Goal: Task Accomplishment & Management: Manage account settings

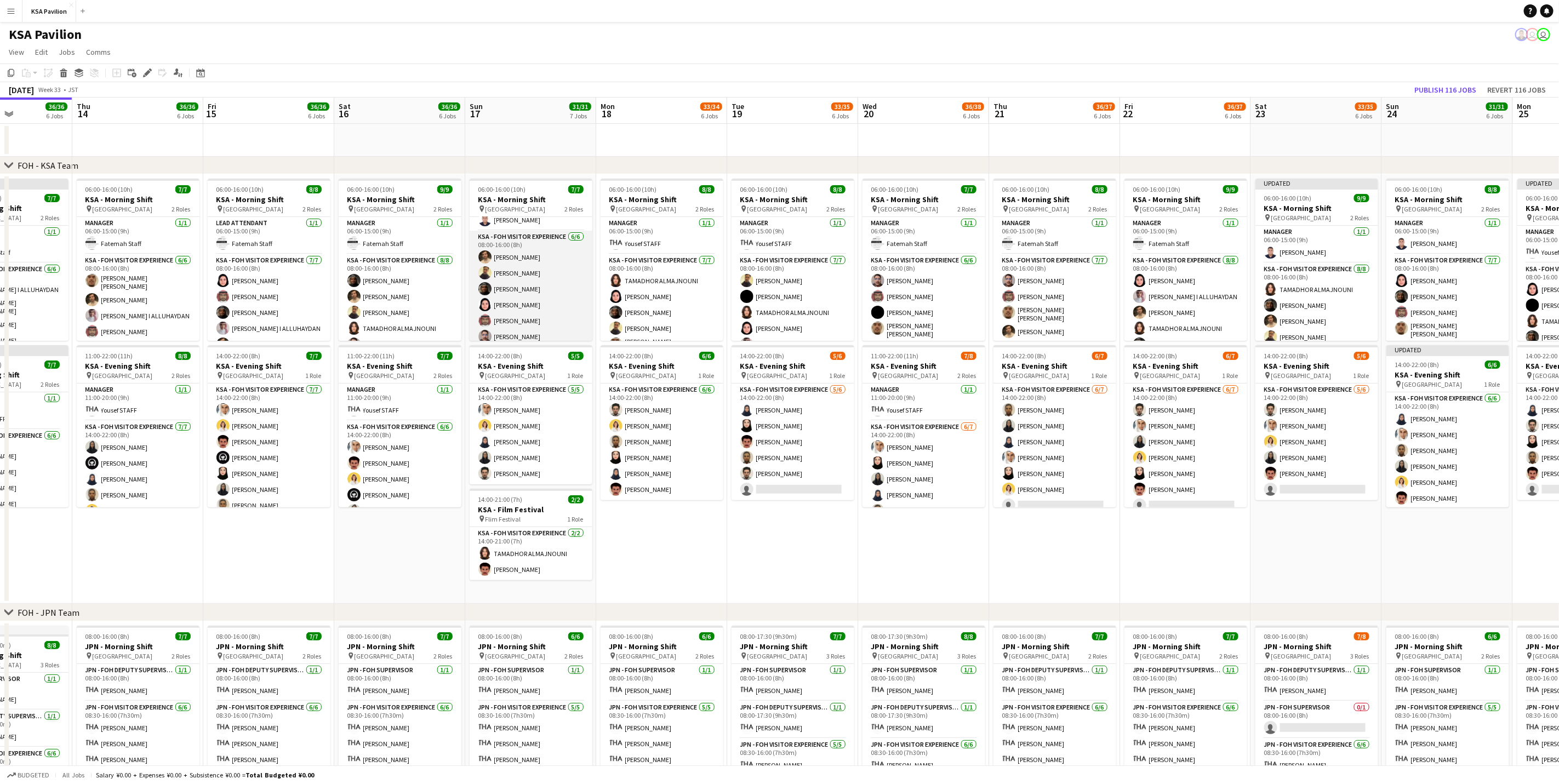
scroll to position [31, 0]
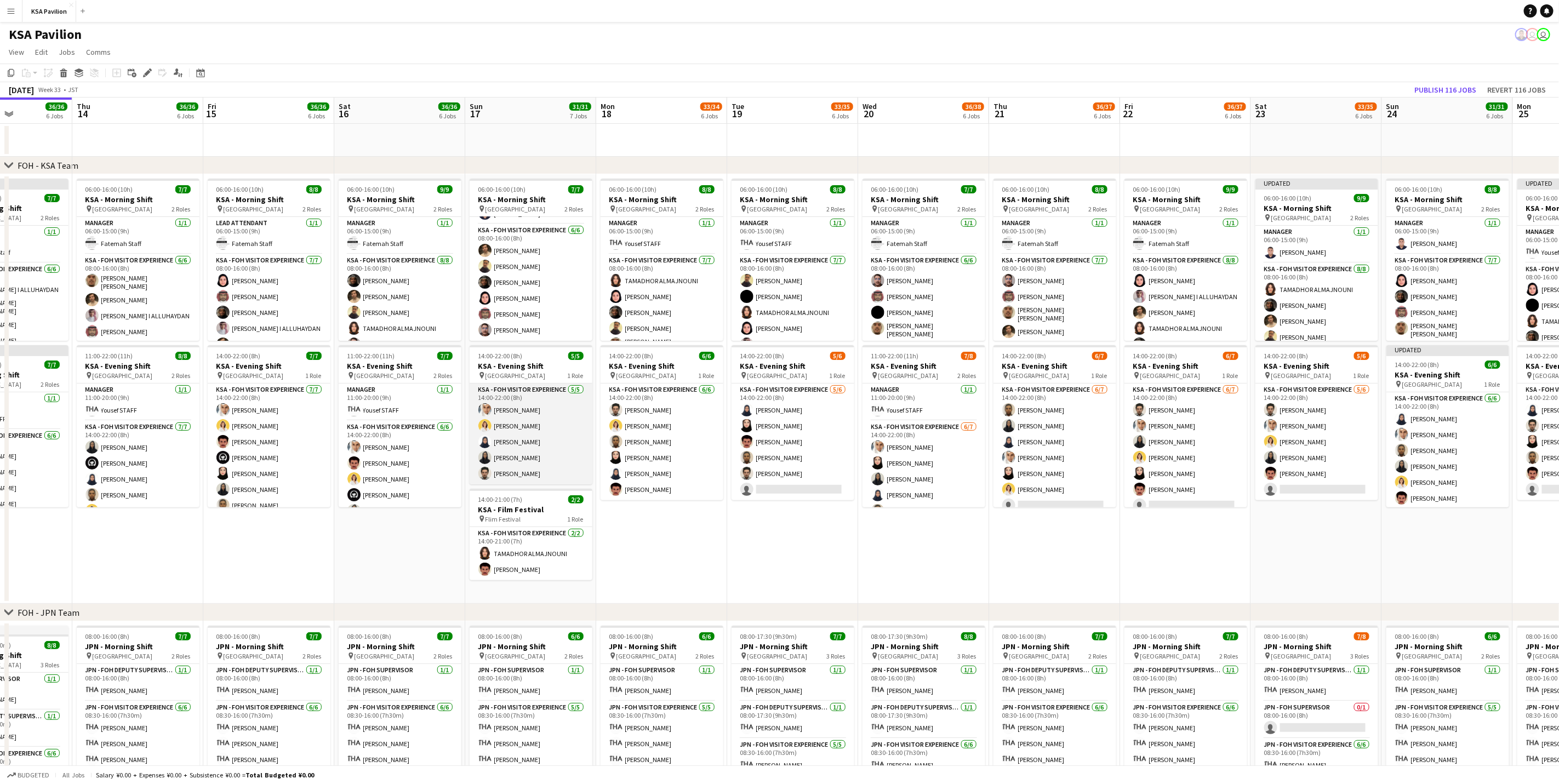
click at [542, 445] on app-card-role "KSA - FOH Visitor Experience [DATE] 14:00-22:00 (8h) Abdullah Alghoniman [PERSO…" at bounding box center [531, 434] width 123 height 101
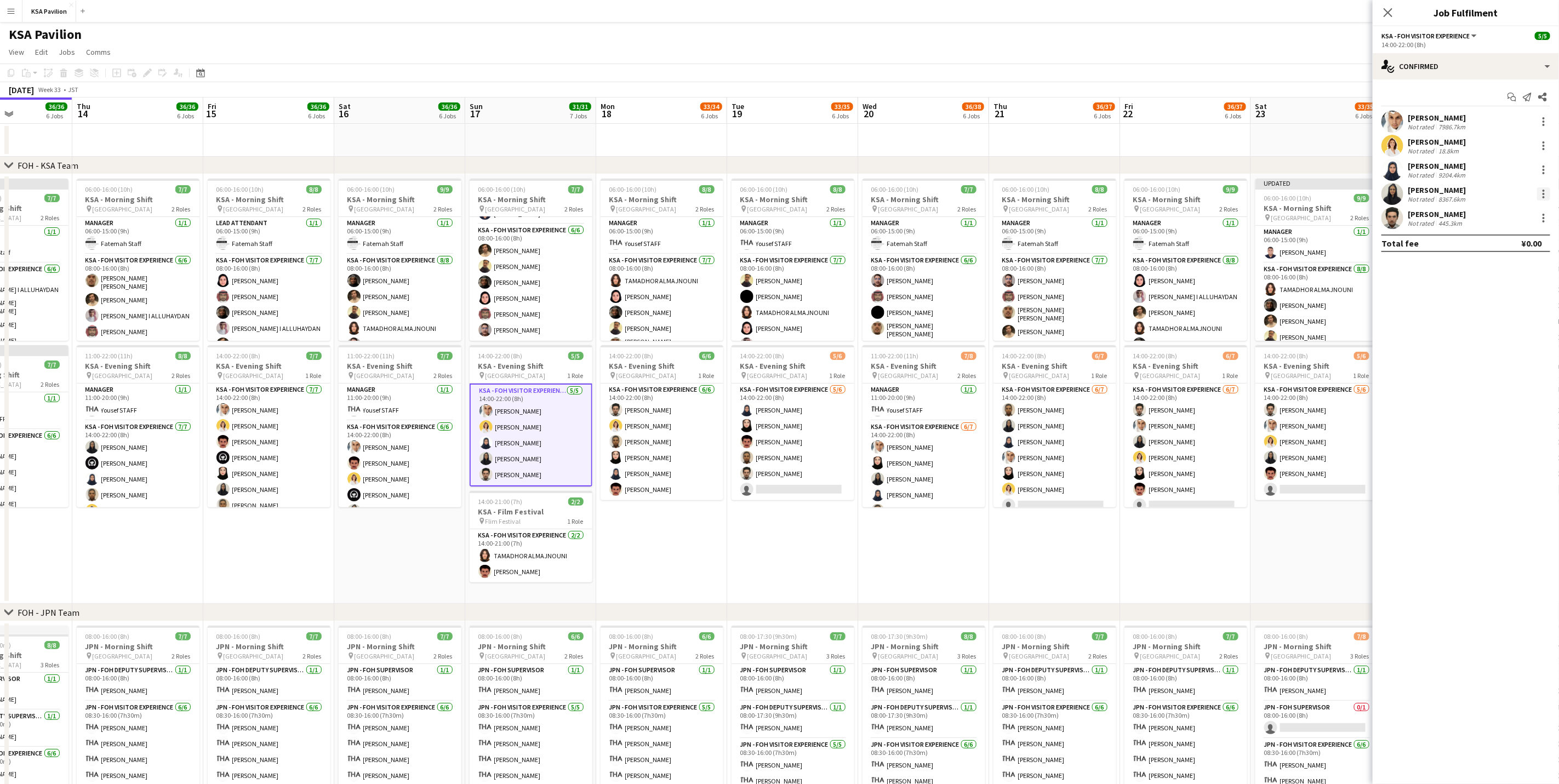
click at [1544, 196] on div at bounding box center [1543, 194] width 13 height 13
click at [1511, 314] on span "Remove" at bounding box center [1508, 319] width 68 height 10
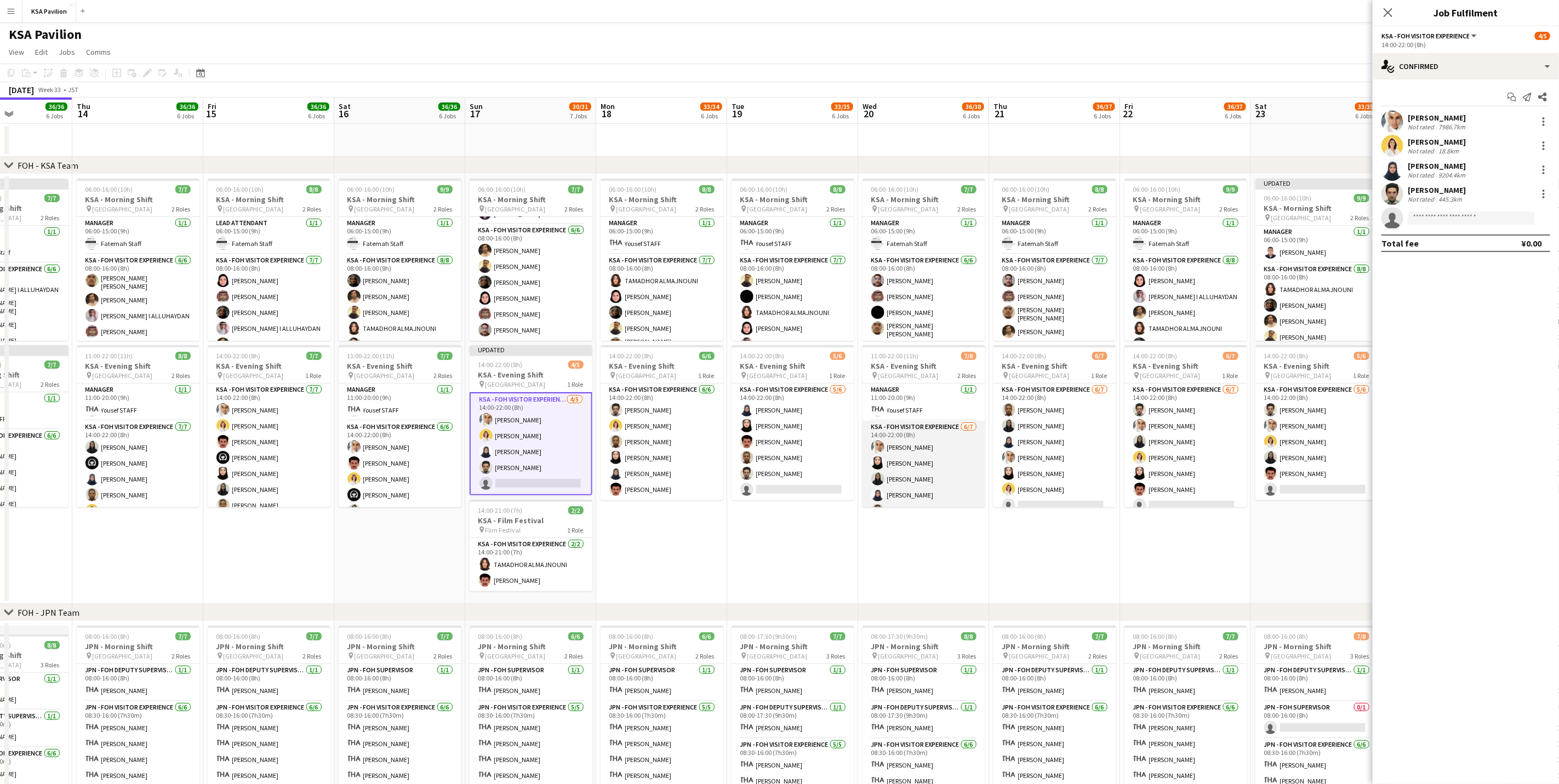
click at [936, 455] on app-card-role "KSA - FOH Visitor Experience [DATE] 14:00-22:00 (8h) Abdullah Alghoniman [PERSO…" at bounding box center [924, 487] width 123 height 132
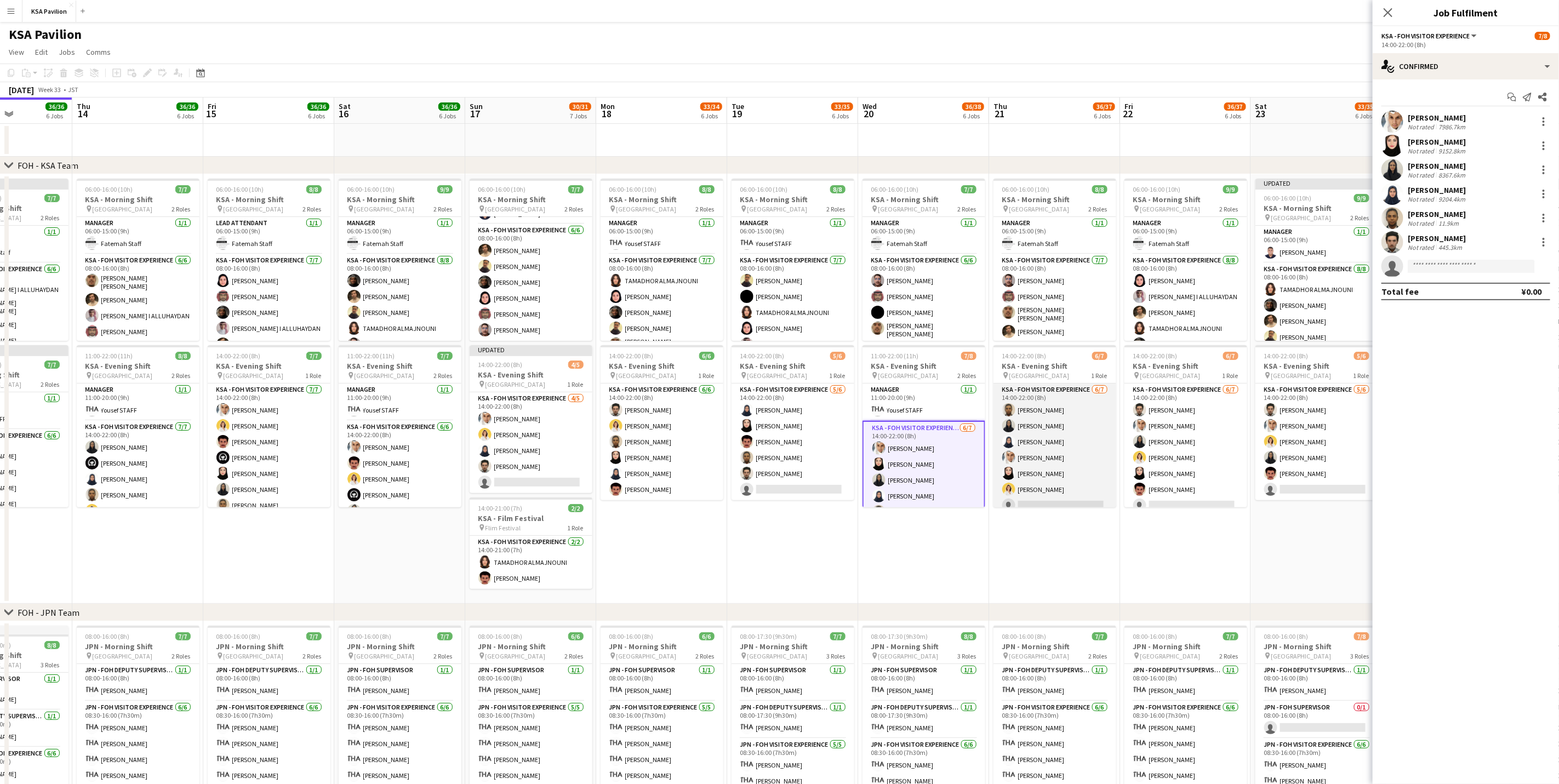
click at [1026, 454] on app-card-role "KSA - FOH Visitor Experience [DATE] 14:00-22:00 (8h) [PERSON_NAME] [PERSON_NAME…" at bounding box center [1055, 449] width 123 height 132
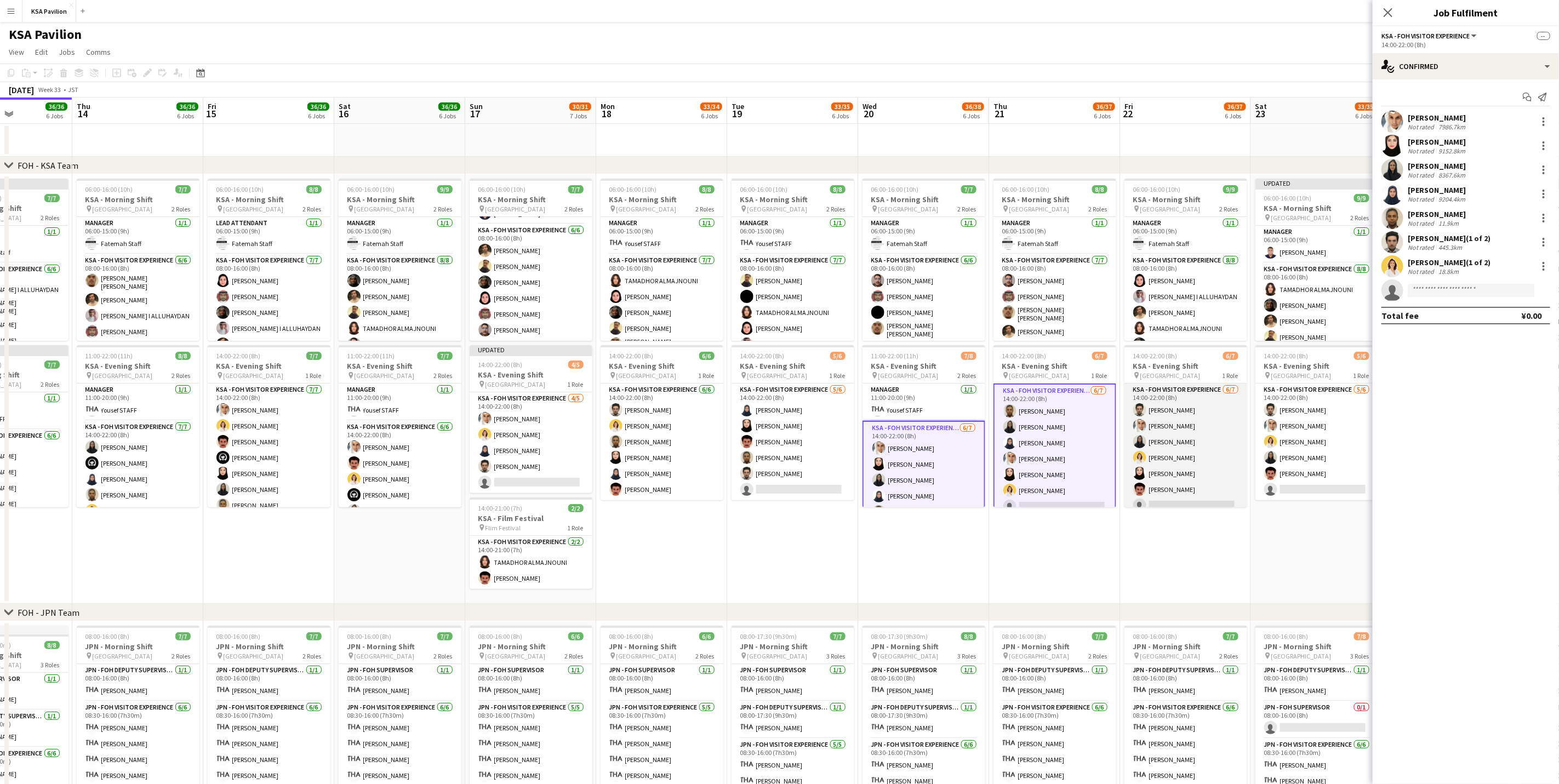
click at [1159, 455] on app-card-role "KSA - FOH Visitor Experience [DATE] 14:00-22:00 (8h) [PERSON_NAME] Abdullah Alg…" at bounding box center [1186, 449] width 123 height 132
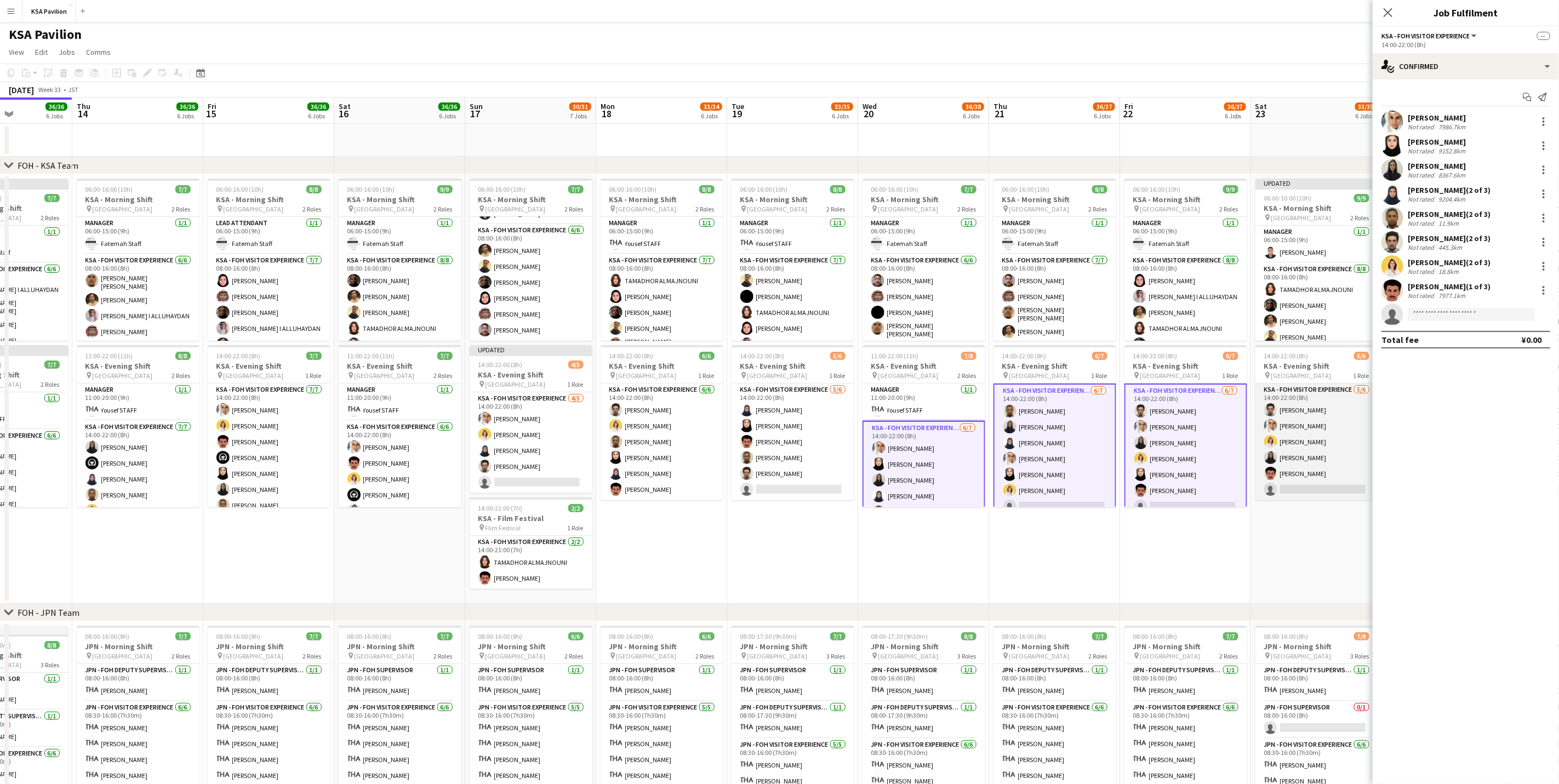
click at [1294, 445] on app-card-role "KSA - FOH Visitor Experience [DATE] 14:00-22:00 (8h) [PERSON_NAME] Abdullah Alg…" at bounding box center [1317, 441] width 123 height 117
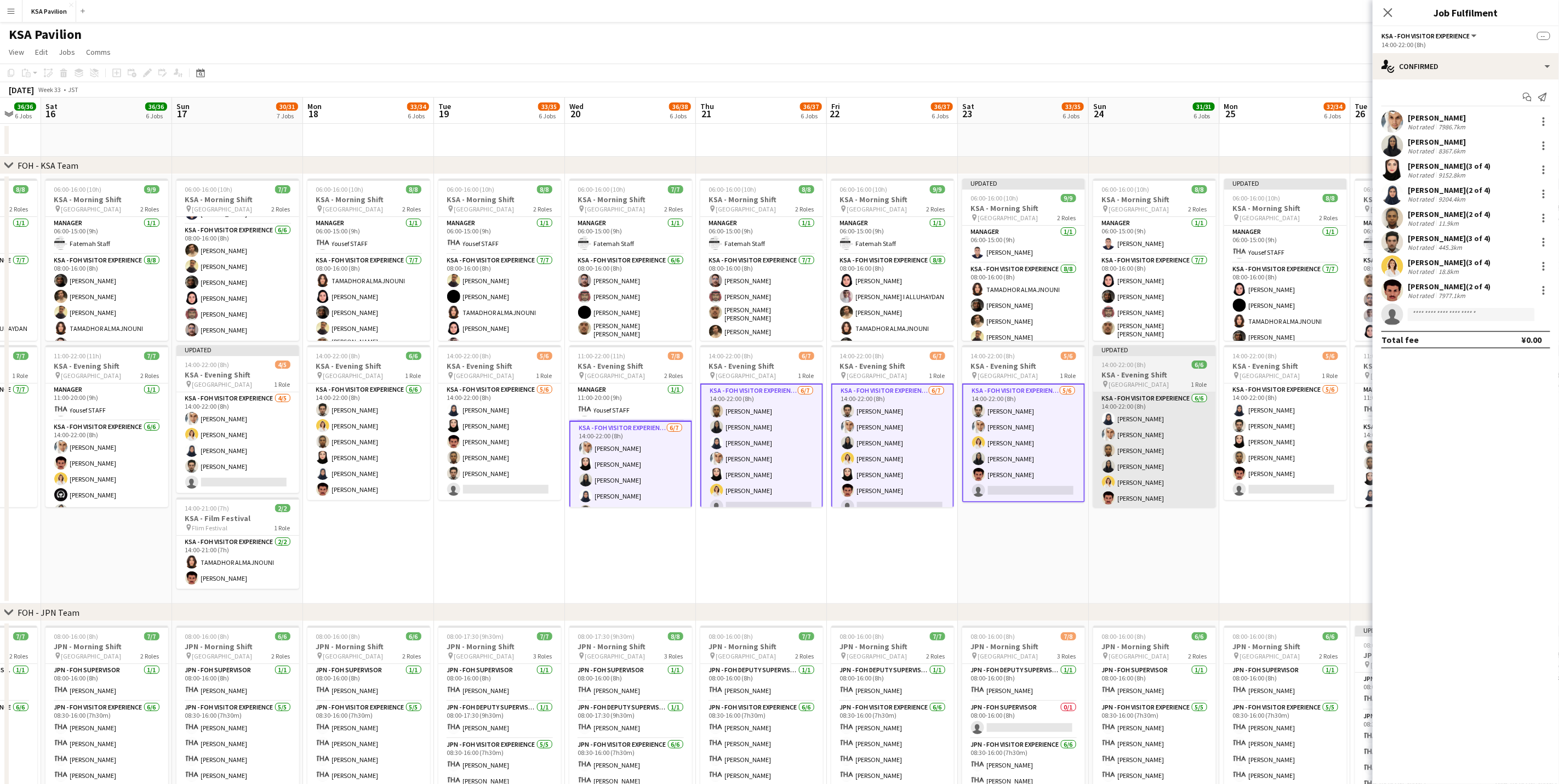
scroll to position [0, 354]
click at [1137, 449] on app-card-role "KSA - FOH Visitor Experience [DATE] 14:00-22:00 (8h) [PERSON_NAME] [PERSON_NAME…" at bounding box center [1154, 450] width 123 height 117
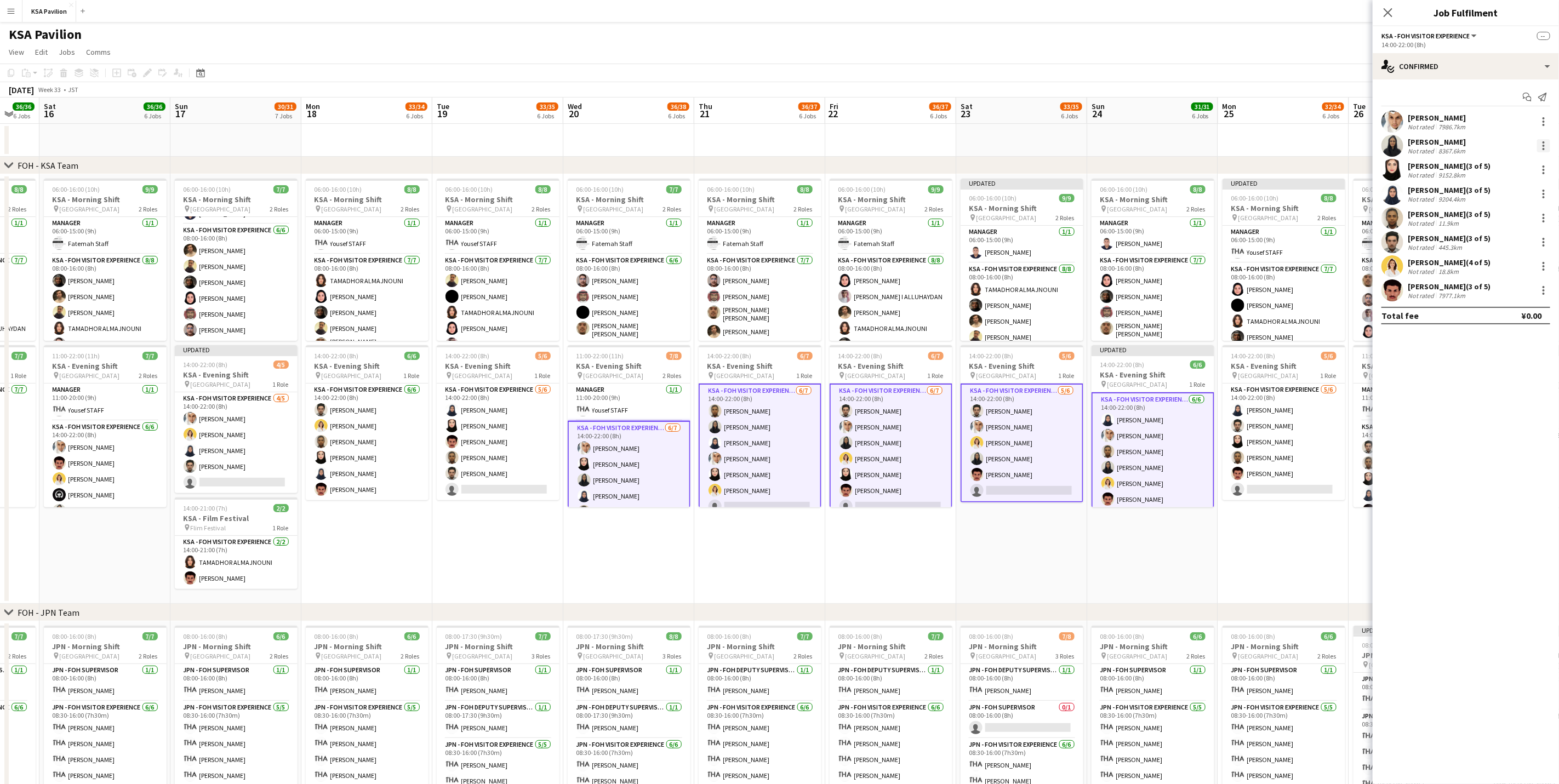
click at [1545, 143] on div at bounding box center [1543, 145] width 13 height 13
click at [1516, 240] on span "Remove" at bounding box center [1508, 244] width 68 height 10
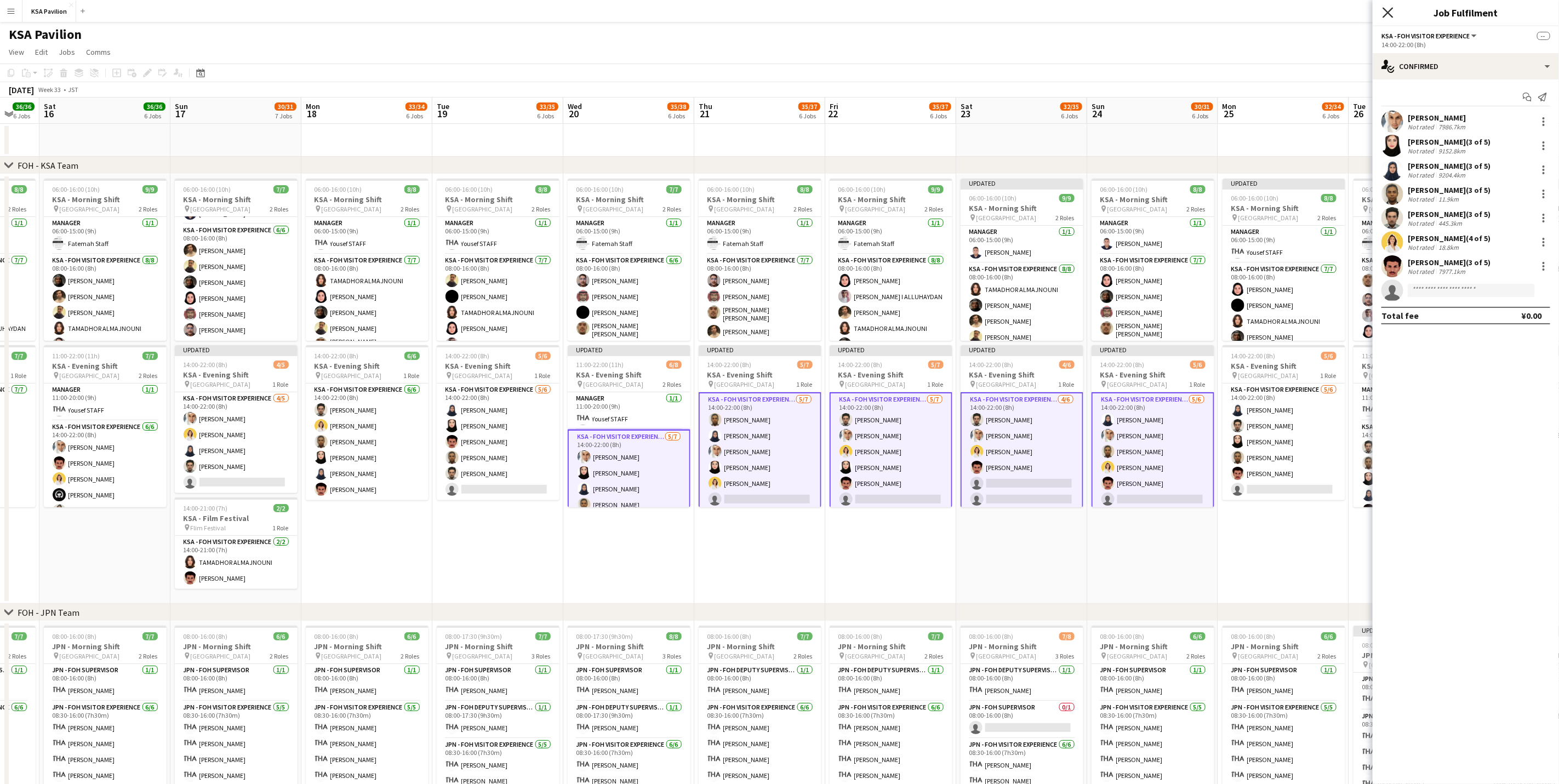
click at [1386, 10] on icon at bounding box center [1387, 12] width 10 height 10
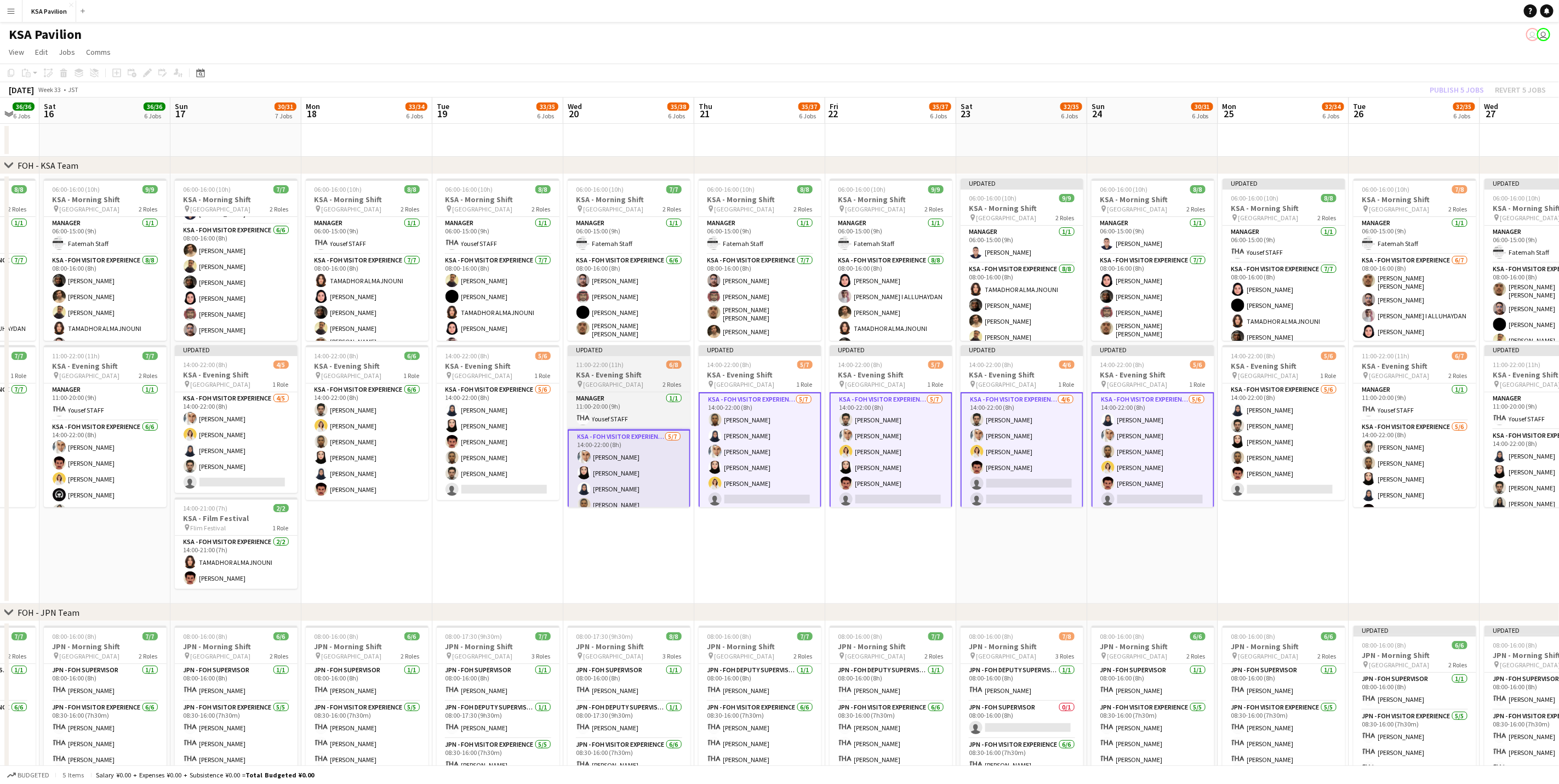
click at [632, 375] on h3 "KSA - Evening Shift" at bounding box center [630, 374] width 123 height 10
click at [656, 502] on app-card-role "KSA - FOH Visitor Experience [DATE] 14:00-22:00 (8h) Abdullah Alghoniman [PERSO…" at bounding box center [630, 496] width 123 height 135
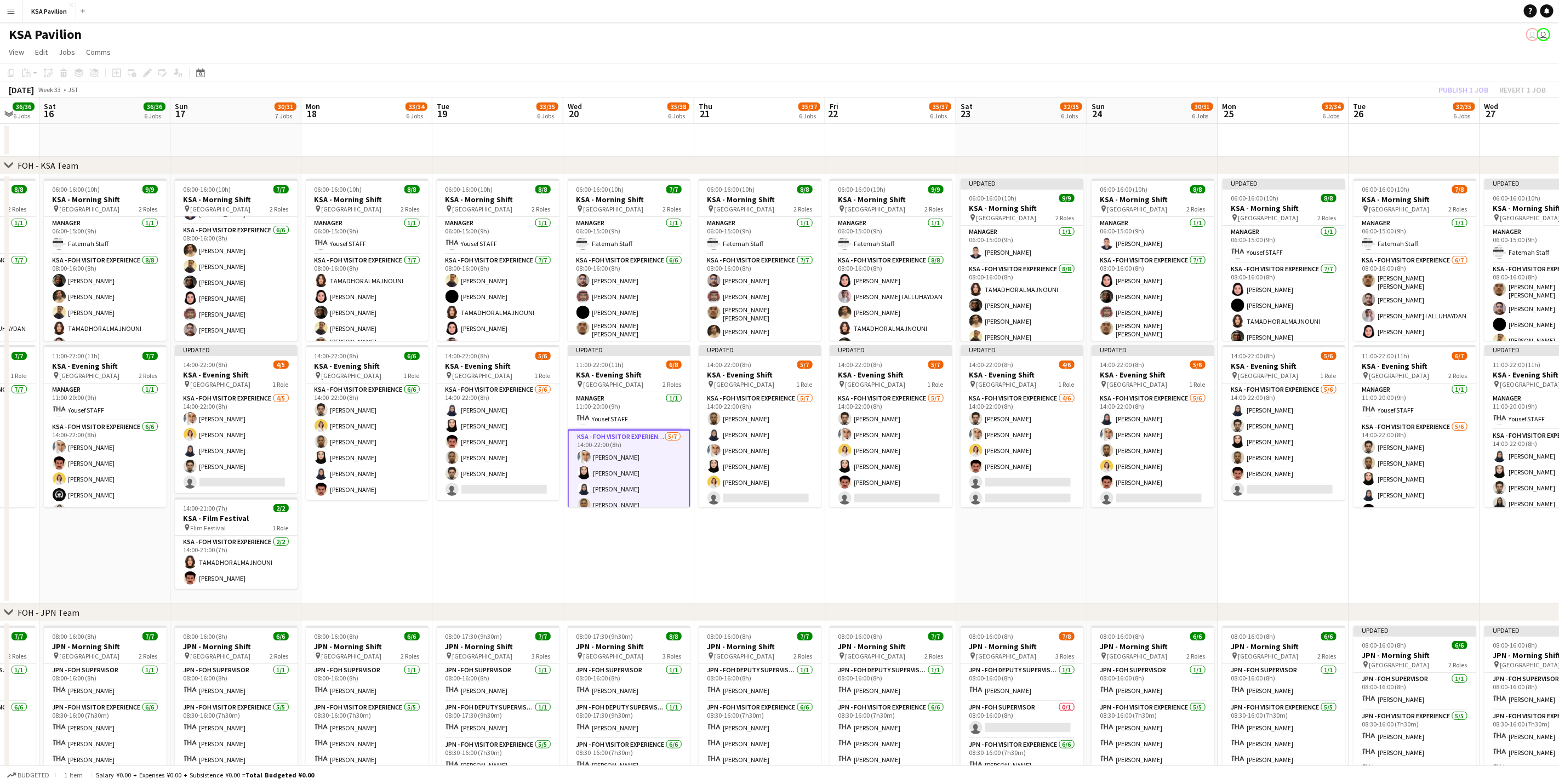
click at [656, 510] on app-date-cell "06:00-16:00 (10h) 7/7 KSA - Morning Shift pin [GEOGRAPHIC_DATA] 2 Roles Manager…" at bounding box center [629, 389] width 131 height 429
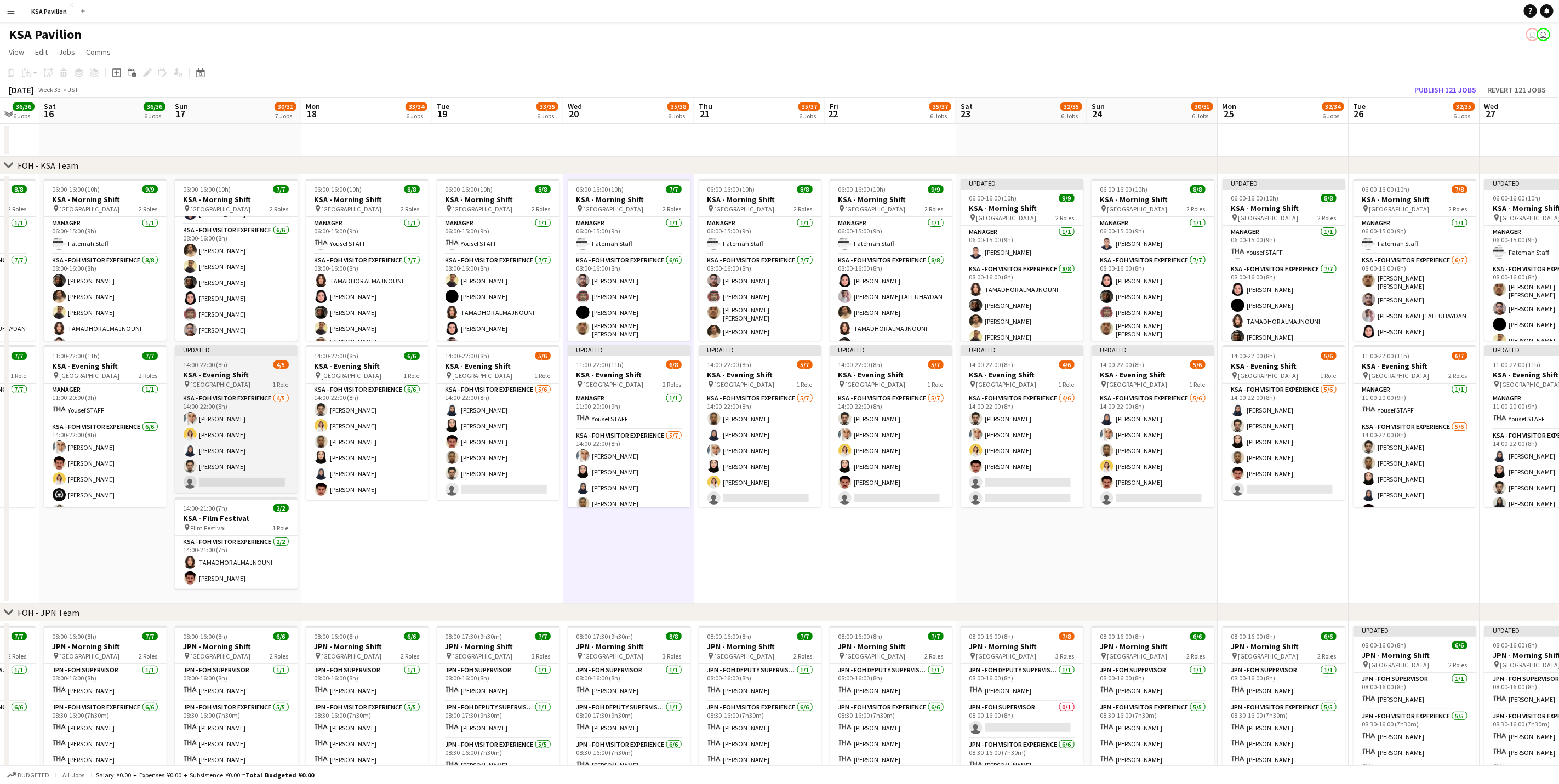
click at [222, 381] on span "[GEOGRAPHIC_DATA]" at bounding box center [221, 384] width 61 height 8
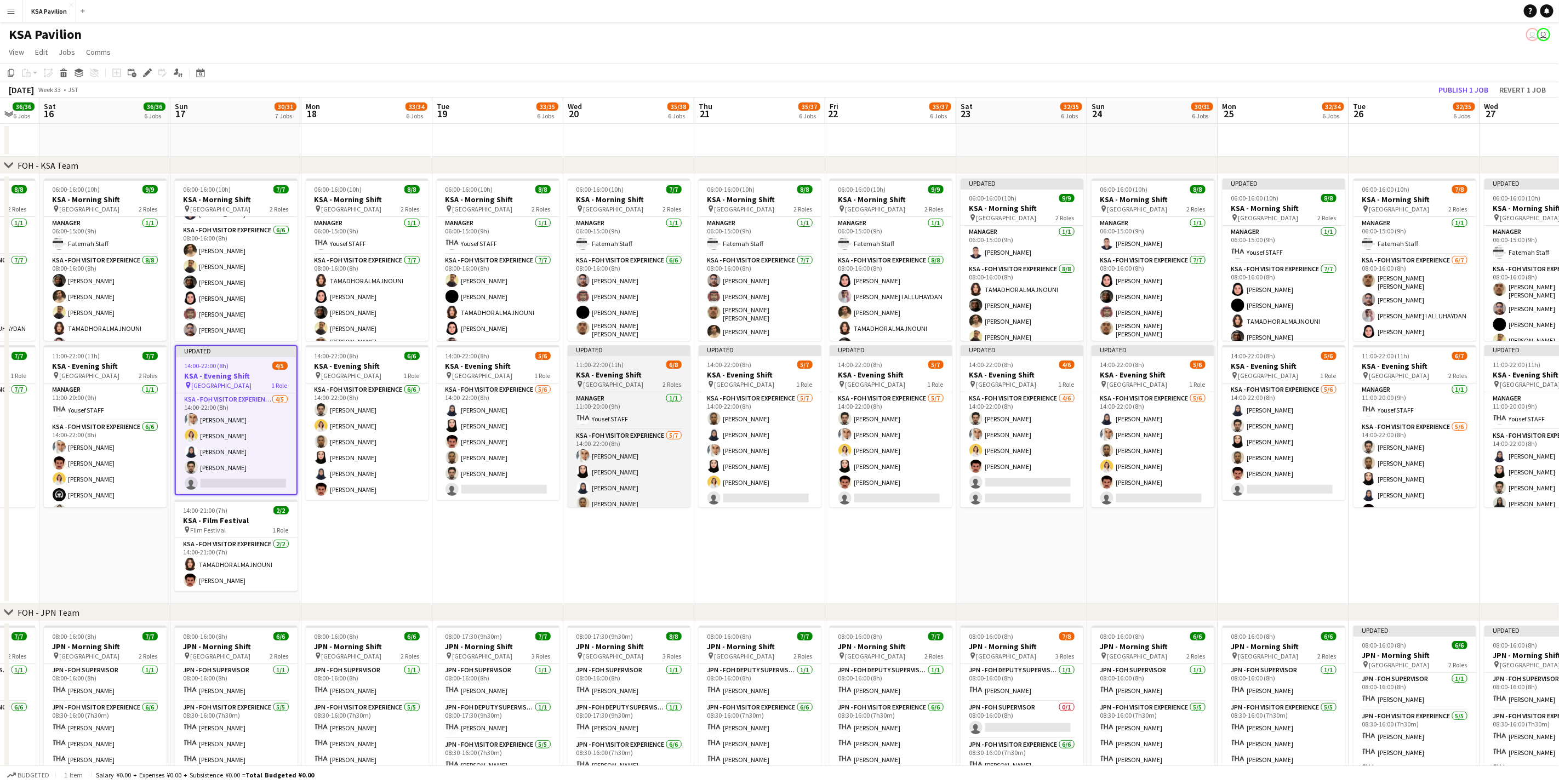
click at [647, 379] on h3 "KSA - Evening Shift" at bounding box center [630, 374] width 123 height 10
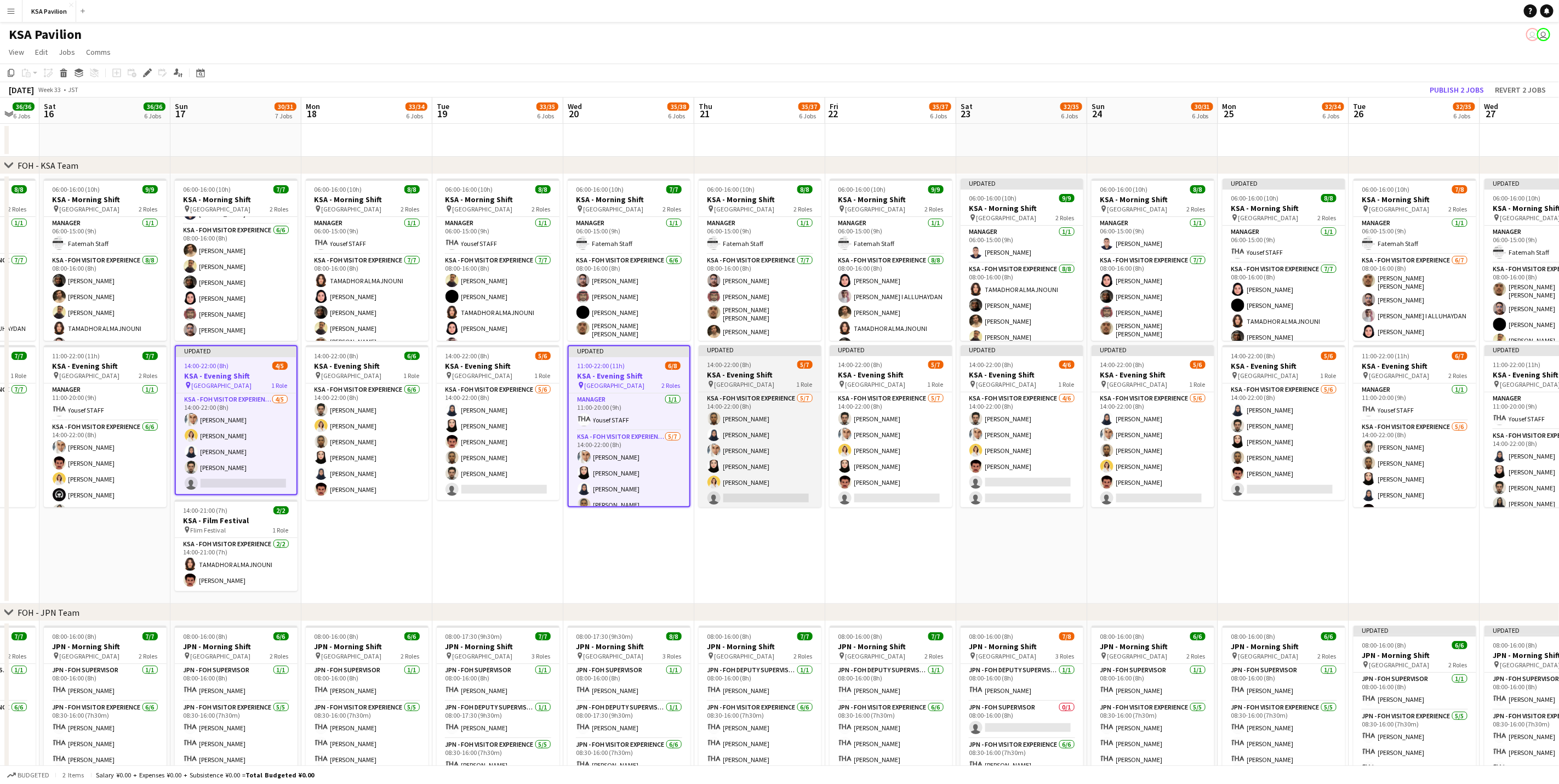
click at [771, 372] on h3 "KSA - Evening Shift" at bounding box center [760, 374] width 123 height 10
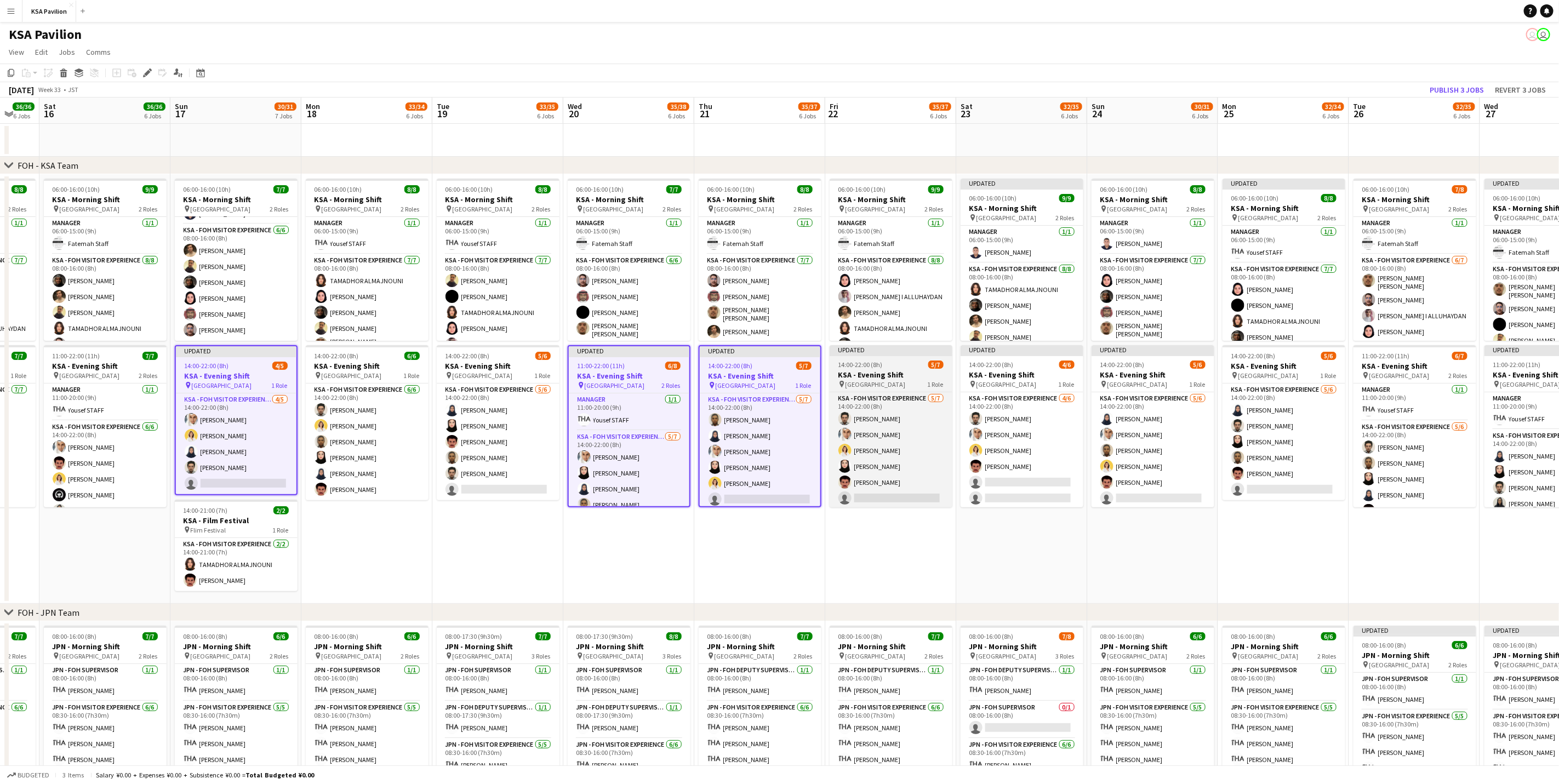
click at [884, 369] on div "14:00-22:00 (8h) 5/7" at bounding box center [892, 364] width 123 height 8
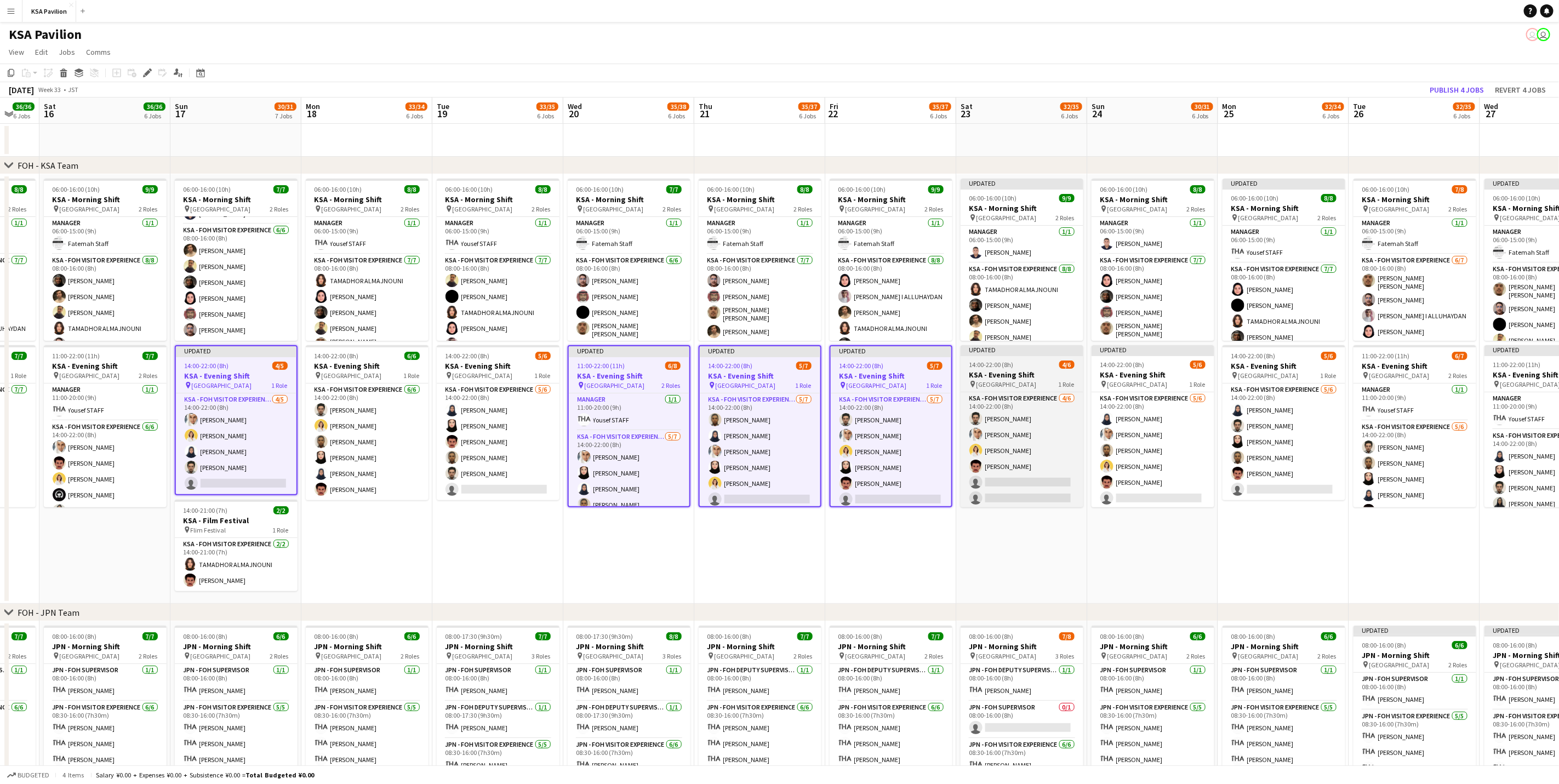
click at [1019, 371] on h3 "KSA - Evening Shift" at bounding box center [1022, 374] width 123 height 10
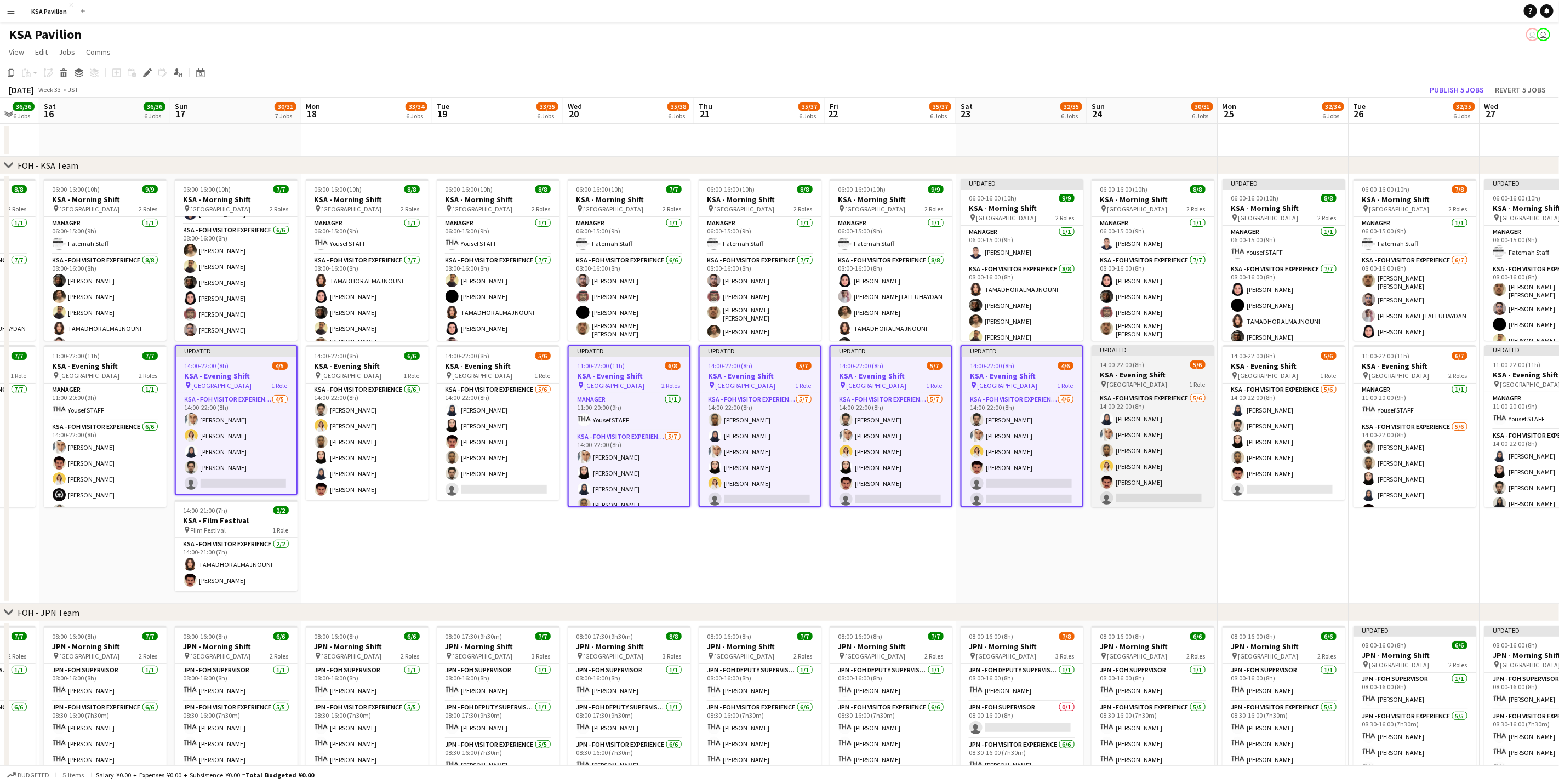
click at [1112, 367] on span "14:00-22:00 (8h)" at bounding box center [1122, 364] width 44 height 8
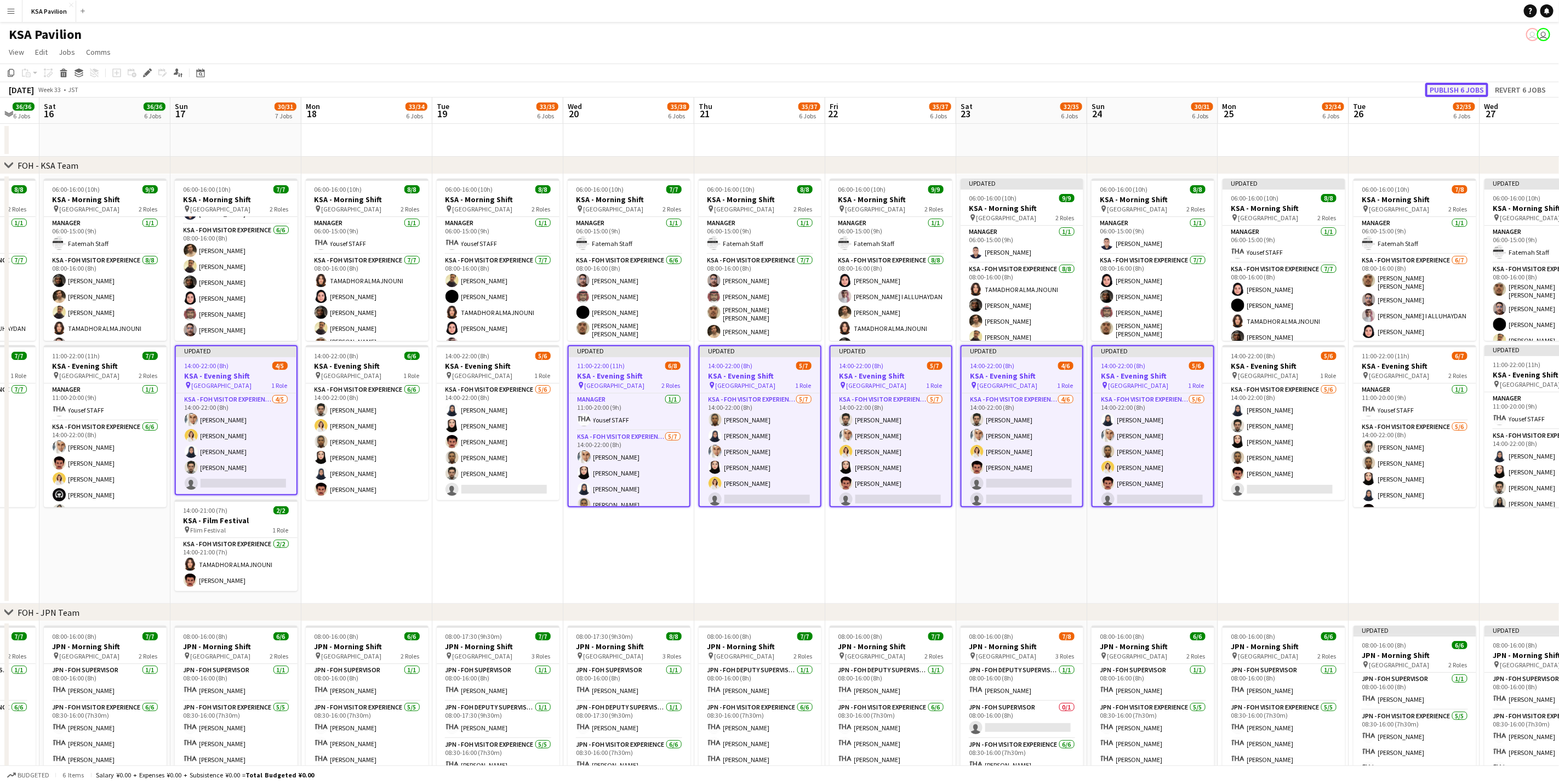
click at [1451, 90] on button "Publish 6 jobs" at bounding box center [1457, 90] width 63 height 15
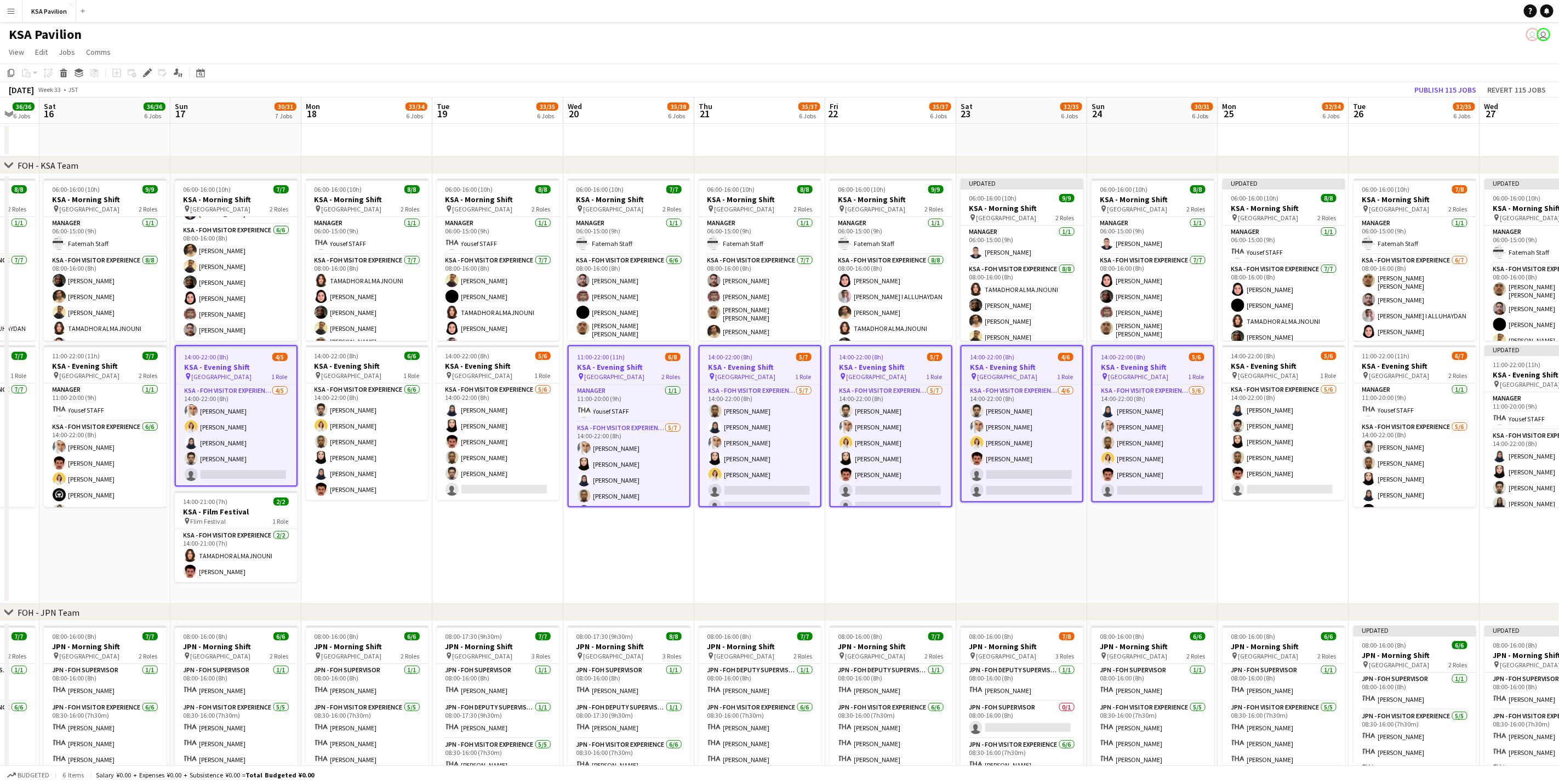
click at [1067, 554] on app-date-cell "Updated 06:00-16:00 (10h) 9/9 KSA - Morning Shift pin [GEOGRAPHIC_DATA] 2 Roles…" at bounding box center [1021, 389] width 131 height 429
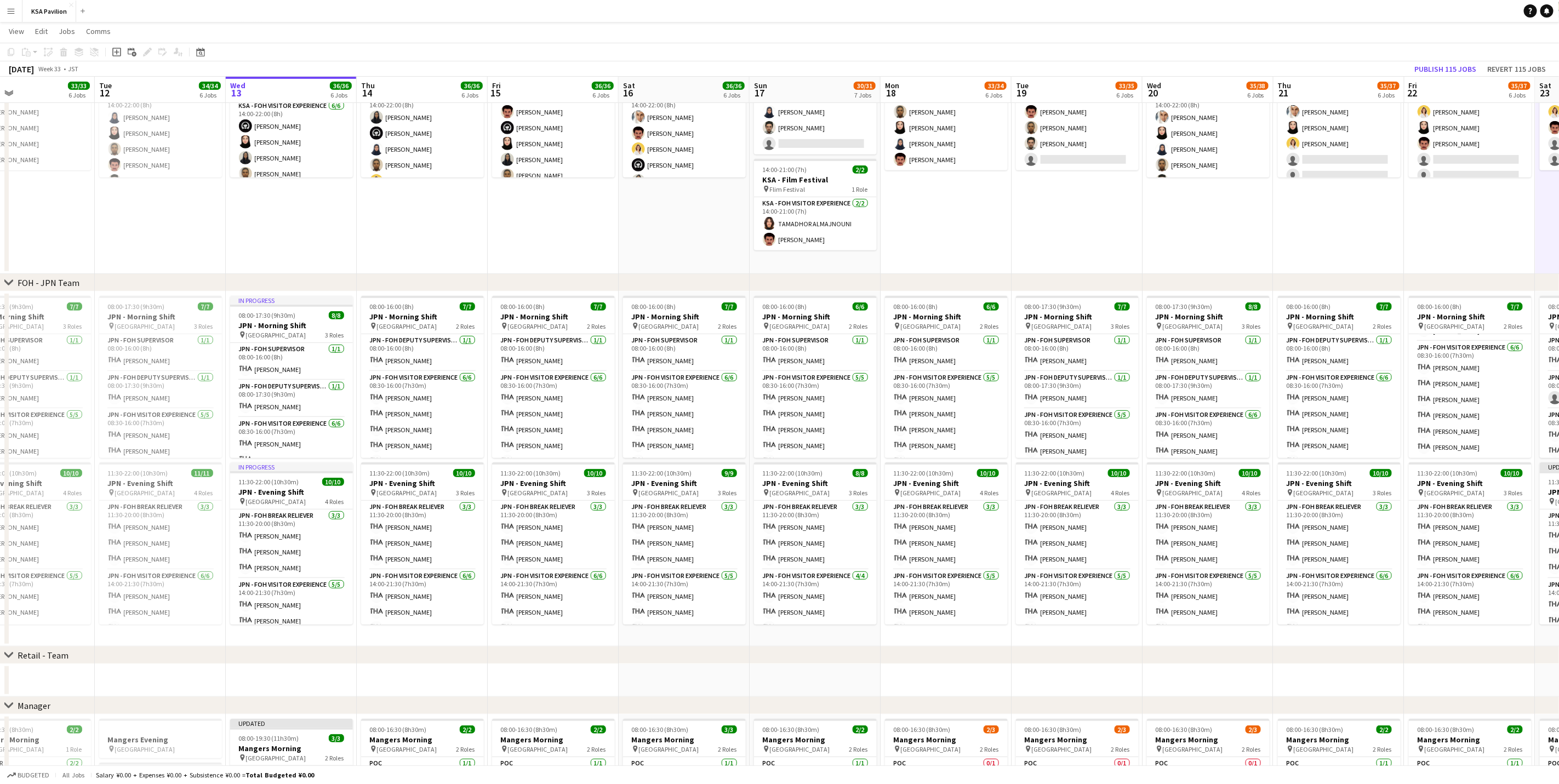
scroll to position [0, 285]
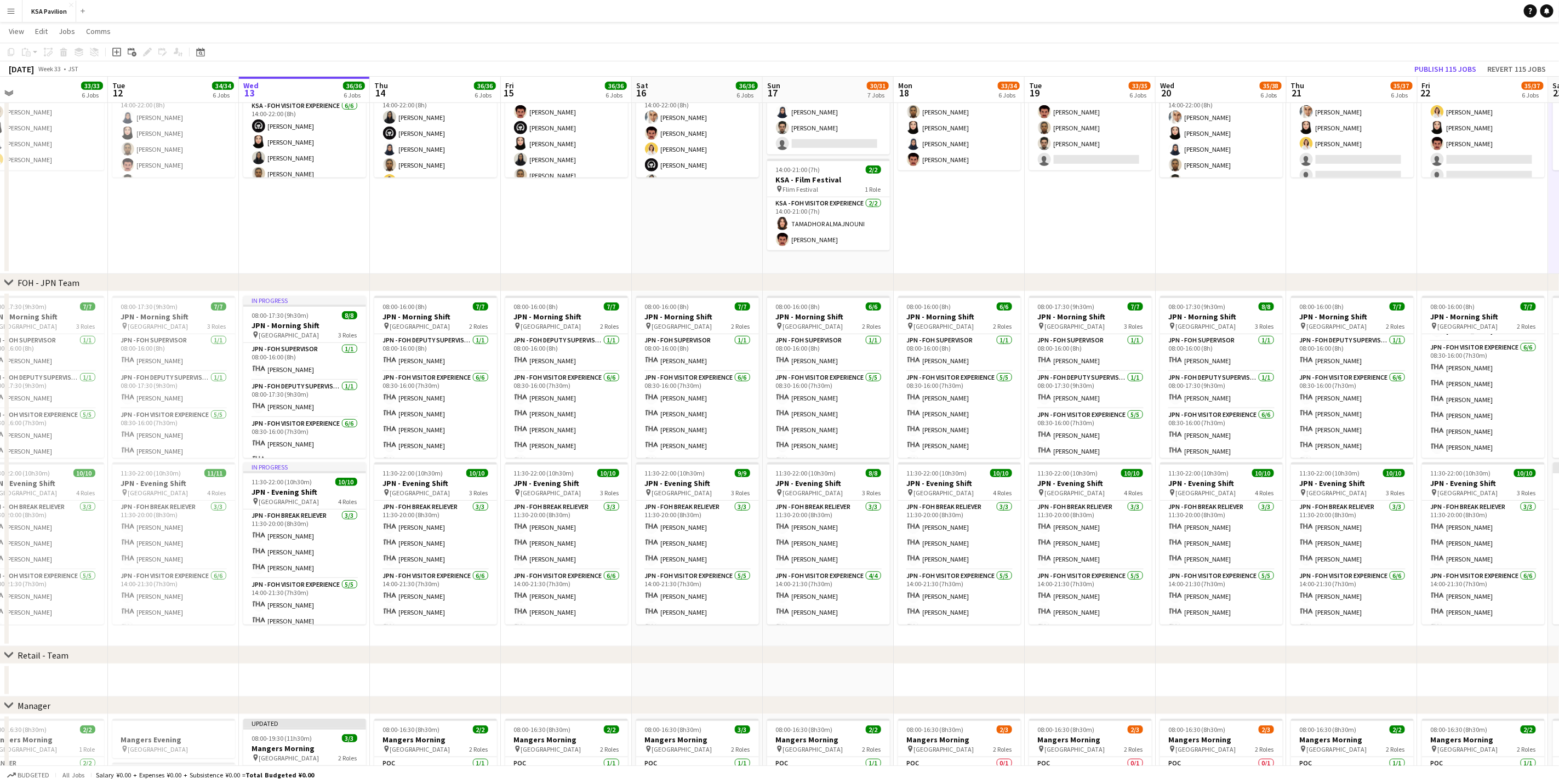
drag, startPoint x: 581, startPoint y: 628, endPoint x: 1173, endPoint y: 580, distance: 593.9
click at [1173, 580] on app-calendar-viewport "Sat 9 36/36 6 Jobs Sun 10 31/31 6 Jobs Mon 11 33/33 6 Jobs Tue 12 34/34 6 Jobs …" at bounding box center [780, 413] width 1559 height 1397
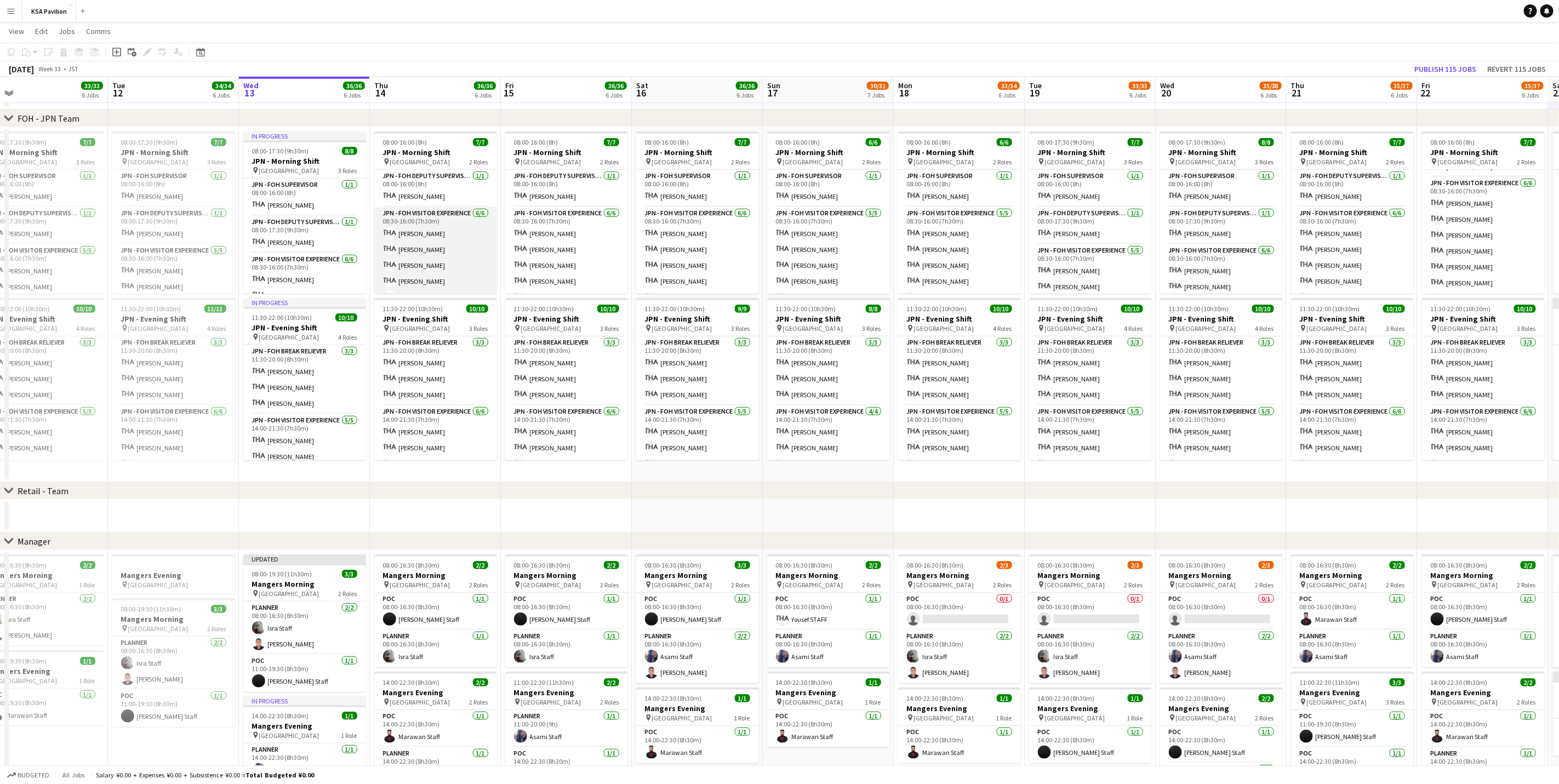
scroll to position [411, 0]
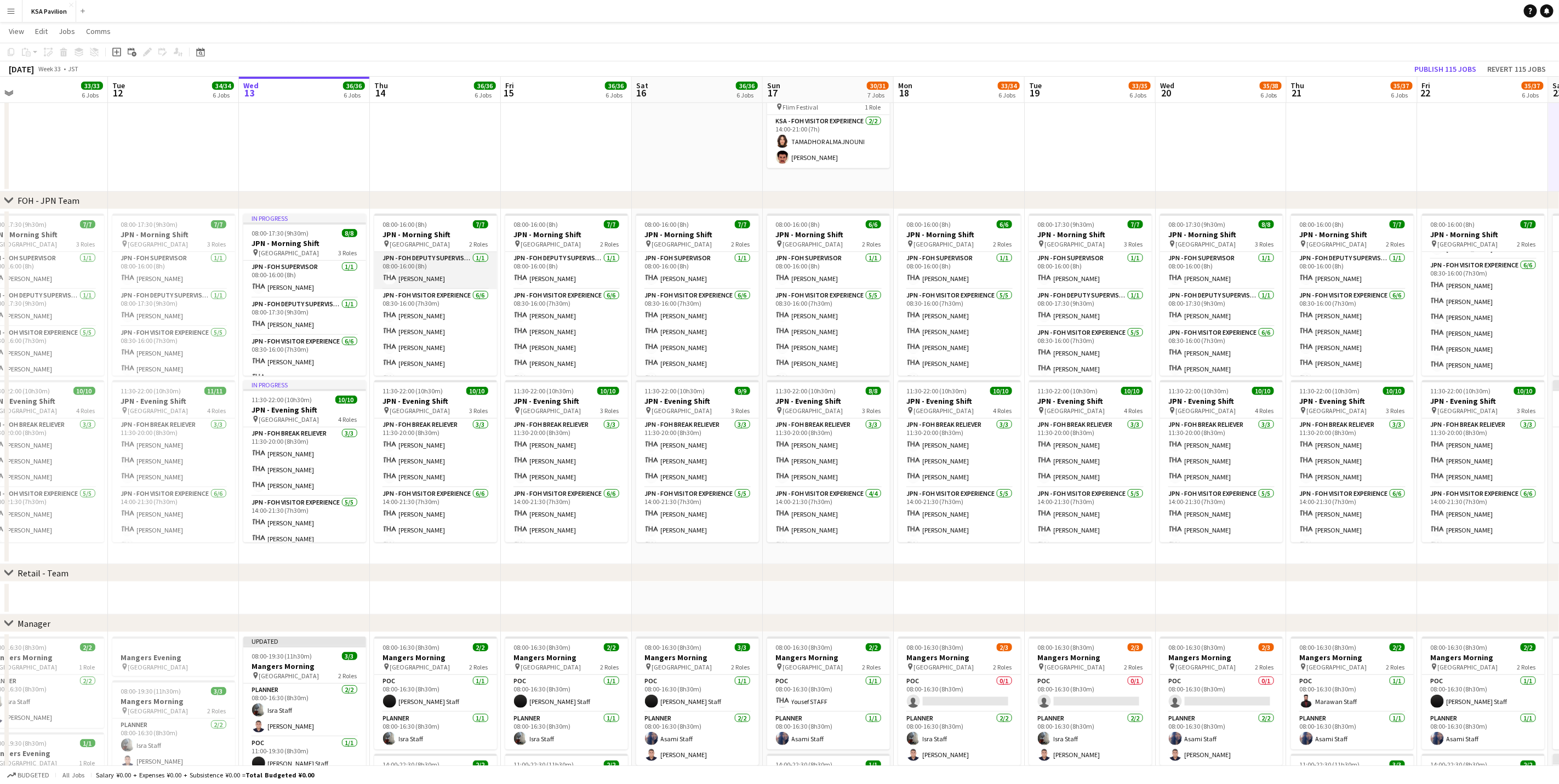
click at [432, 278] on app-card-role "JPN - FOH Deputy Supervisor [DATE] 08:00-16:00 (8h) [PERSON_NAME]" at bounding box center [436, 270] width 123 height 38
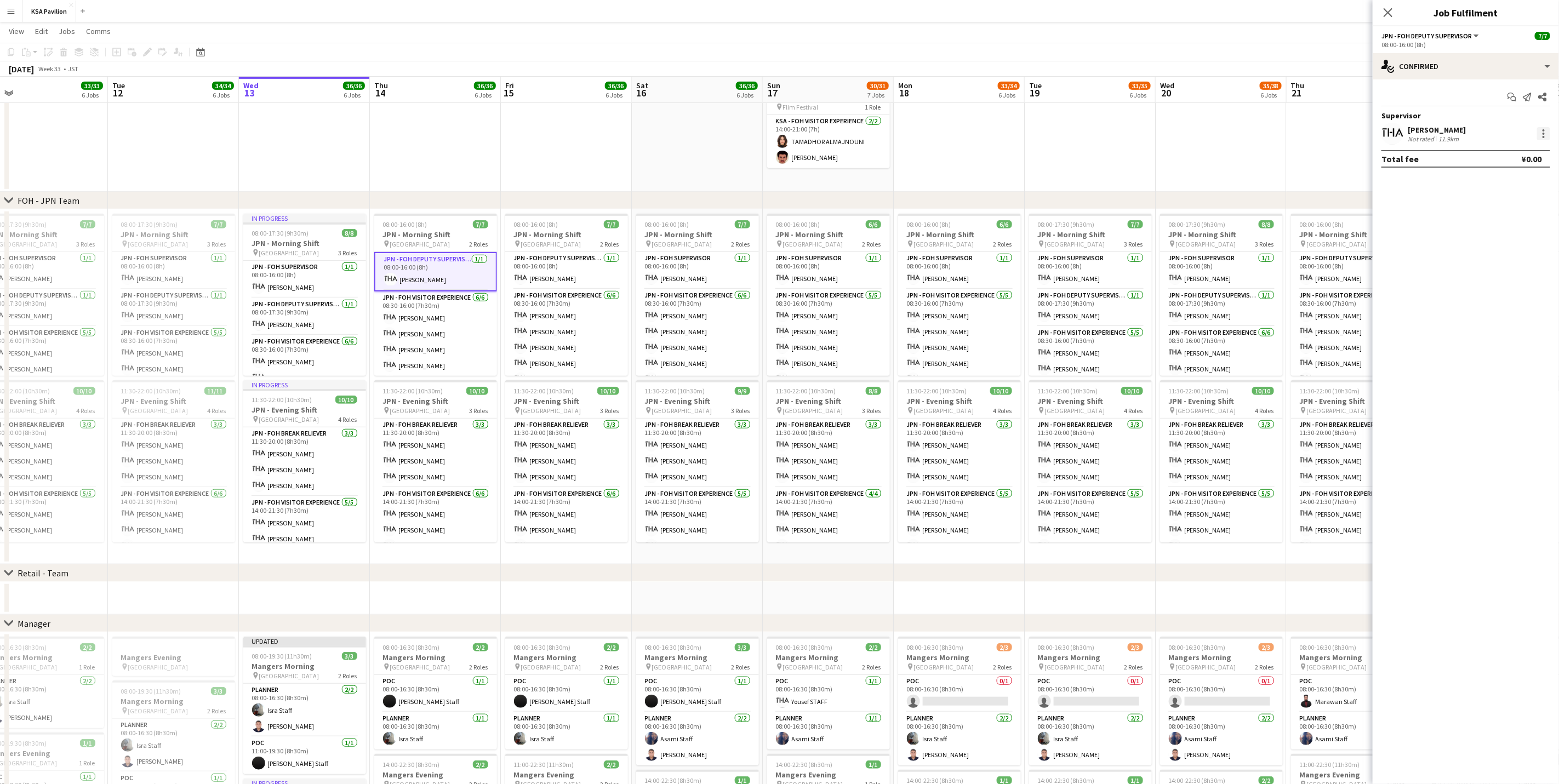
click at [1544, 135] on div at bounding box center [1543, 133] width 2 height 2
click at [1525, 173] on button "Switch crew" at bounding box center [1474, 180] width 154 height 27
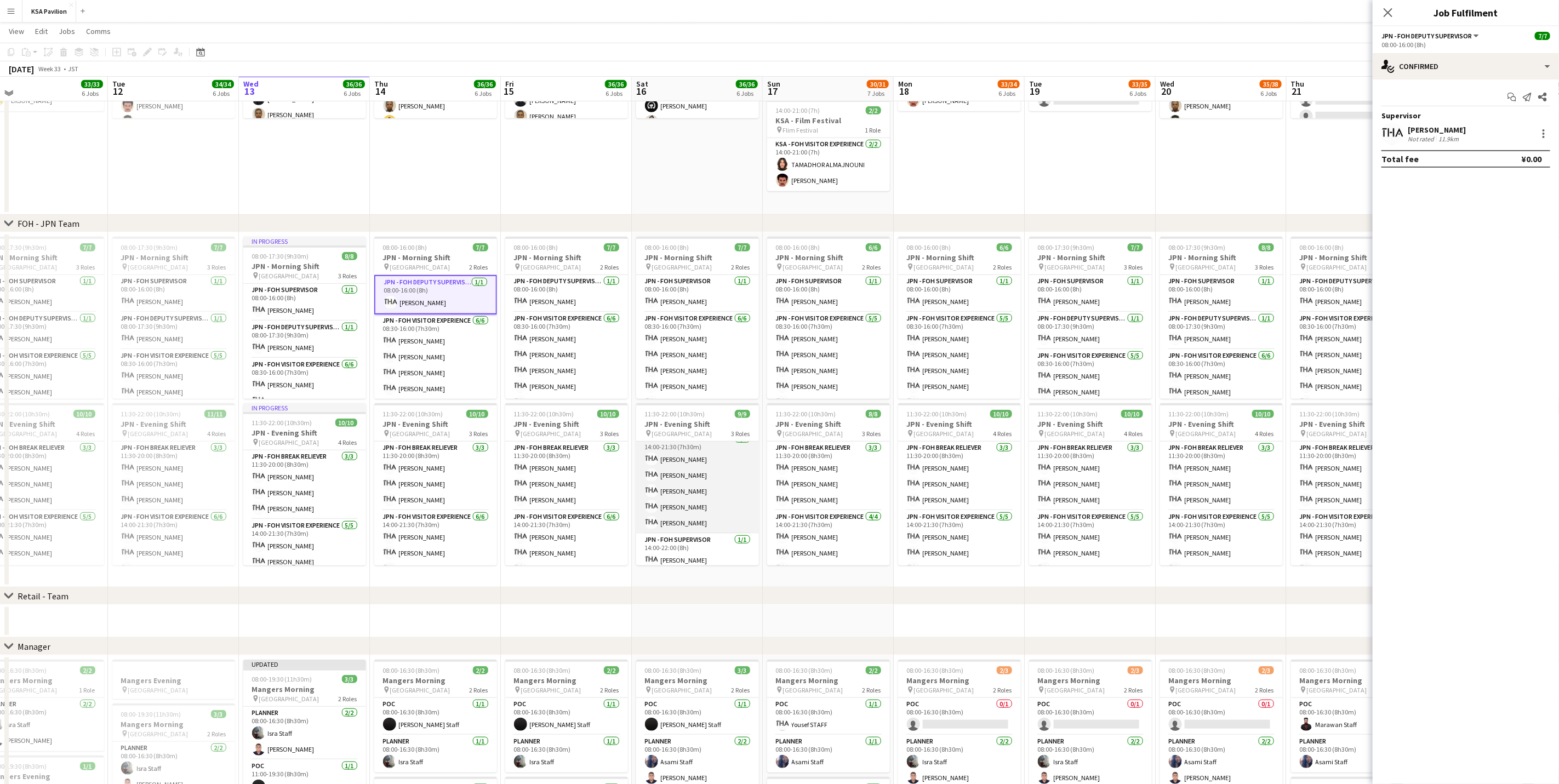
scroll to position [85, 0]
click at [706, 546] on app-card-role "JPN - FOH Supervisor [DATE] 14:00-22:00 (8h) [PERSON_NAME]" at bounding box center [698, 547] width 123 height 38
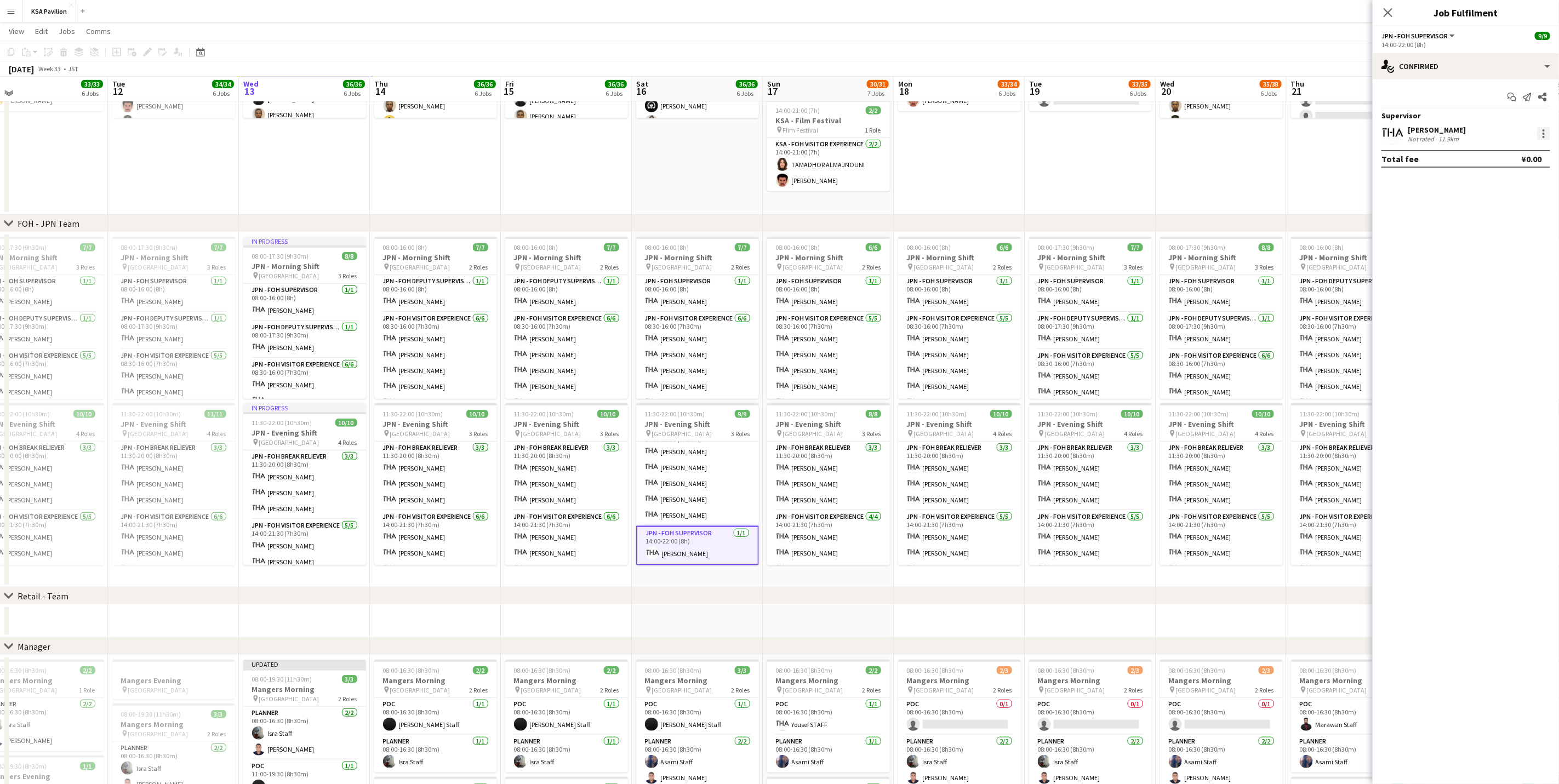
click at [1542, 138] on div at bounding box center [1543, 133] width 13 height 13
click at [1514, 180] on span "Switch with" at bounding box center [1474, 180] width 136 height 10
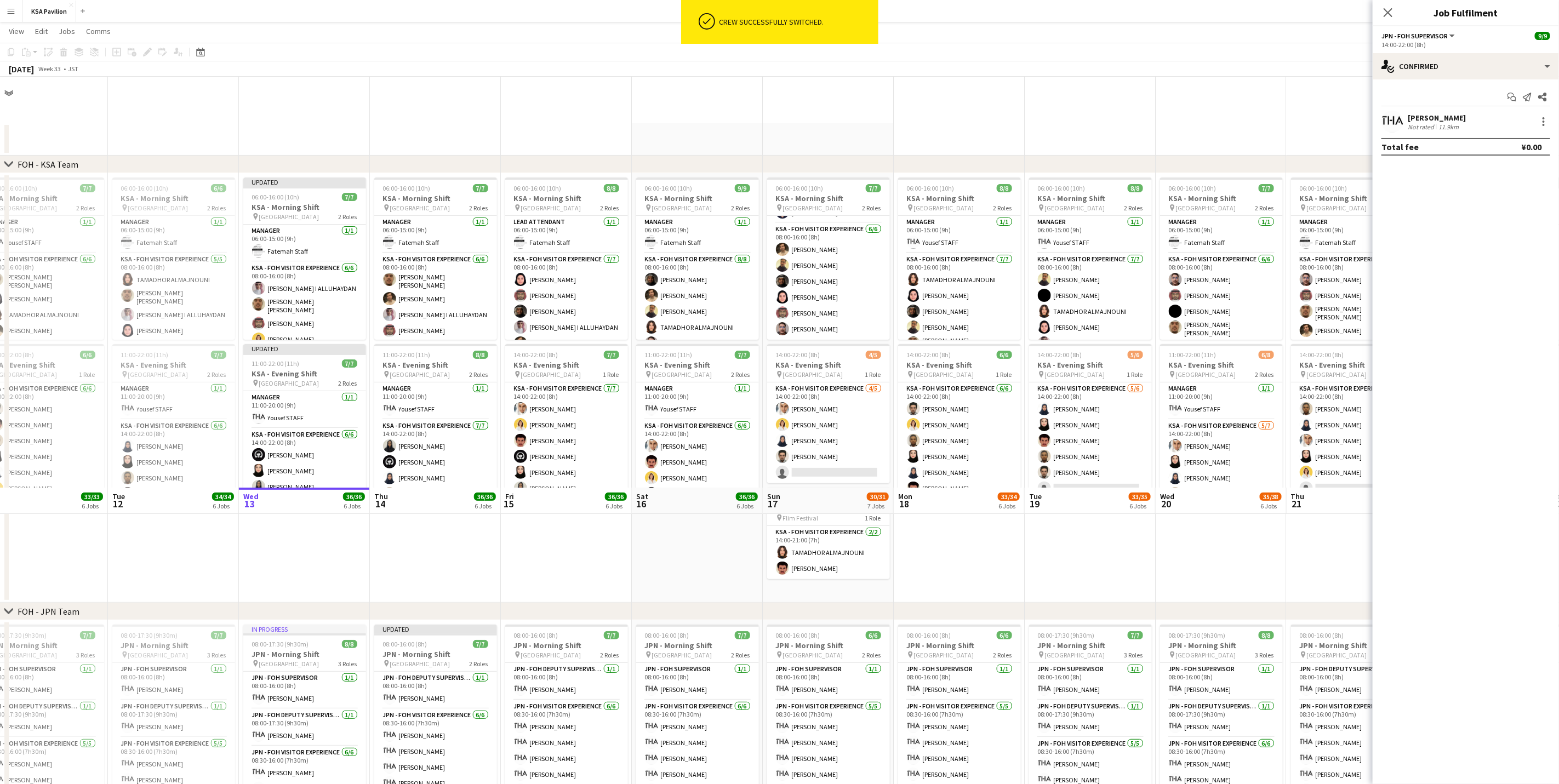
scroll to position [411, 0]
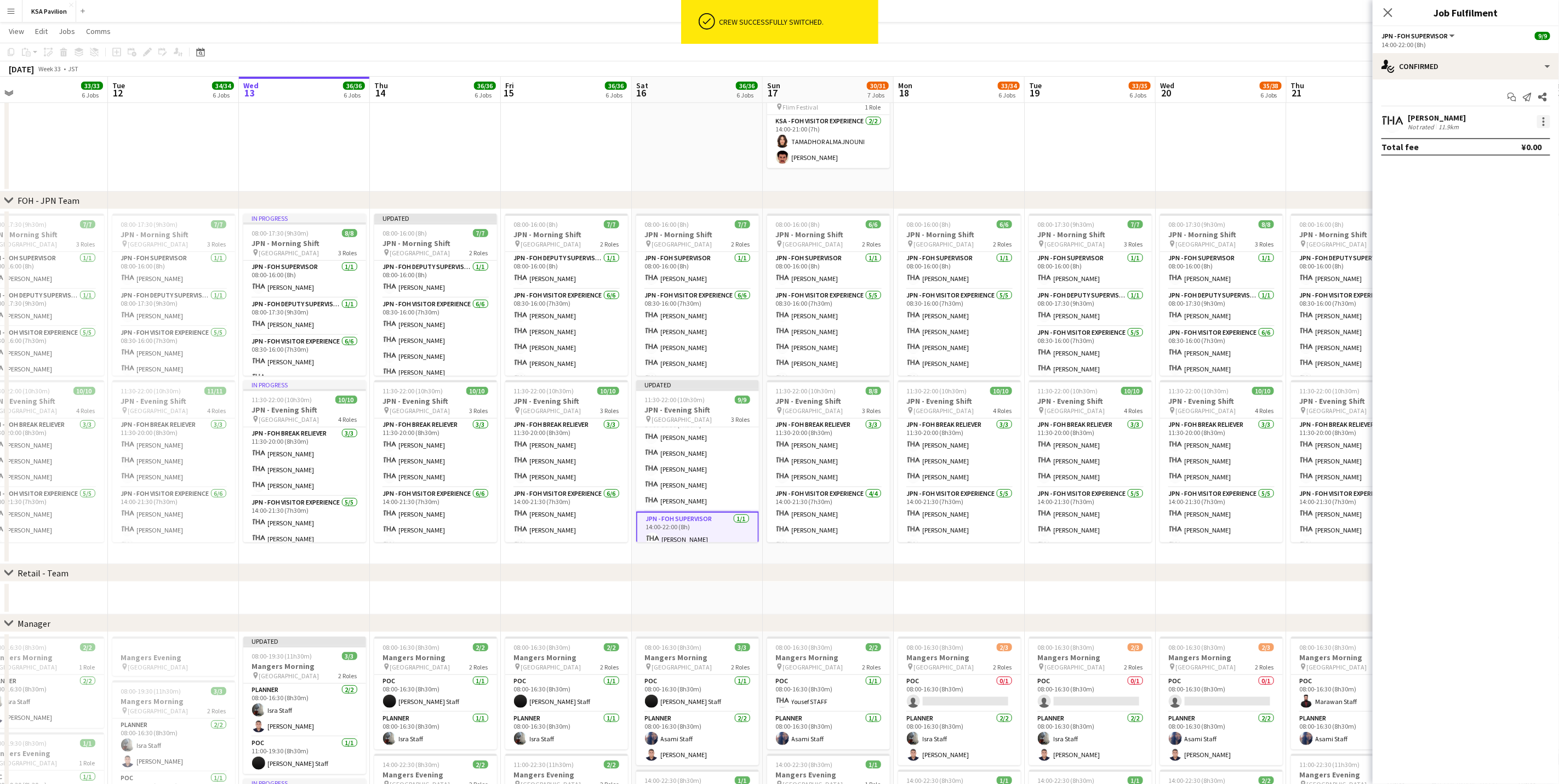
click at [1537, 120] on div at bounding box center [1543, 121] width 13 height 13
click at [1505, 281] on button "Set as supervisor" at bounding box center [1508, 274] width 85 height 27
click at [1545, 133] on div at bounding box center [1543, 133] width 13 height 13
click at [1472, 304] on span "Edit Supervisor visibility" at bounding box center [1452, 304] width 92 height 9
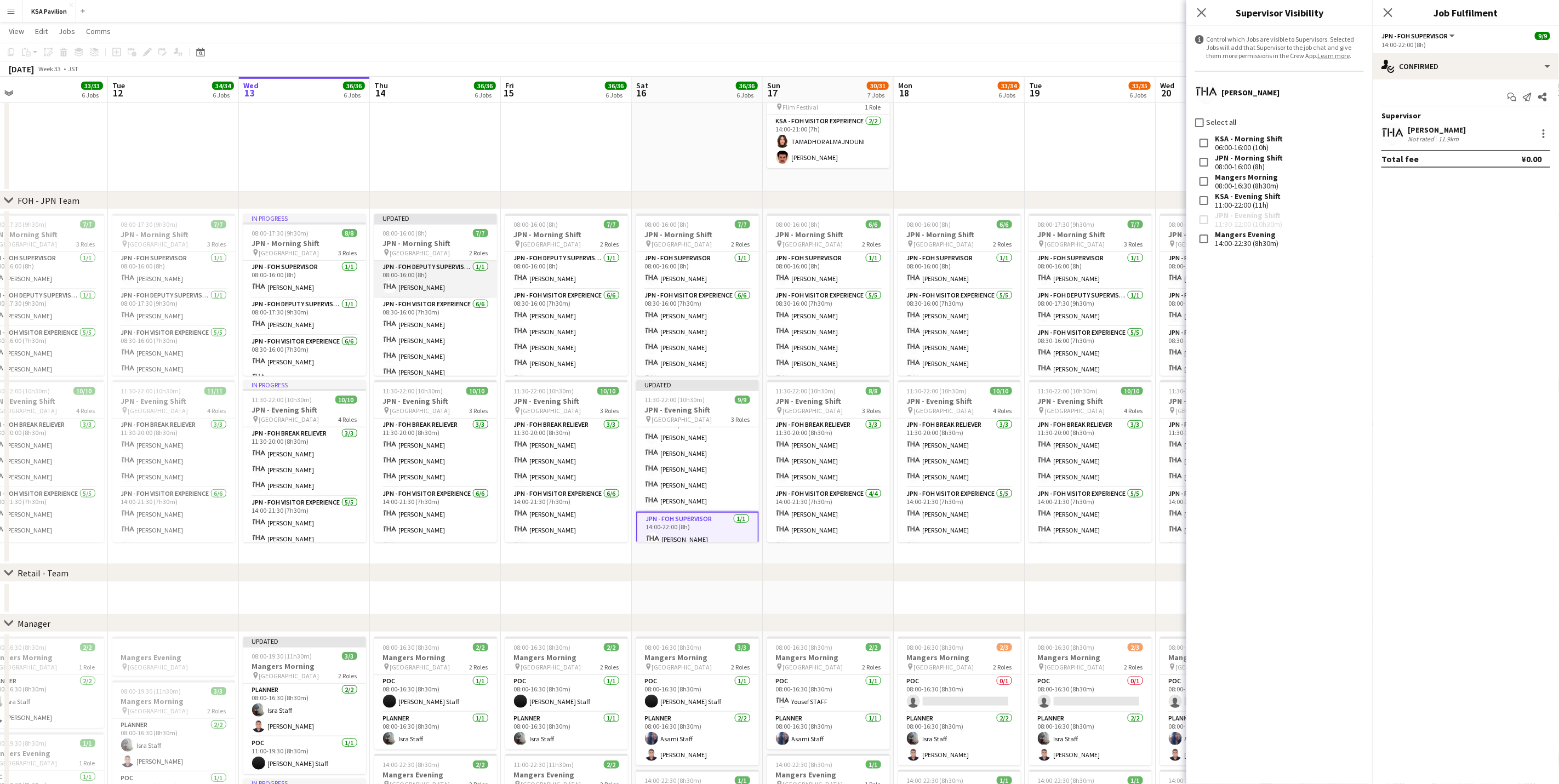
click at [416, 281] on app-card-role "JPN - FOH Deputy Supervisor [DATE] 08:00-16:00 (8h) [PERSON_NAME]" at bounding box center [436, 279] width 123 height 38
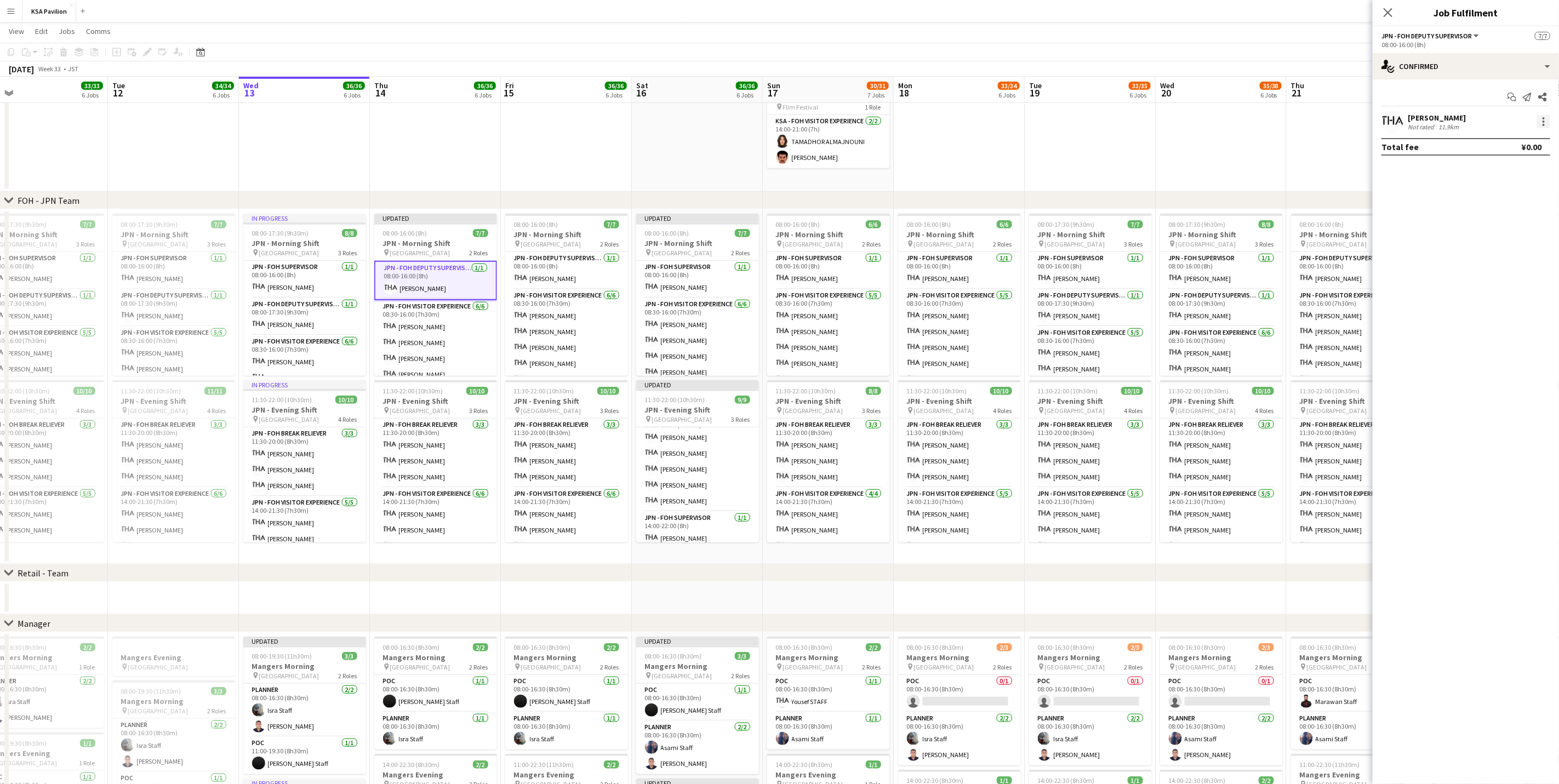
click at [1542, 126] on div at bounding box center [1543, 125] width 2 height 2
click at [1524, 277] on span "Set as supervisor" at bounding box center [1508, 273] width 68 height 9
click at [1545, 131] on div at bounding box center [1543, 133] width 13 height 13
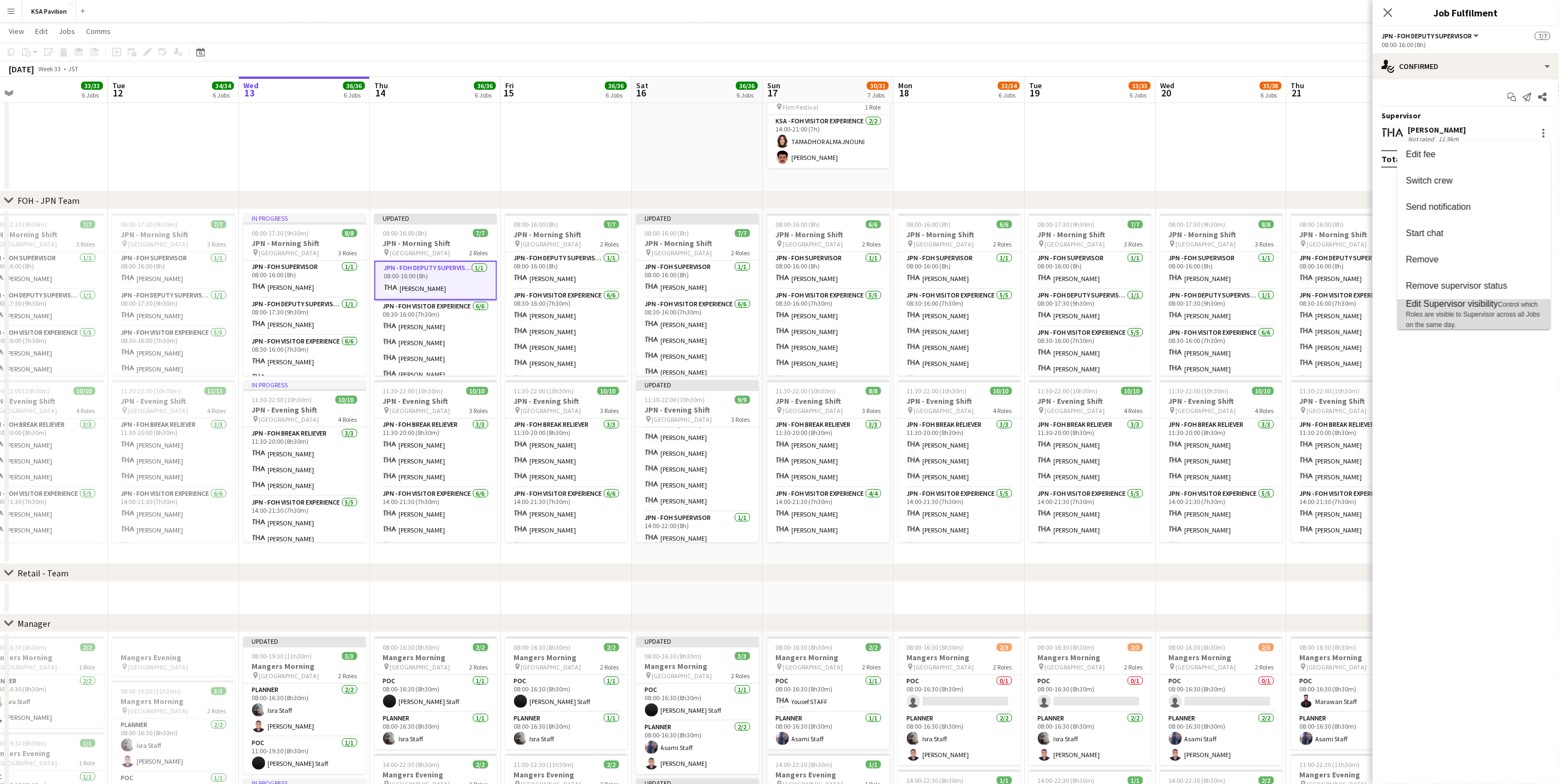
click at [1509, 303] on span "Control which Roles are visible to Supervisor across all Jobs on the same day." at bounding box center [1474, 314] width 134 height 28
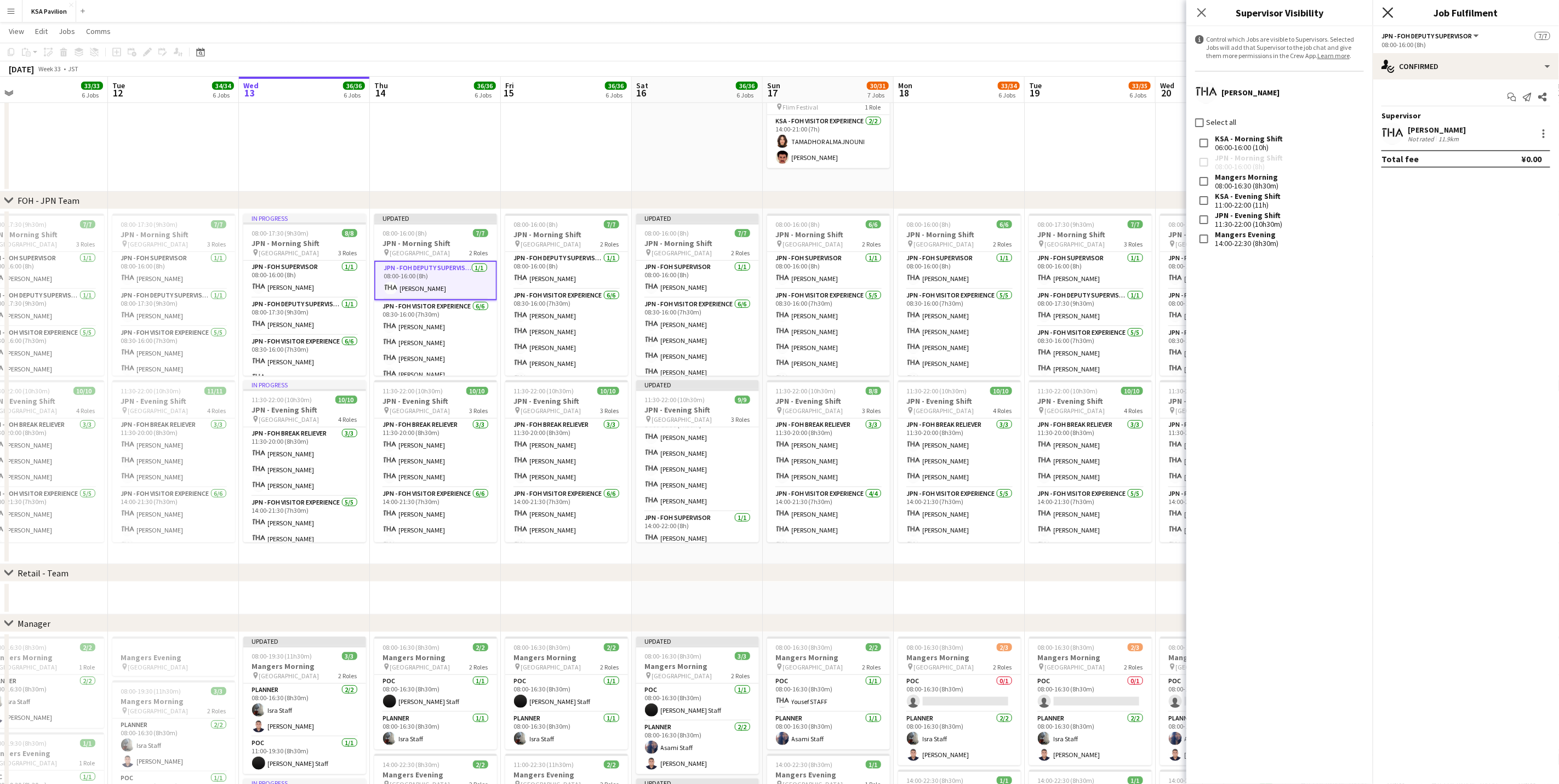
click at [1389, 12] on icon at bounding box center [1387, 12] width 10 height 10
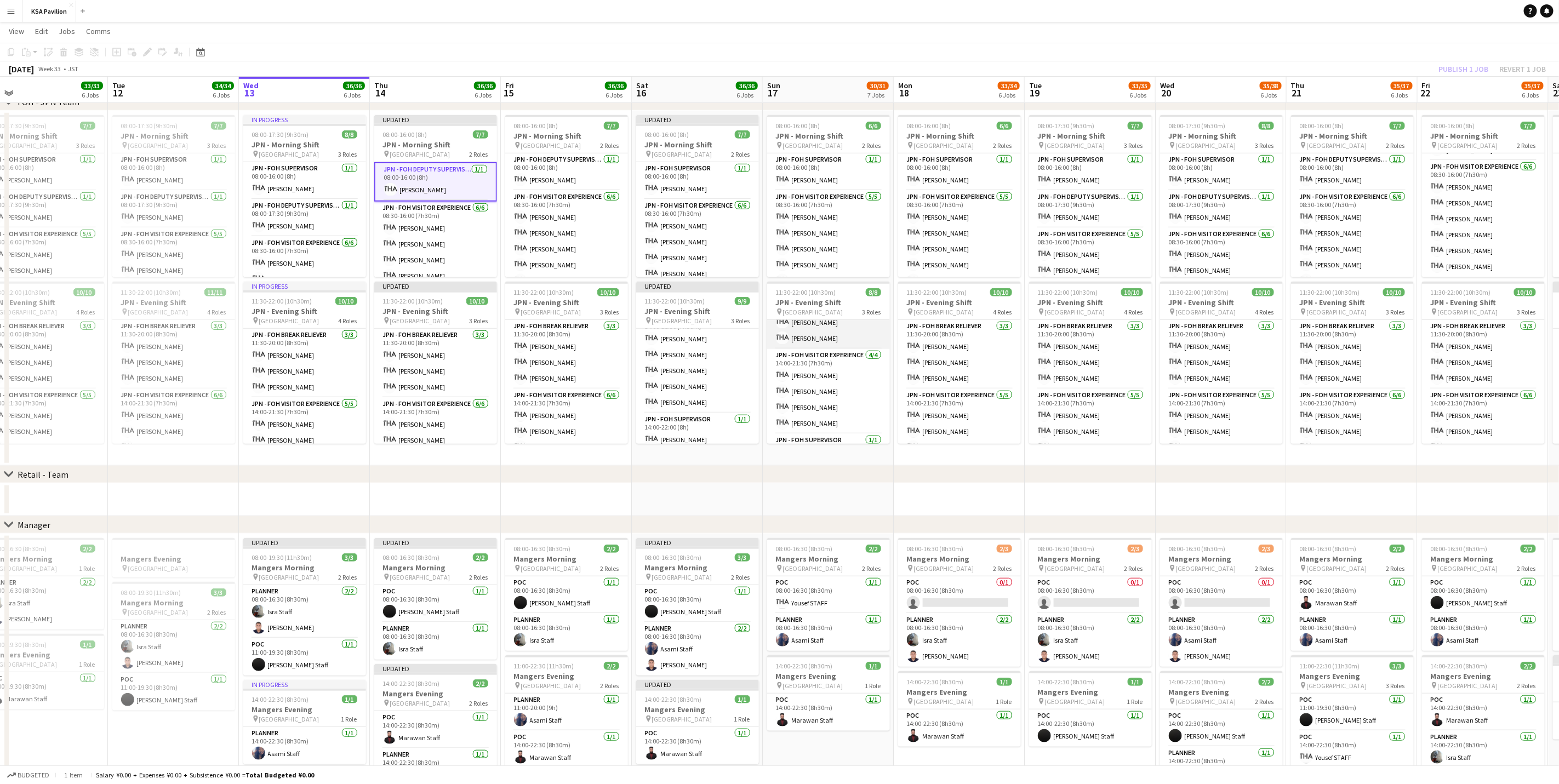
scroll to position [69, 0]
click at [827, 423] on app-card-role "JPN - FOH Supervisor [DATE] 14:00-22:00 (8h) [PERSON_NAME]" at bounding box center [829, 425] width 123 height 38
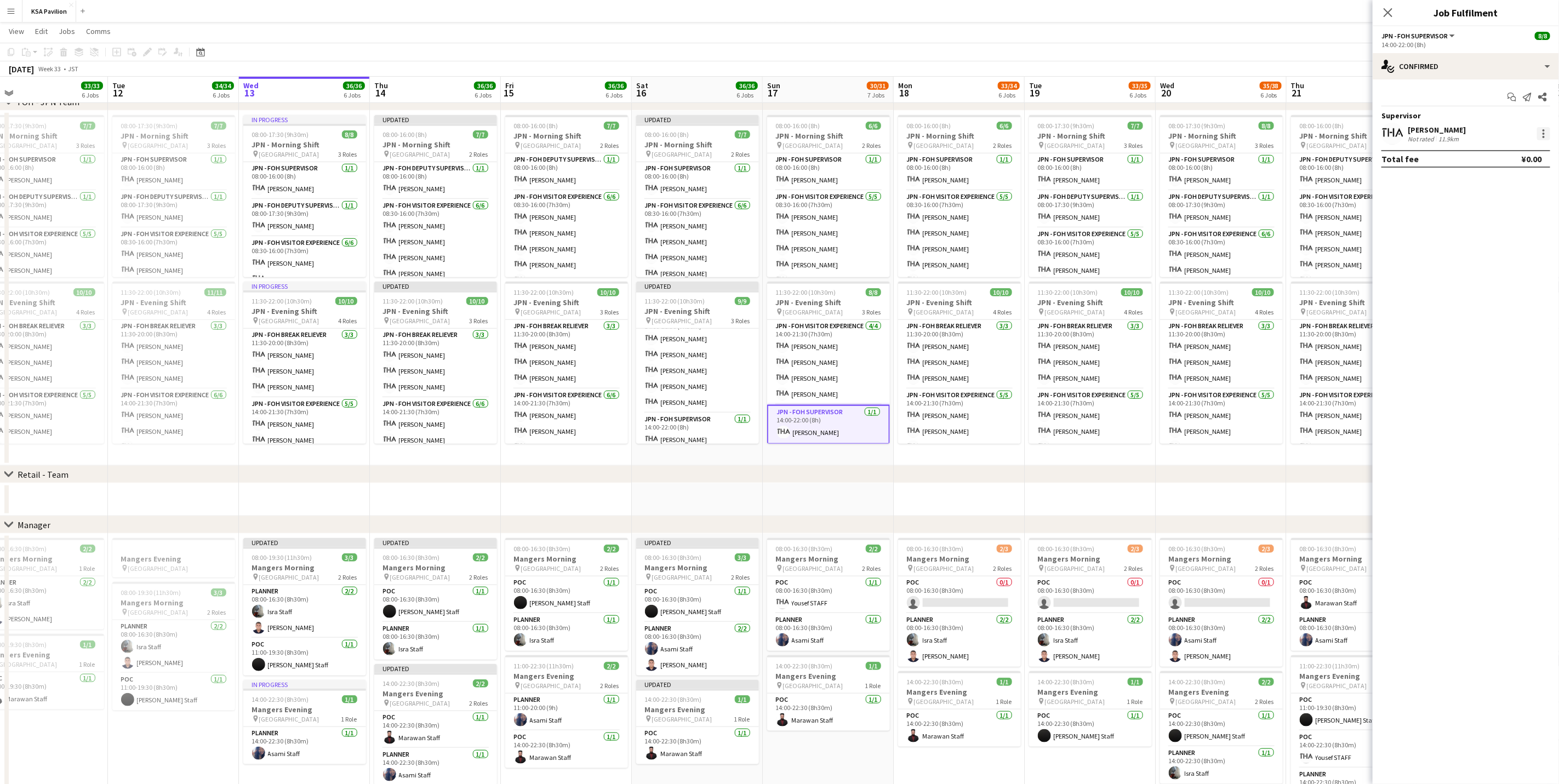
click at [1545, 132] on div at bounding box center [1543, 133] width 13 height 13
click at [1508, 187] on button "Switch crew" at bounding box center [1474, 180] width 154 height 27
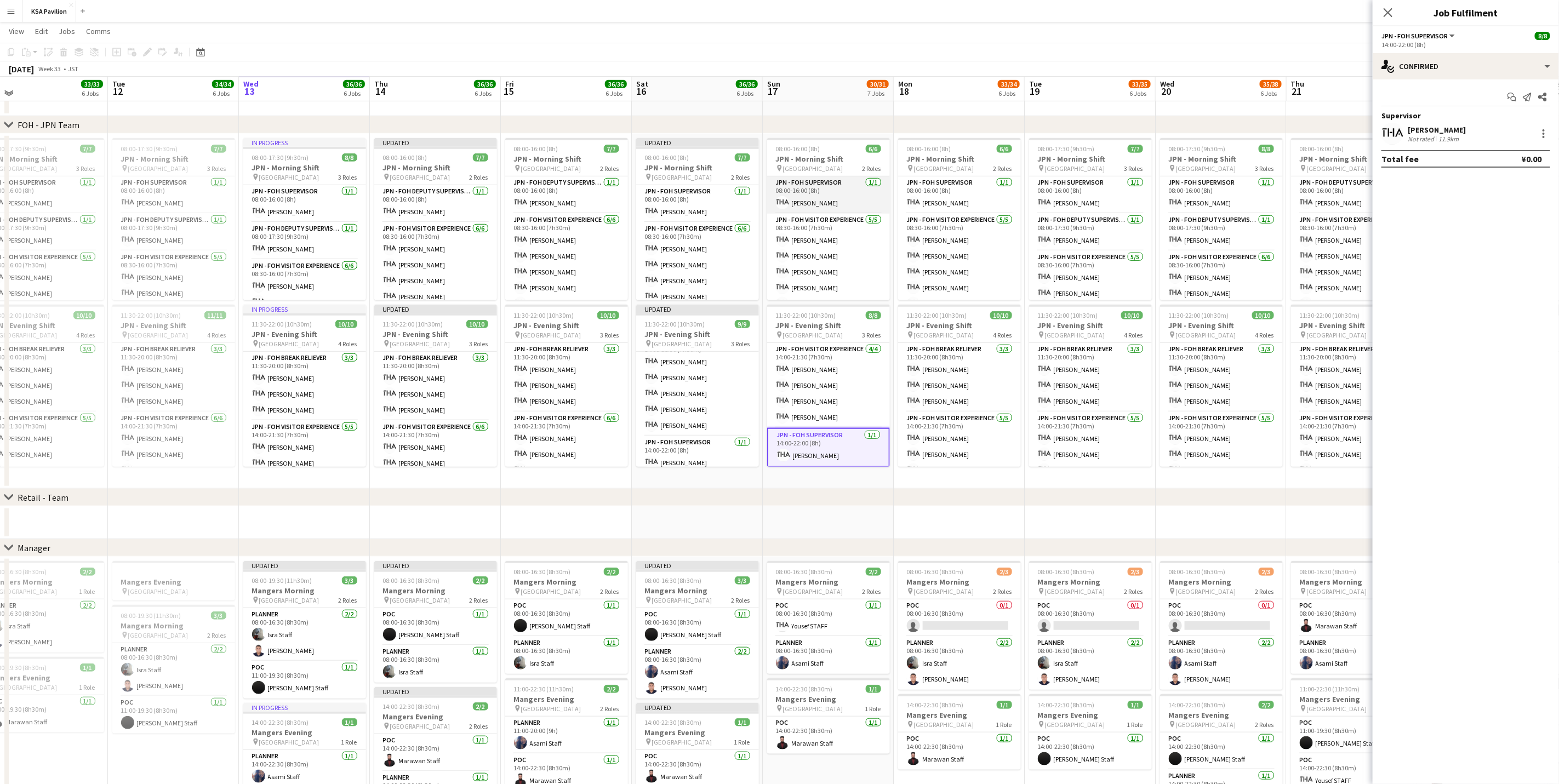
drag, startPoint x: 816, startPoint y: 202, endPoint x: 844, endPoint y: 202, distance: 28.0
click at [817, 202] on app-card-role "JPN - FOH Supervisor [DATE] 08:00-16:00 (8h) [PERSON_NAME]" at bounding box center [829, 195] width 123 height 38
click at [1550, 131] on div at bounding box center [1543, 133] width 13 height 13
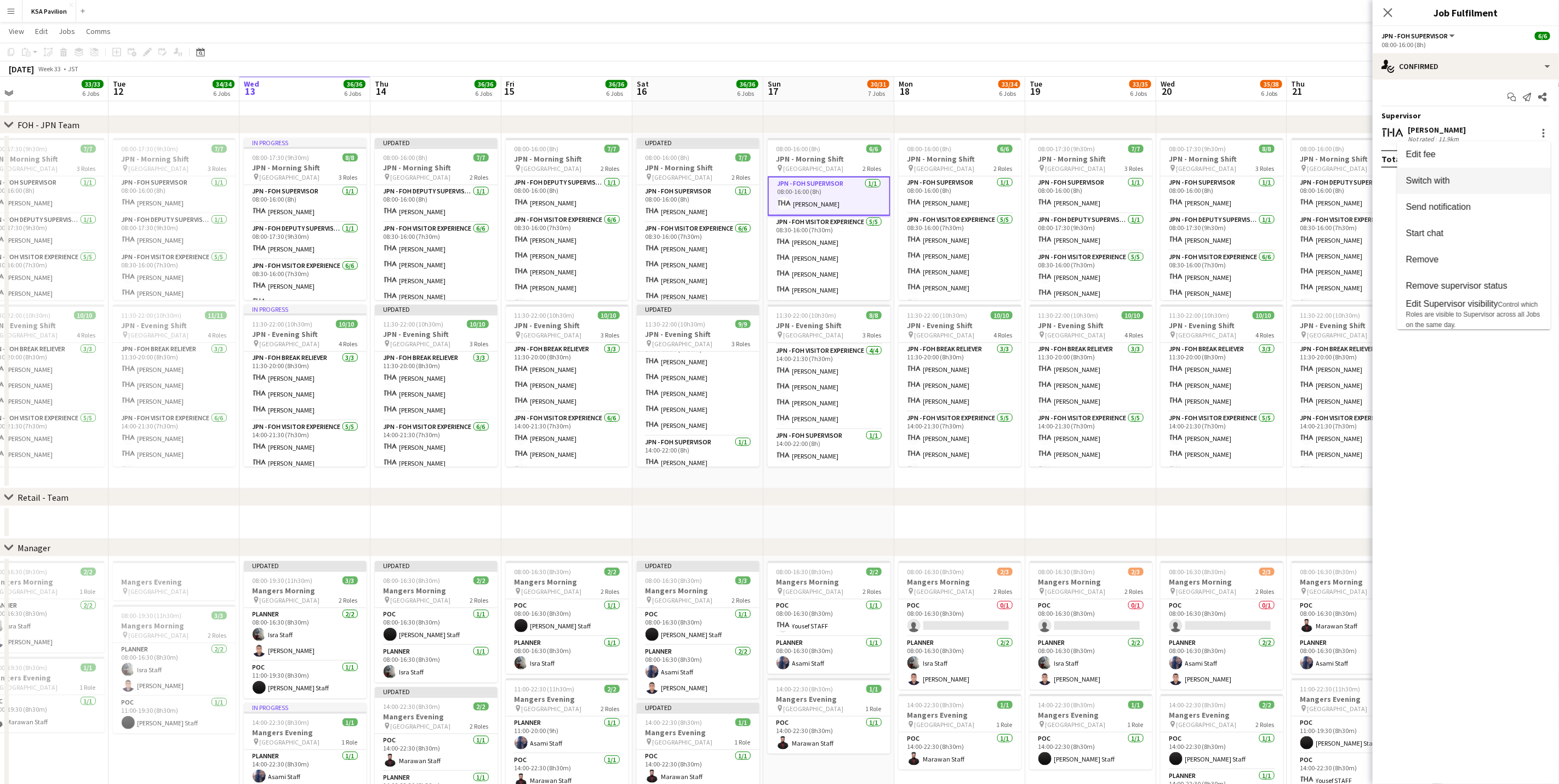
click at [1510, 179] on span "Switch with" at bounding box center [1474, 180] width 136 height 10
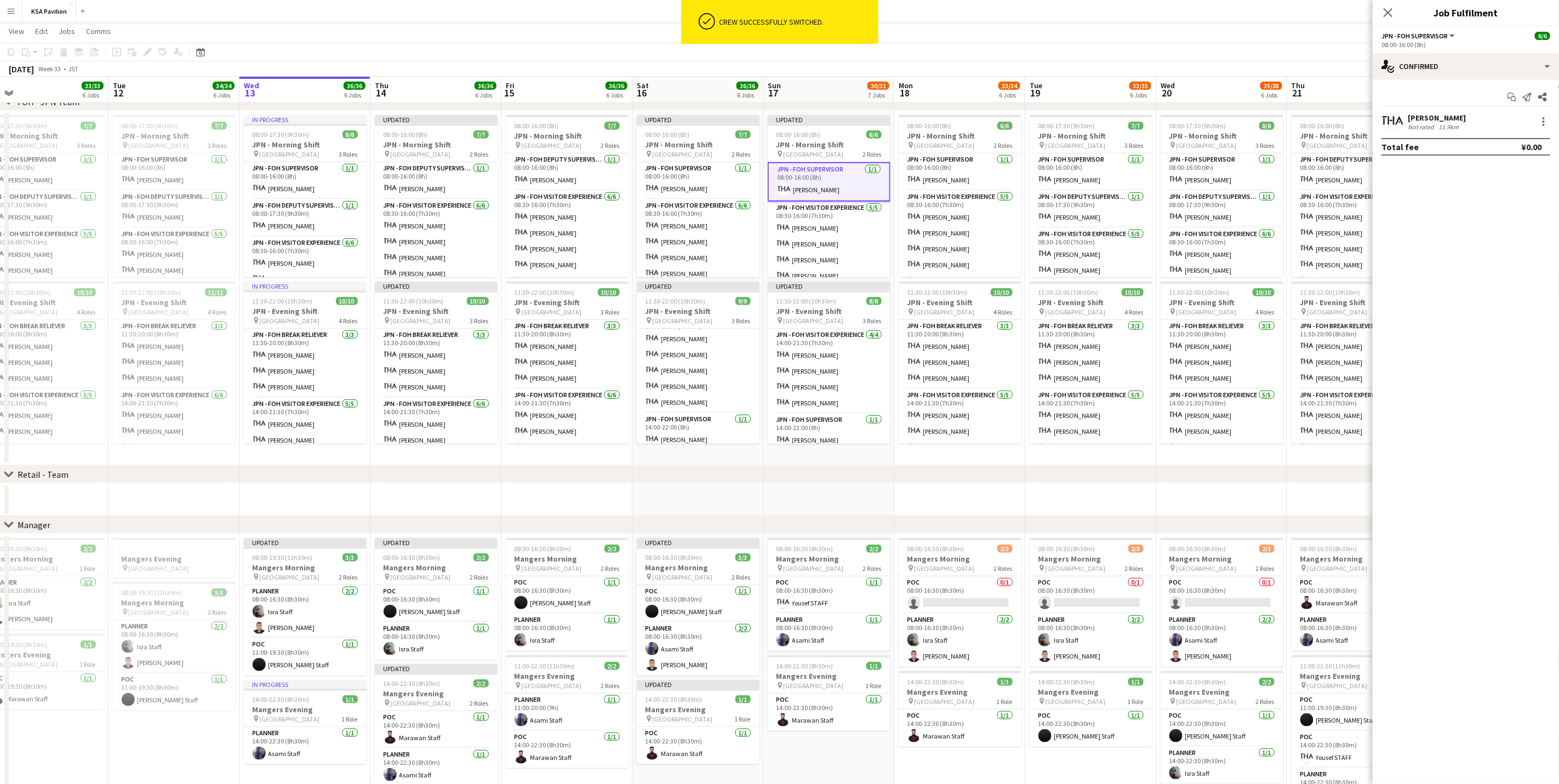
scroll to position [510, 0]
click at [1540, 120] on div at bounding box center [1543, 121] width 13 height 13
click at [1522, 270] on span "Set as supervisor" at bounding box center [1508, 273] width 68 height 9
click at [1545, 136] on div at bounding box center [1543, 133] width 13 height 13
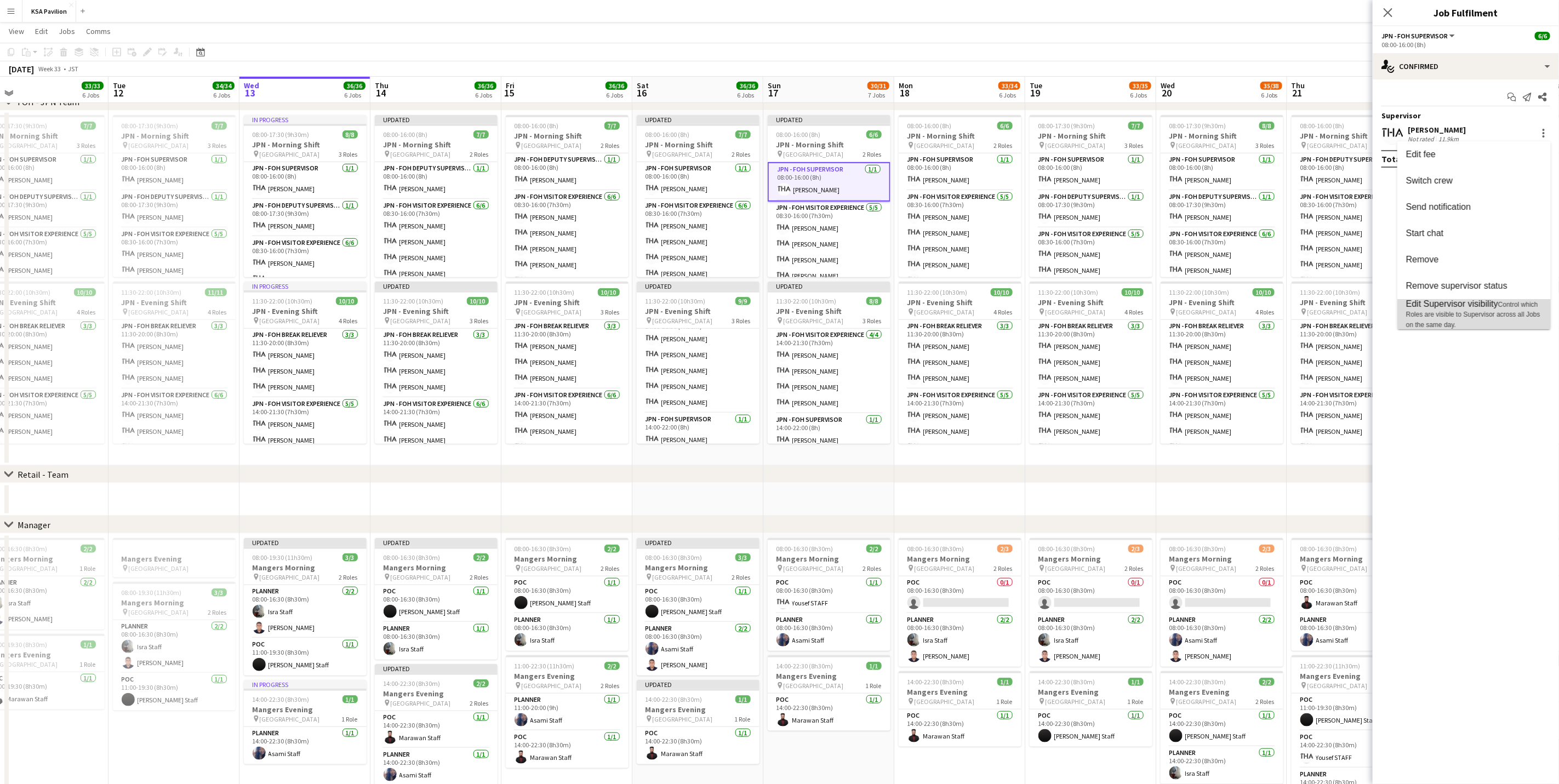
click at [1478, 301] on span "Edit Supervisor visibility" at bounding box center [1452, 304] width 92 height 9
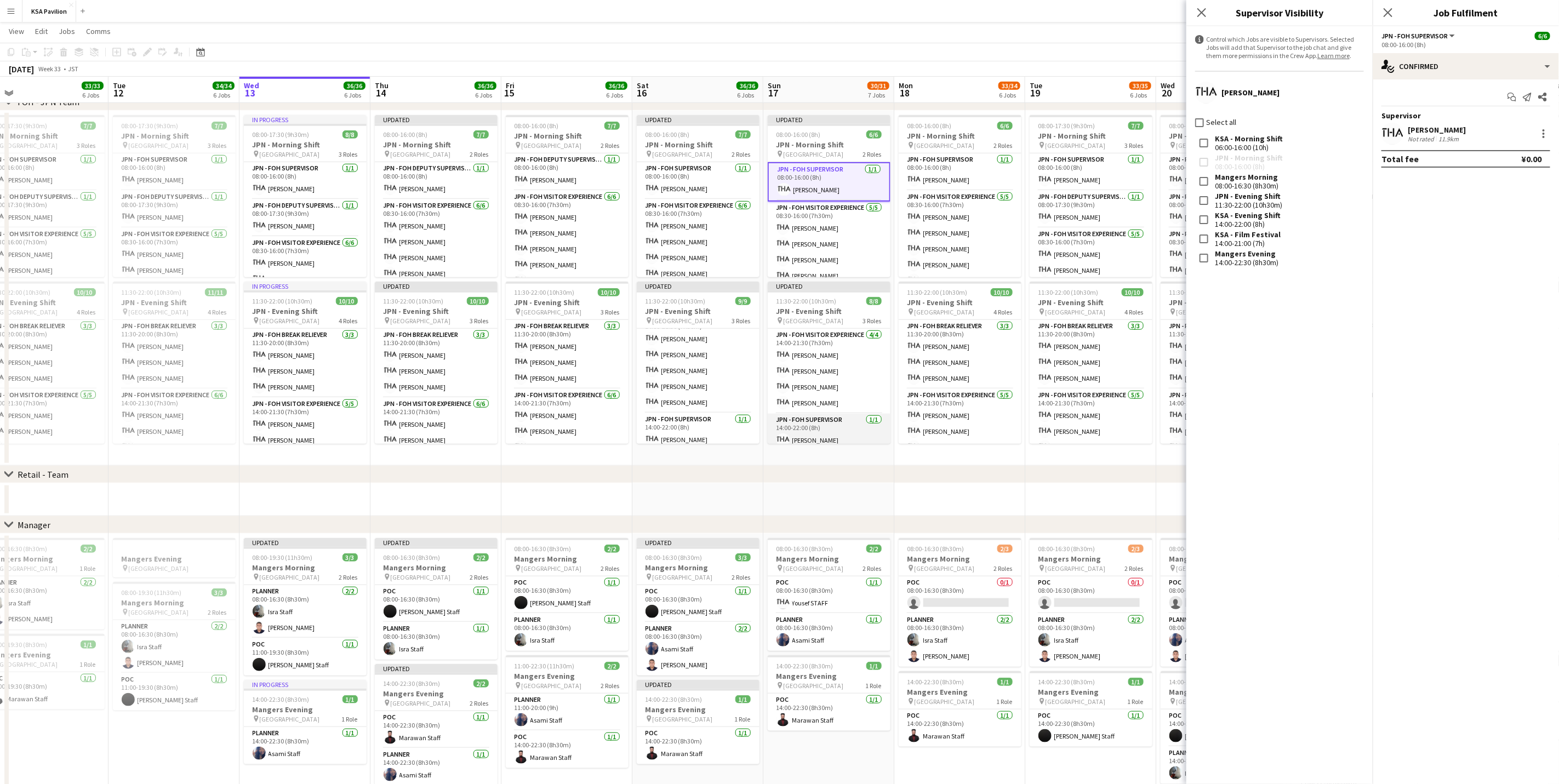
click at [818, 432] on app-card-role "JPN - FOH Supervisor [DATE] 14:00-22:00 (8h) [PERSON_NAME]" at bounding box center [829, 432] width 123 height 38
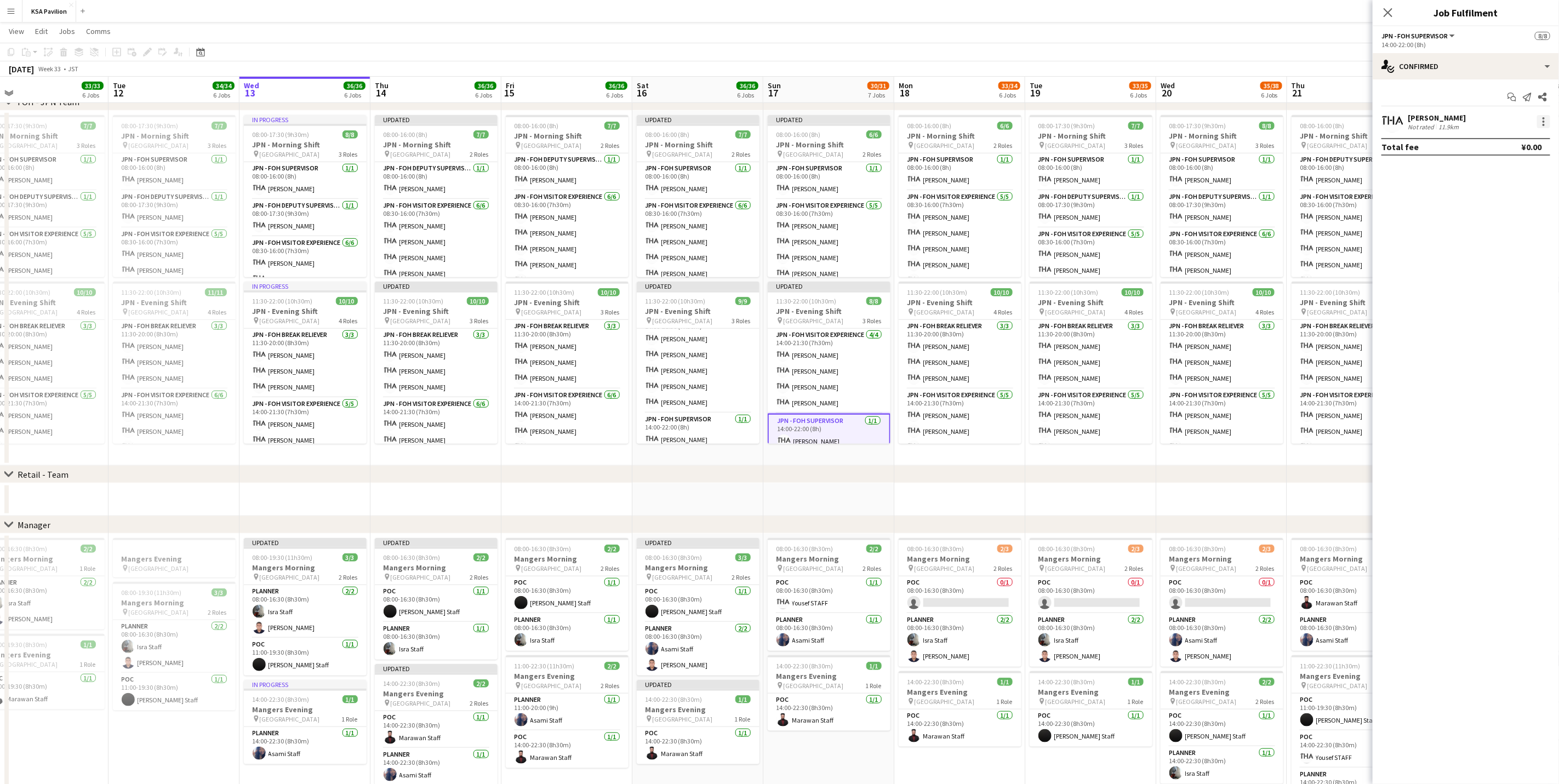
click at [1544, 117] on div at bounding box center [1543, 121] width 13 height 13
click at [1472, 274] on button "Set as supervisor" at bounding box center [1508, 274] width 85 height 27
click at [1544, 133] on div at bounding box center [1543, 133] width 2 height 2
click at [1496, 306] on span "Edit Supervisor visibility" at bounding box center [1452, 304] width 92 height 9
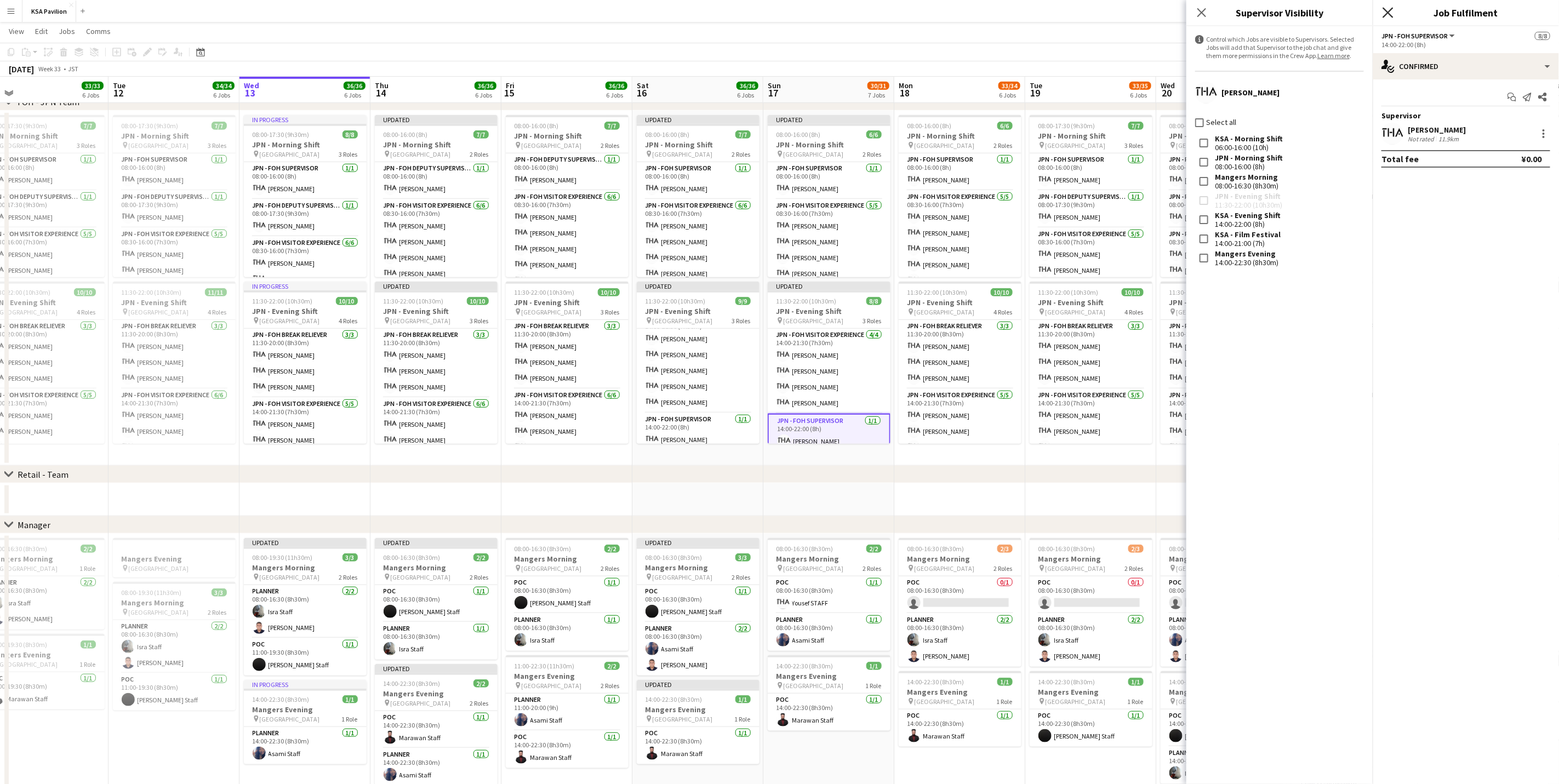
click at [1391, 12] on icon at bounding box center [1387, 12] width 10 height 10
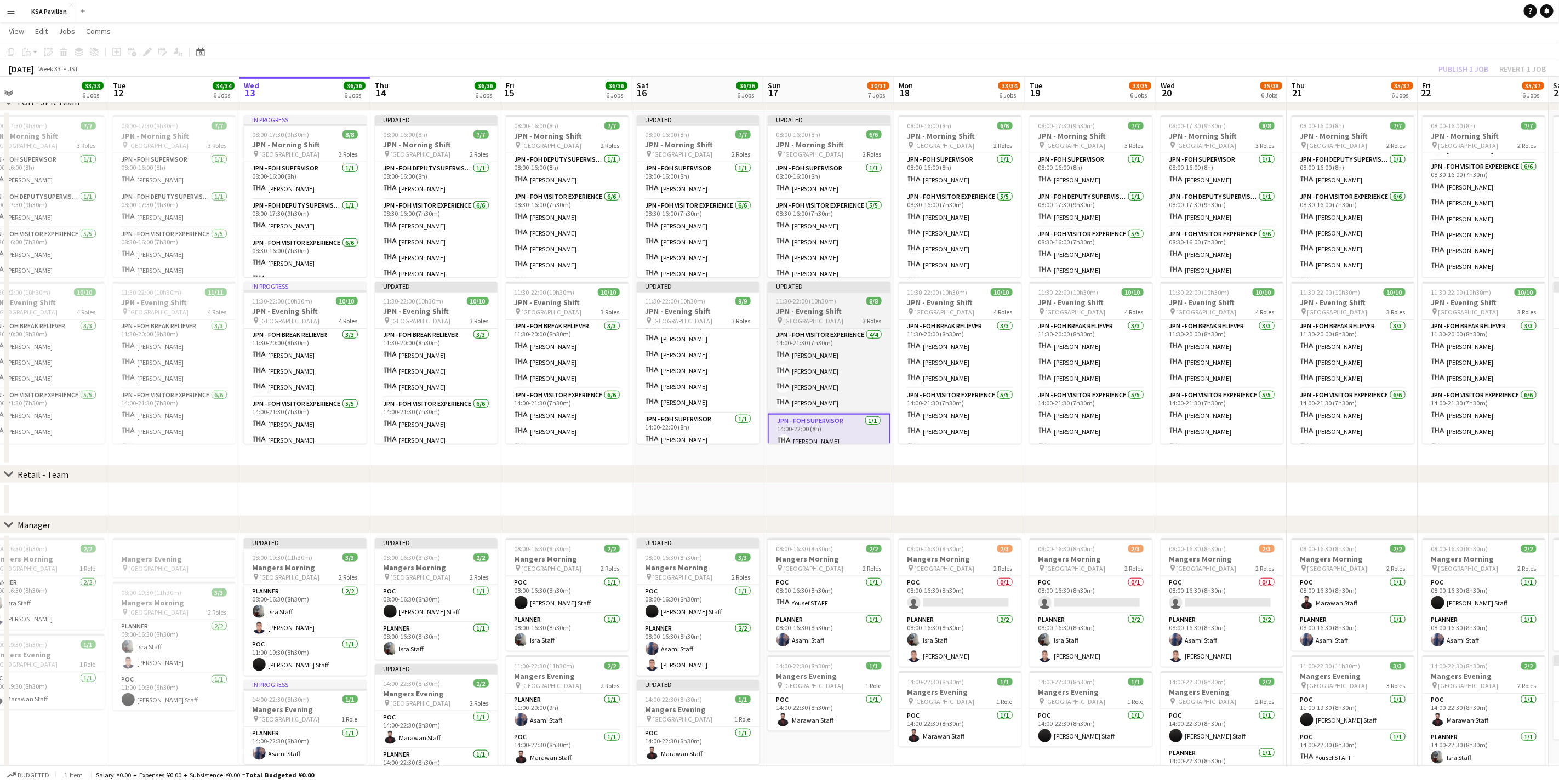
click at [830, 302] on span "11:30-22:00 (10h30m)" at bounding box center [807, 301] width 61 height 8
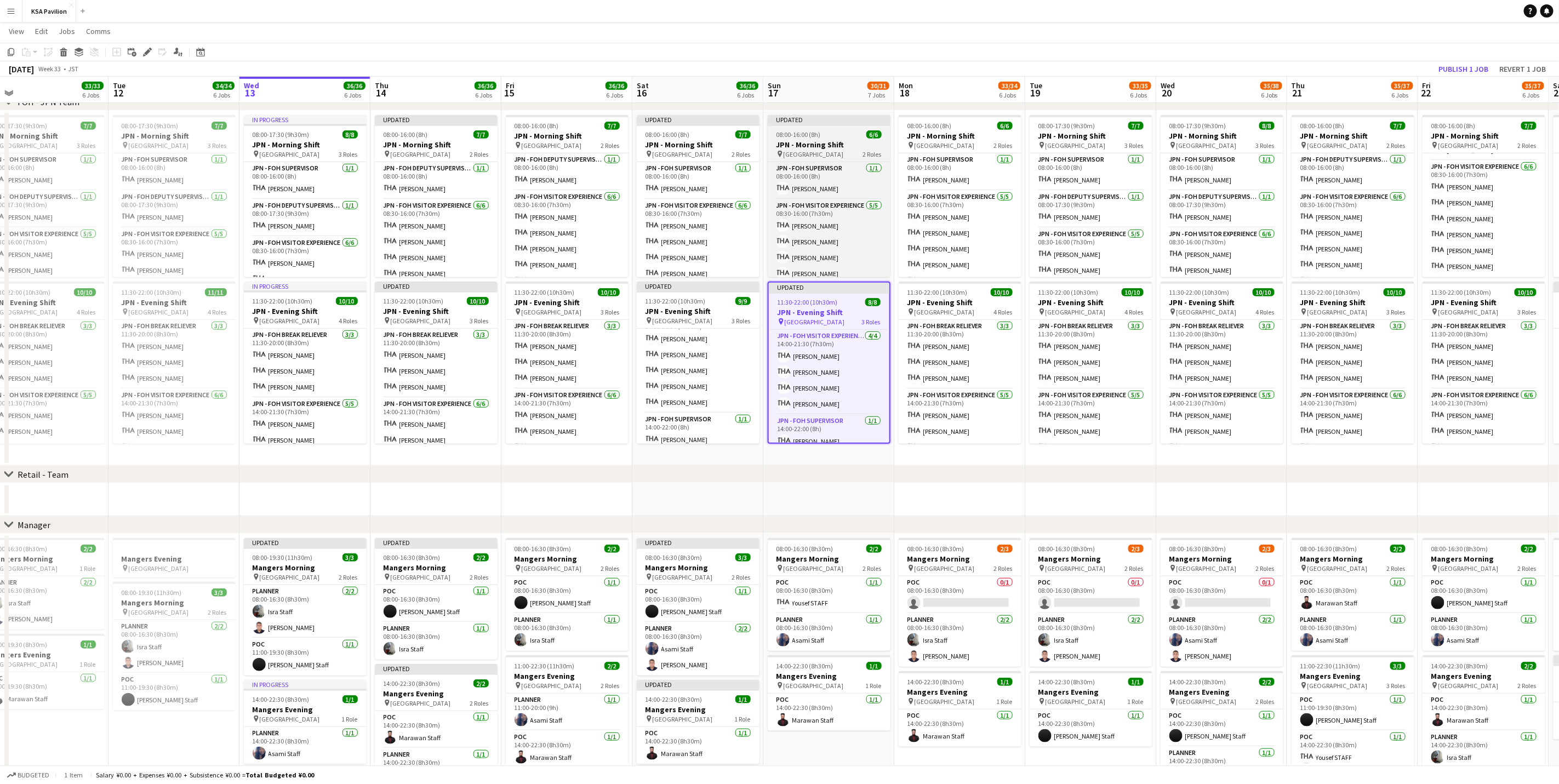
click at [816, 135] on span "08:00-16:00 (8h)" at bounding box center [799, 134] width 44 height 8
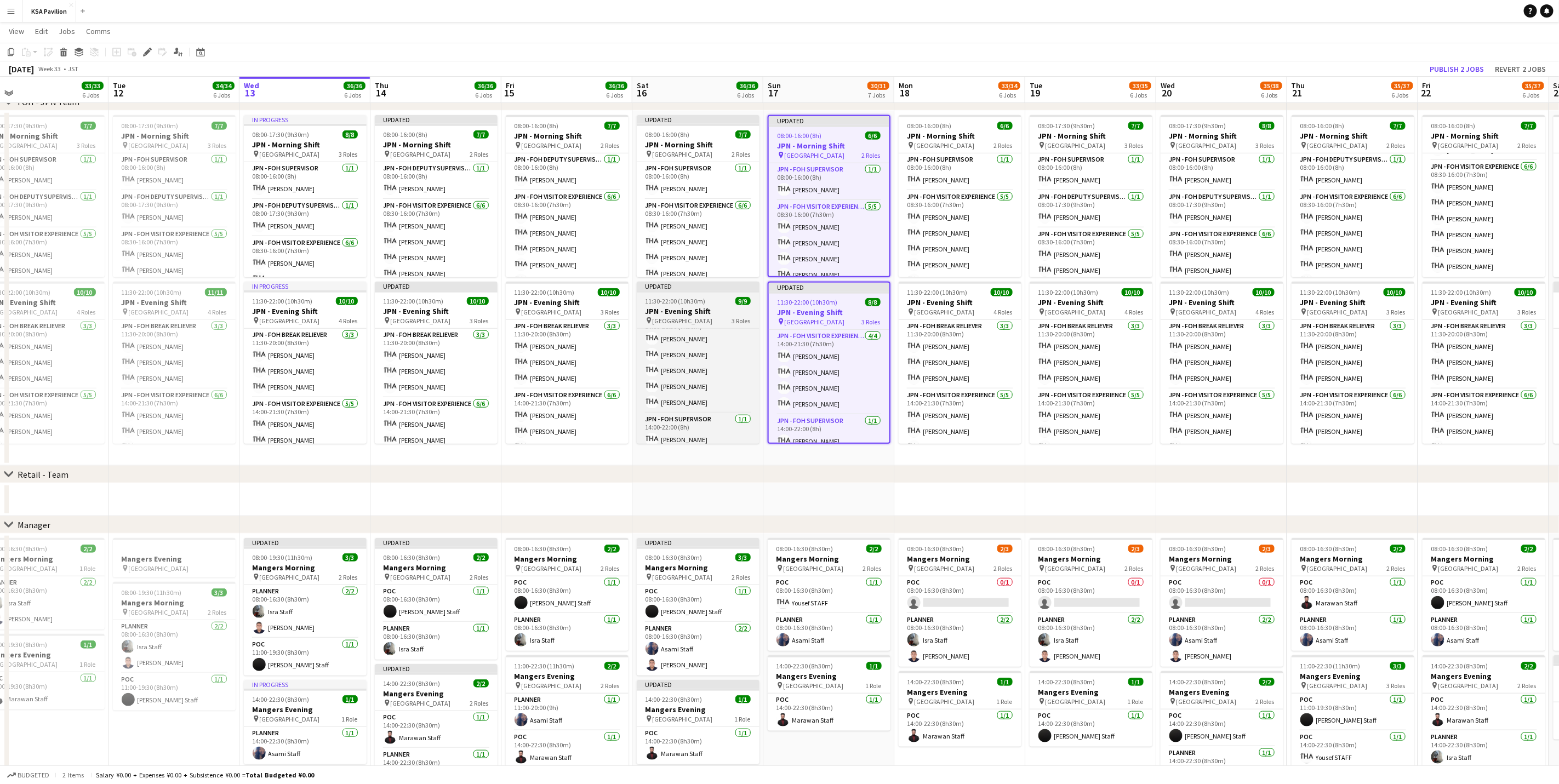
click at [671, 314] on h3 "JPN - Evening Shift" at bounding box center [699, 311] width 123 height 10
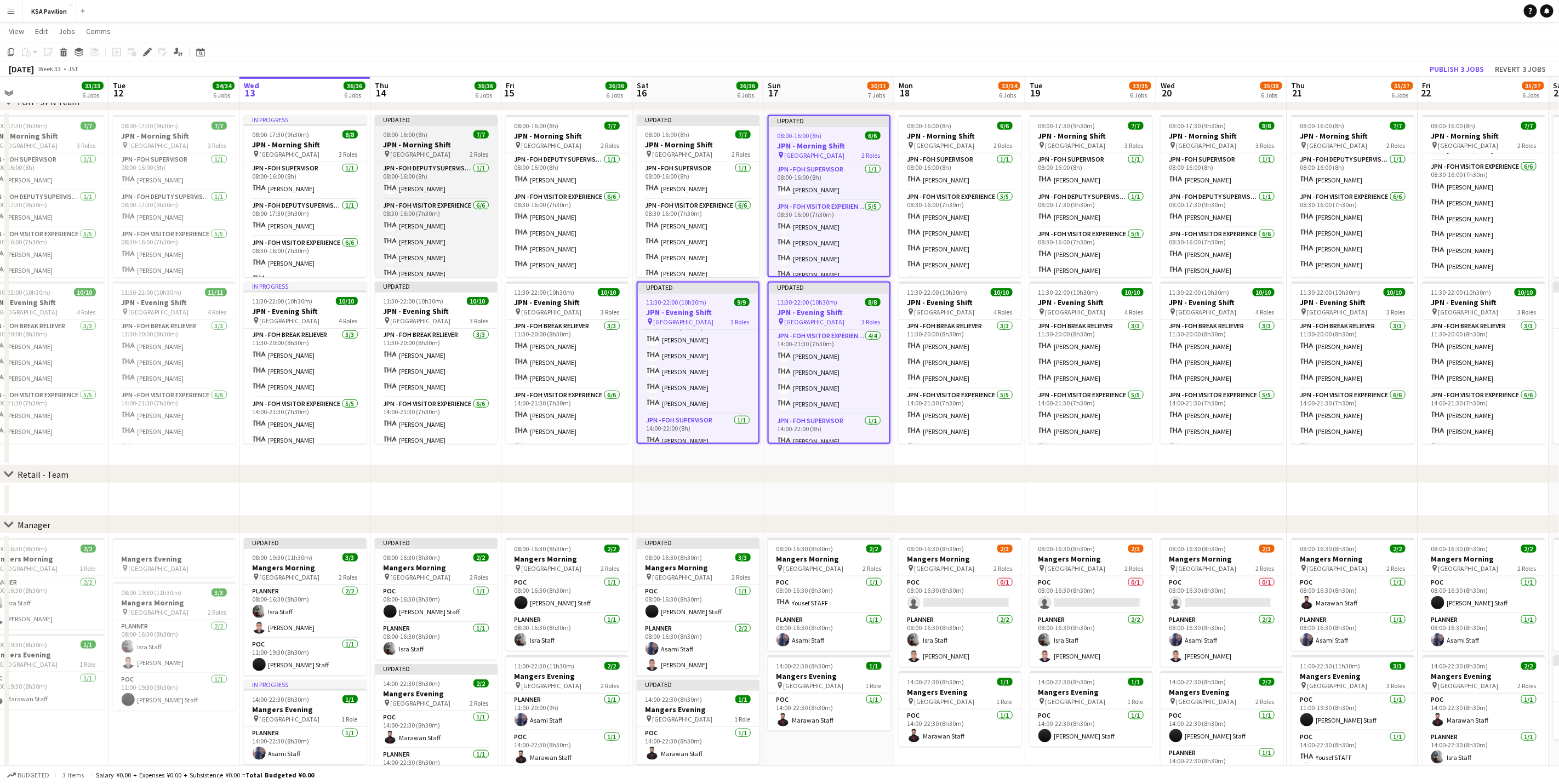
click at [406, 135] on span "08:00-16:00 (8h)" at bounding box center [405, 134] width 44 height 8
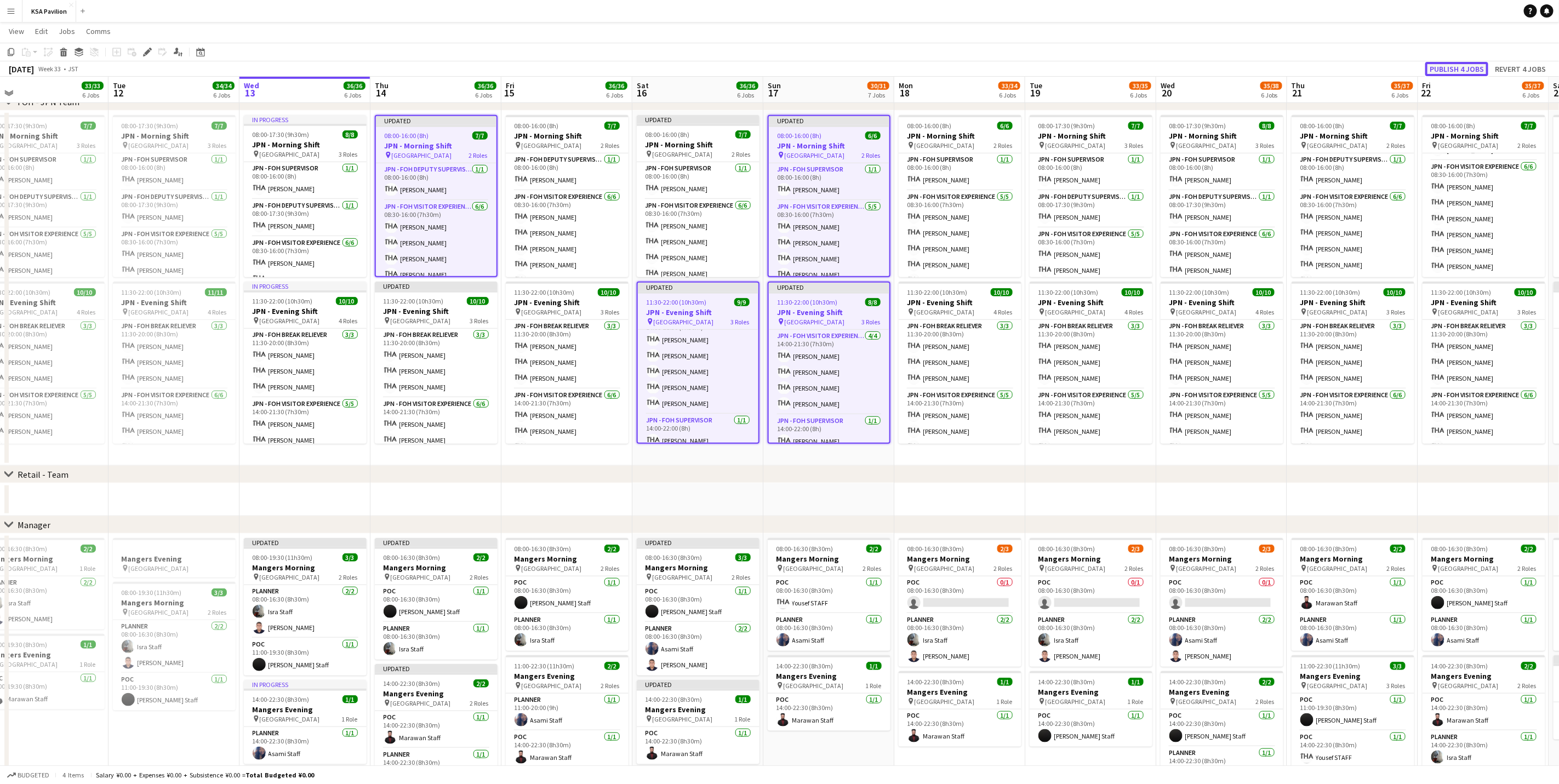
click at [1444, 62] on button "Publish 4 jobs" at bounding box center [1457, 69] width 63 height 15
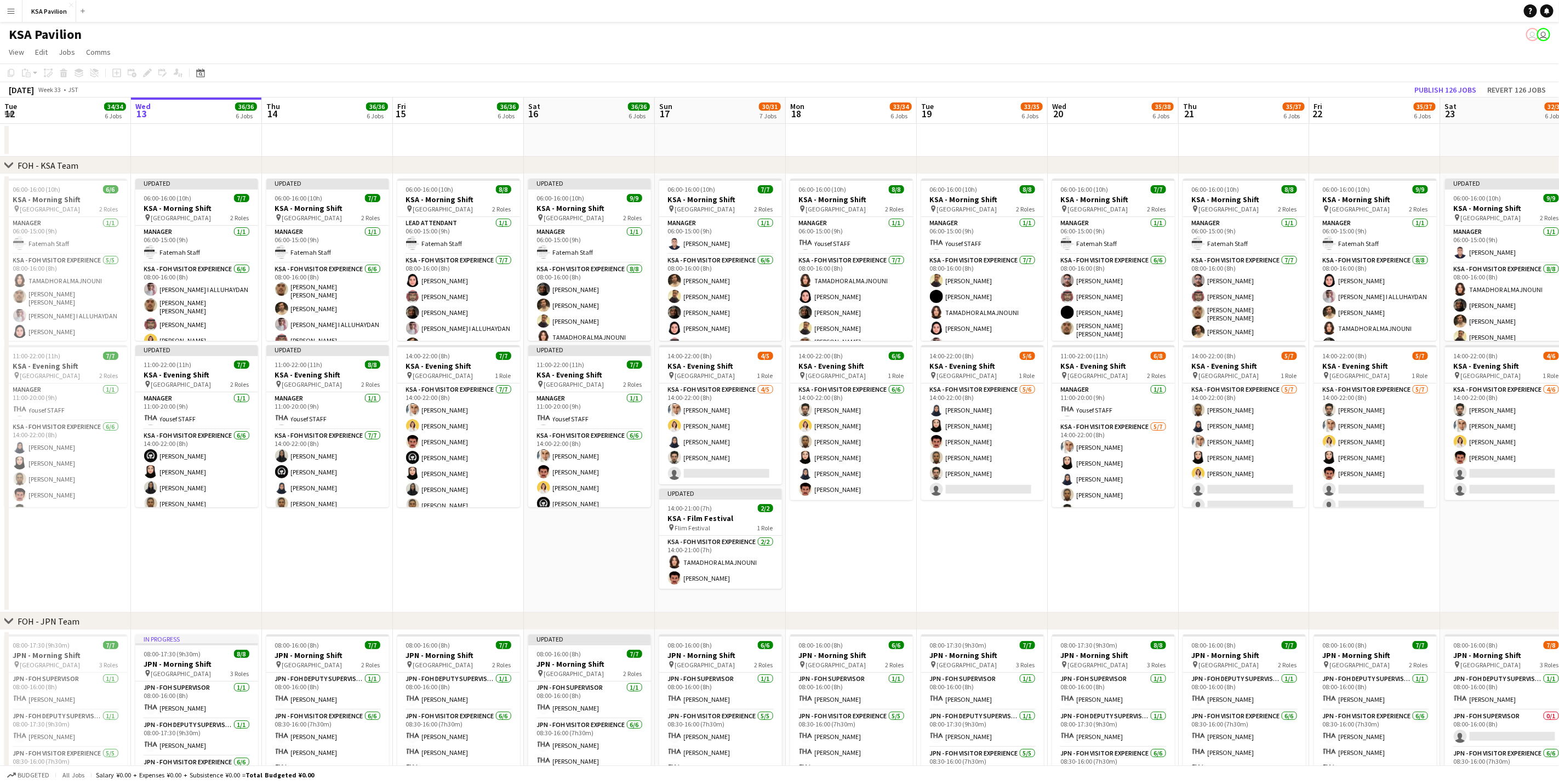
click at [882, 525] on app-date-cell "06:00-16:00 (10h) 8/8 KSA - Morning Shift pin Saudi Arabia Pavilion 2 Roles Man…" at bounding box center [851, 393] width 131 height 438
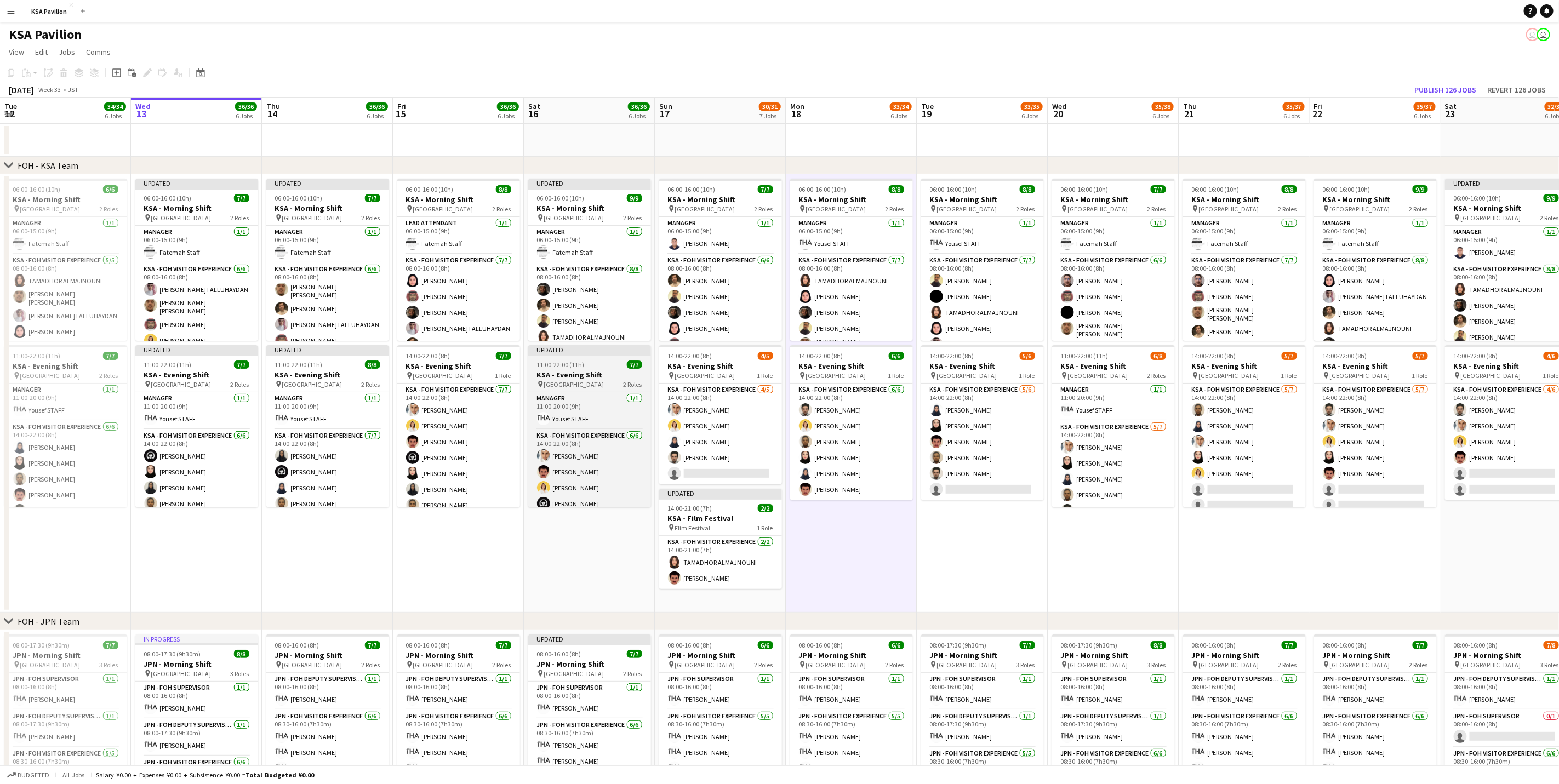
click at [599, 358] on app-job-card "Updated 11:00-22:00 (11h) 7/7 KSA - Evening Shift pin Saudi Arabia Pavilion 2 R…" at bounding box center [590, 426] width 123 height 162
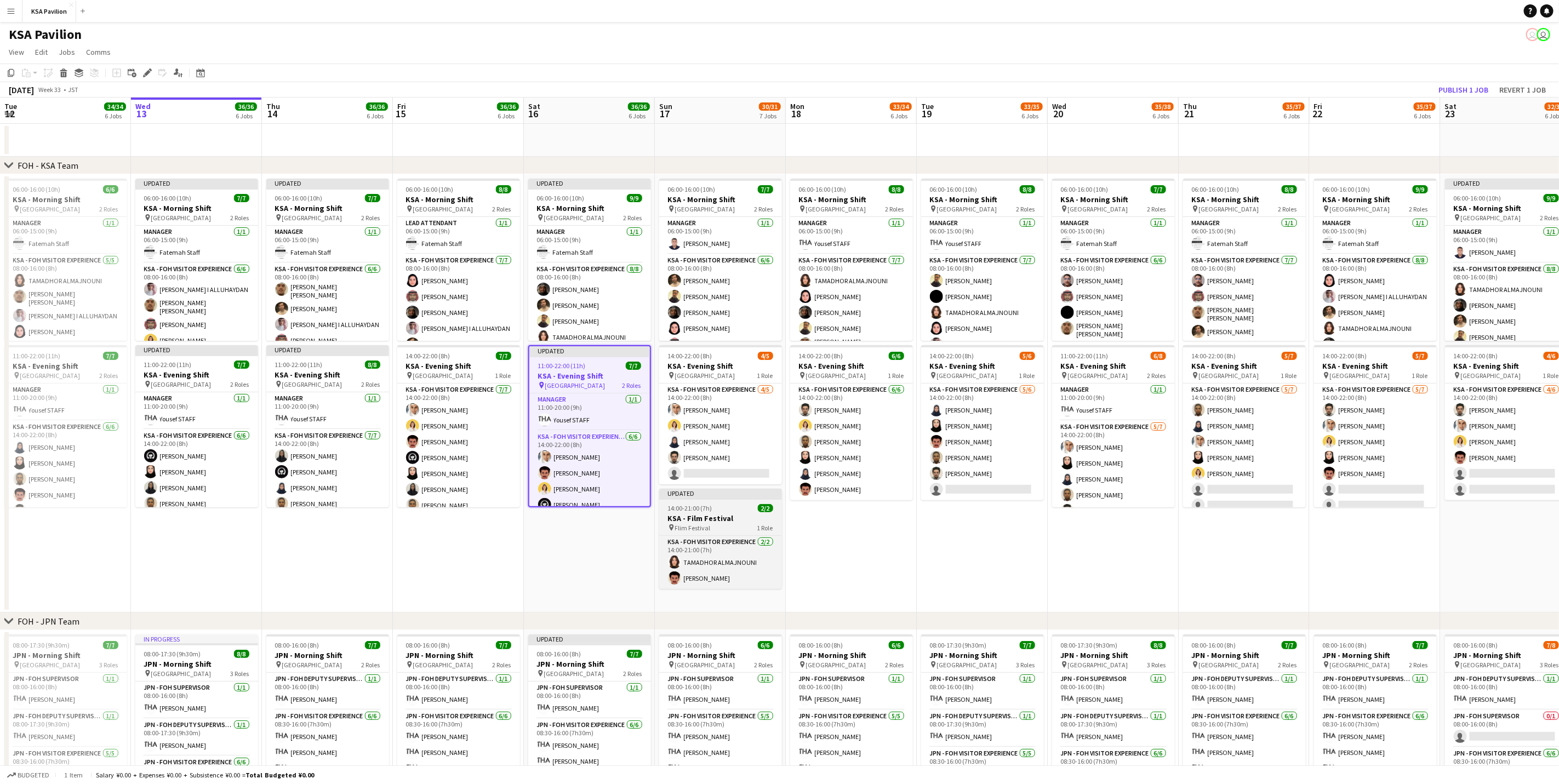
click at [724, 507] on div "14:00-21:00 (7h) 2/2" at bounding box center [721, 508] width 123 height 8
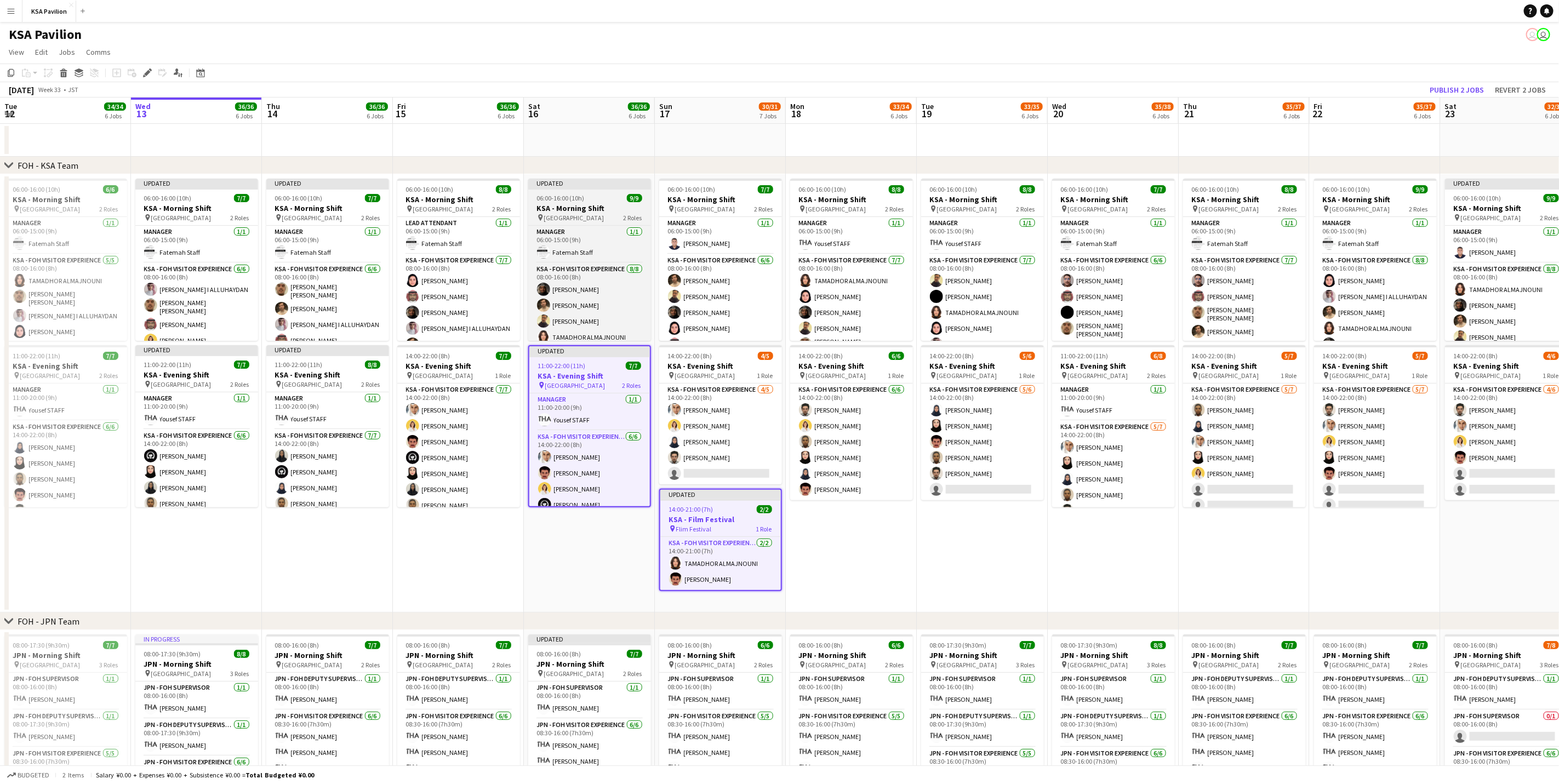
click at [546, 193] on app-job-card "Updated 06:00-16:00 (10h) 9/9 KSA - Morning Shift pin Saudi Arabia Pavilion 2 R…" at bounding box center [590, 259] width 123 height 162
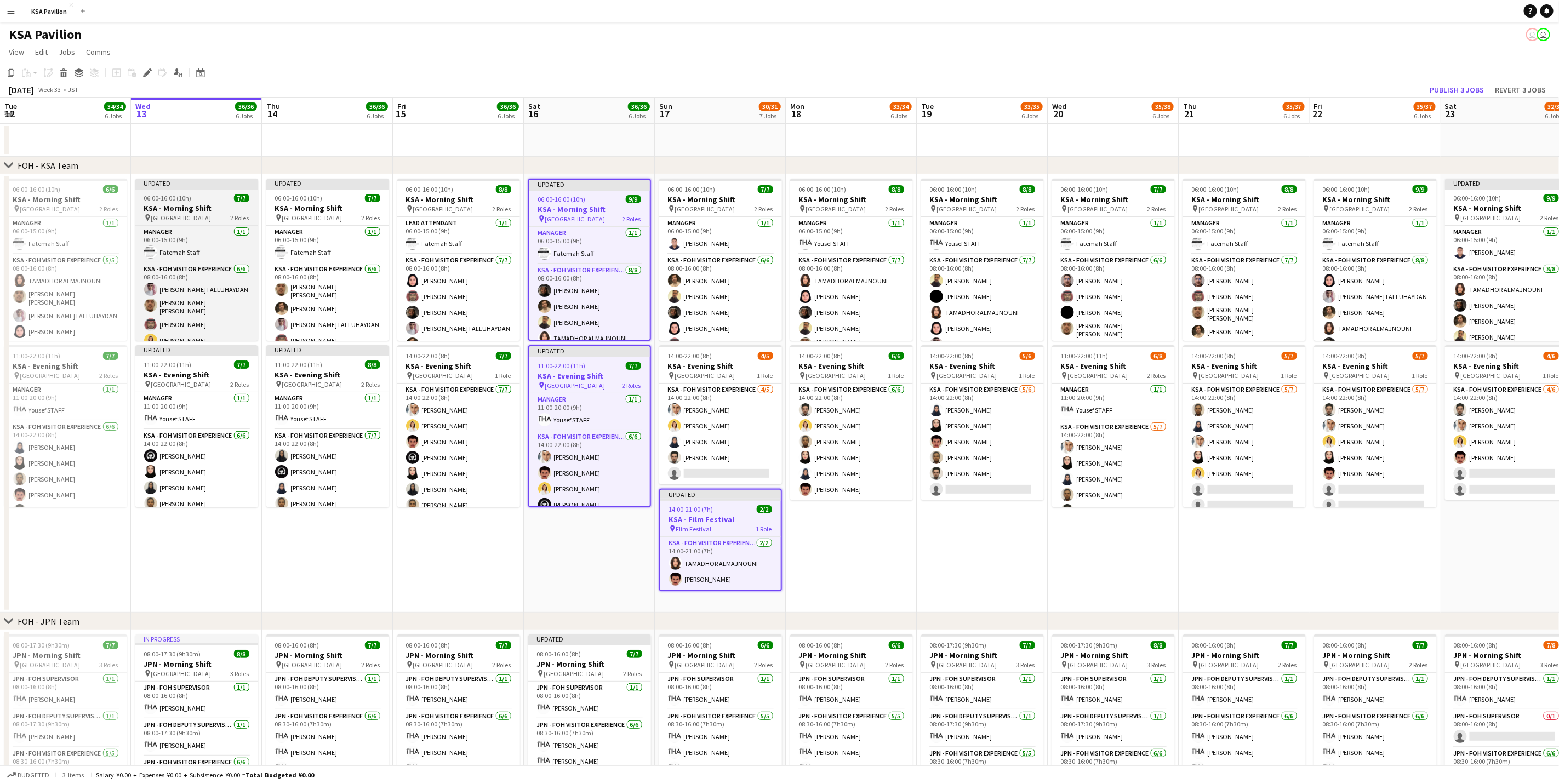
drag, startPoint x: 304, startPoint y: 190, endPoint x: 198, endPoint y: 183, distance: 106.2
click at [267, 193] on app-calendar-viewport "Sun 10 31/31 6 Jobs Mon 11 33/33 6 Jobs Tue 12 34/34 6 Jobs Wed 13 36/36 6 Jobs…" at bounding box center [780, 773] width 1559 height 1352
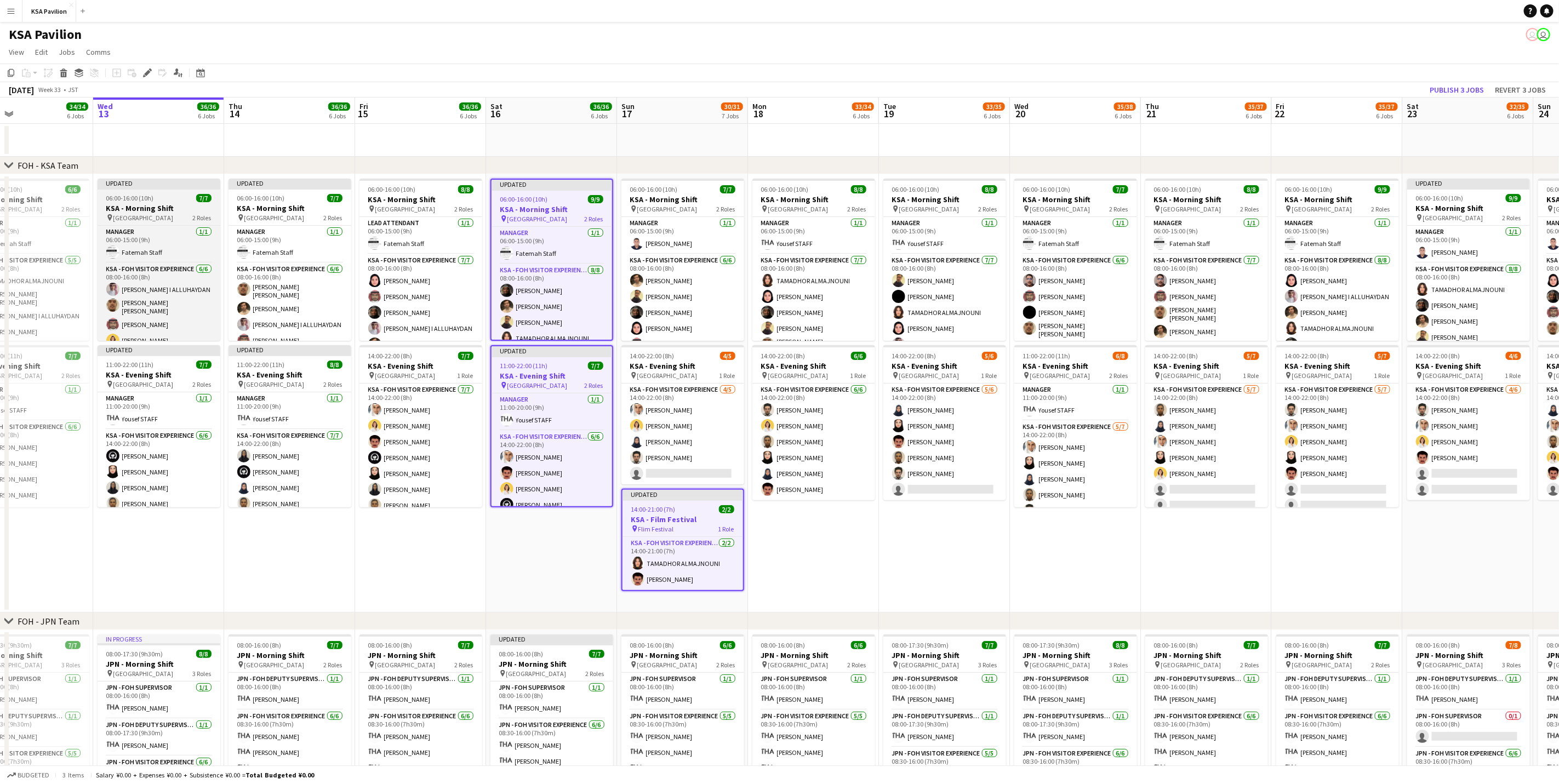
click at [171, 200] on div "06:00-16:00 (10h) 7/7" at bounding box center [159, 198] width 123 height 8
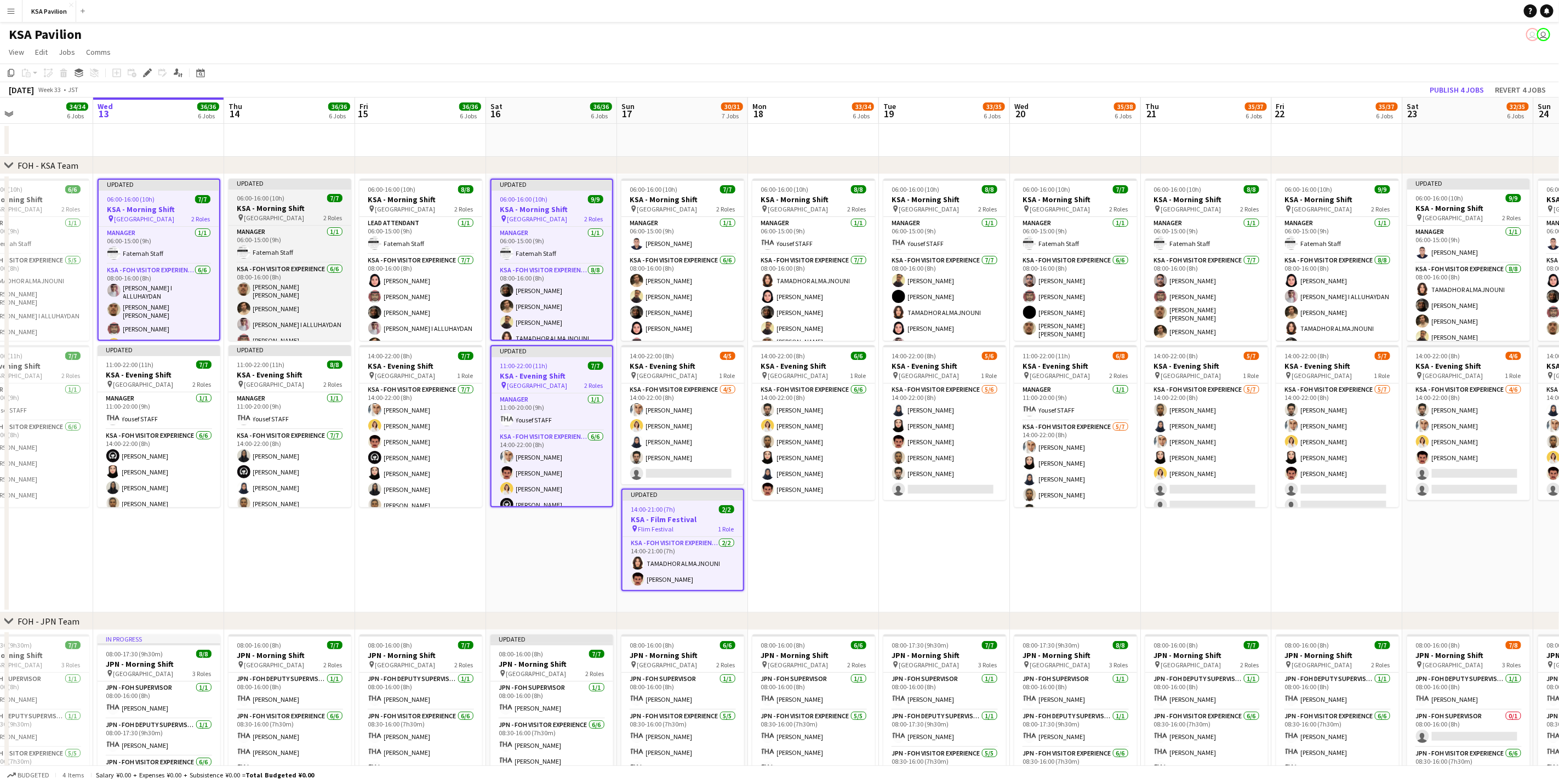
click at [280, 190] on app-job-card "Updated 06:00-16:00 (10h) 7/7 KSA - Morning Shift pin Saudi Arabia Pavilion 2 R…" at bounding box center [290, 259] width 123 height 162
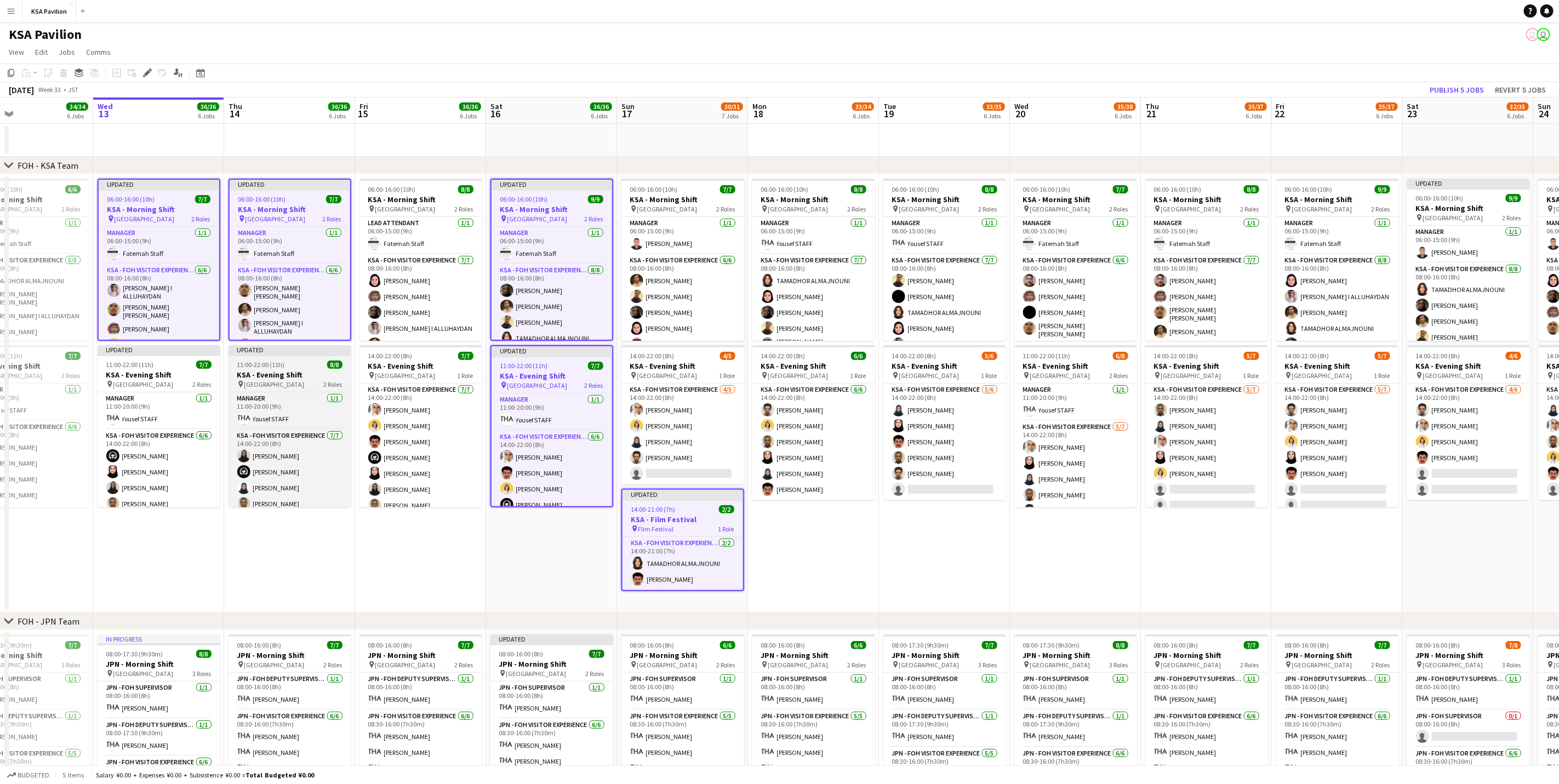
click at [260, 369] on h3 "KSA - Evening Shift" at bounding box center [290, 374] width 123 height 10
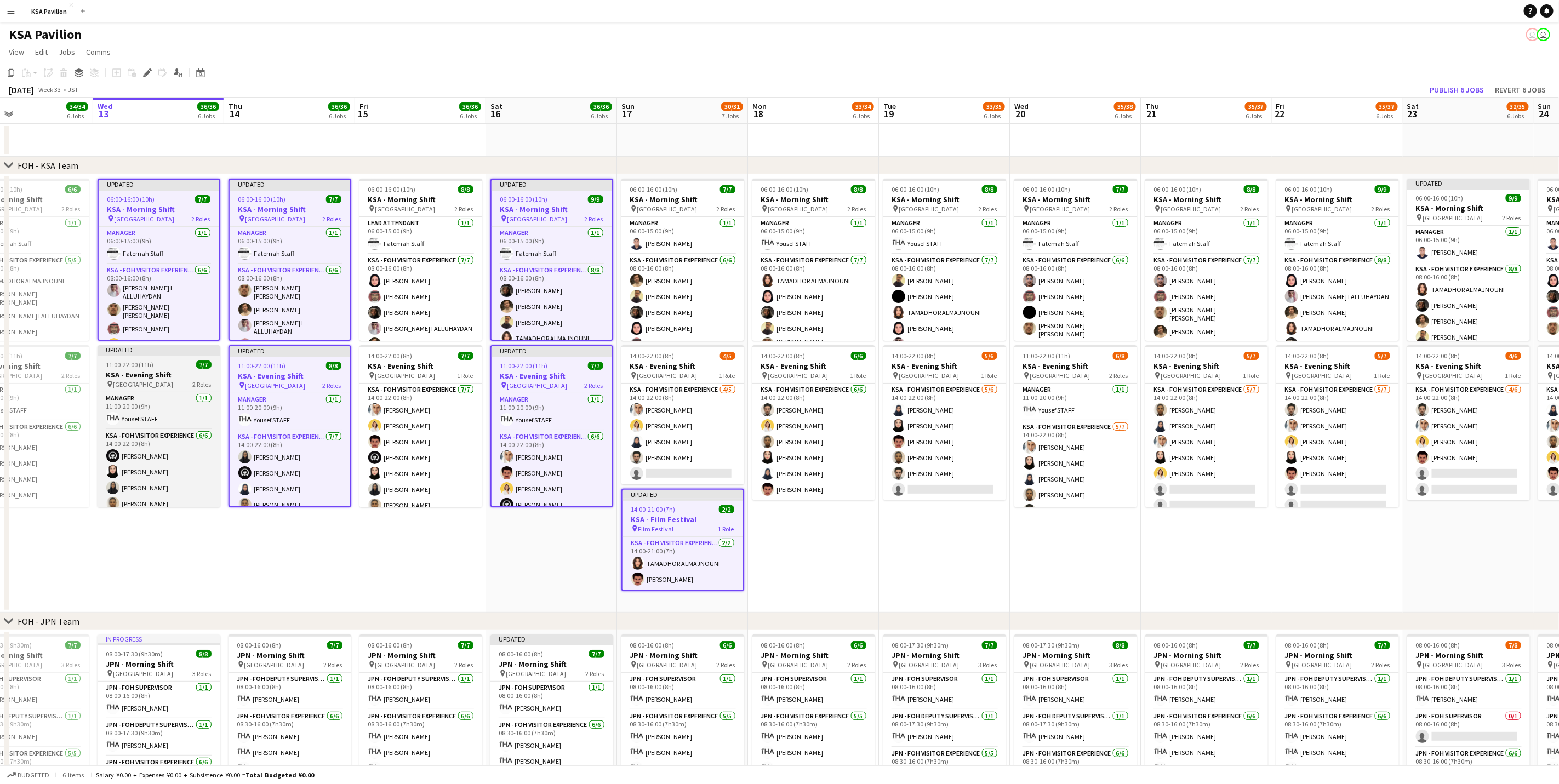
click at [160, 363] on div "11:00-22:00 (11h) 7/7" at bounding box center [159, 364] width 123 height 8
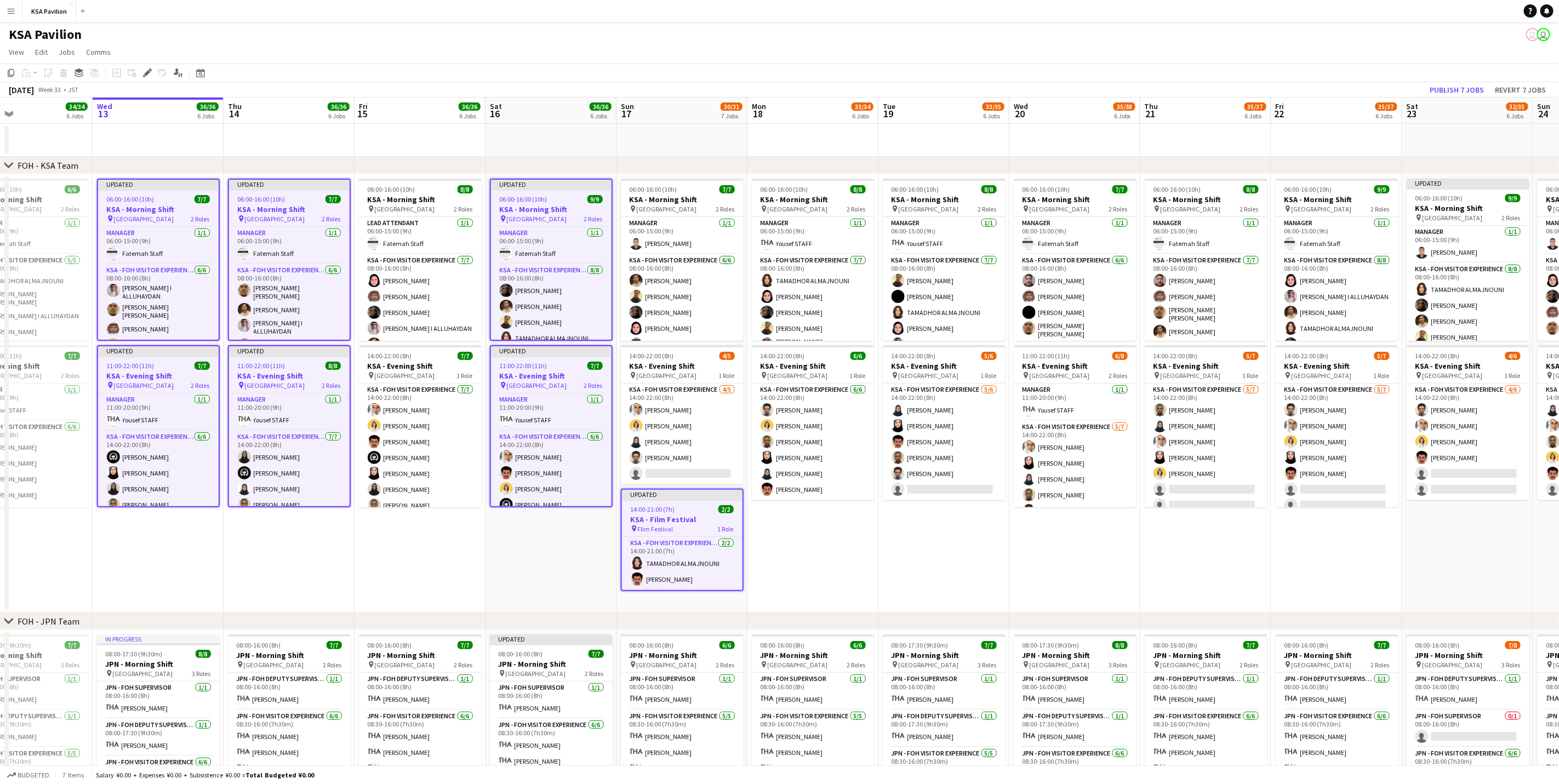
drag, startPoint x: 293, startPoint y: 567, endPoint x: 291, endPoint y: 513, distance: 54.0
click at [291, 513] on app-calendar-viewport "Sat 9 36/36 6 Jobs Sun 10 31/31 6 Jobs Mon 11 33/33 6 Jobs Tue 12 34/34 6 Jobs …" at bounding box center [780, 773] width 1559 height 1352
click at [1447, 200] on span "06:00-16:00 (10h)" at bounding box center [1438, 198] width 48 height 8
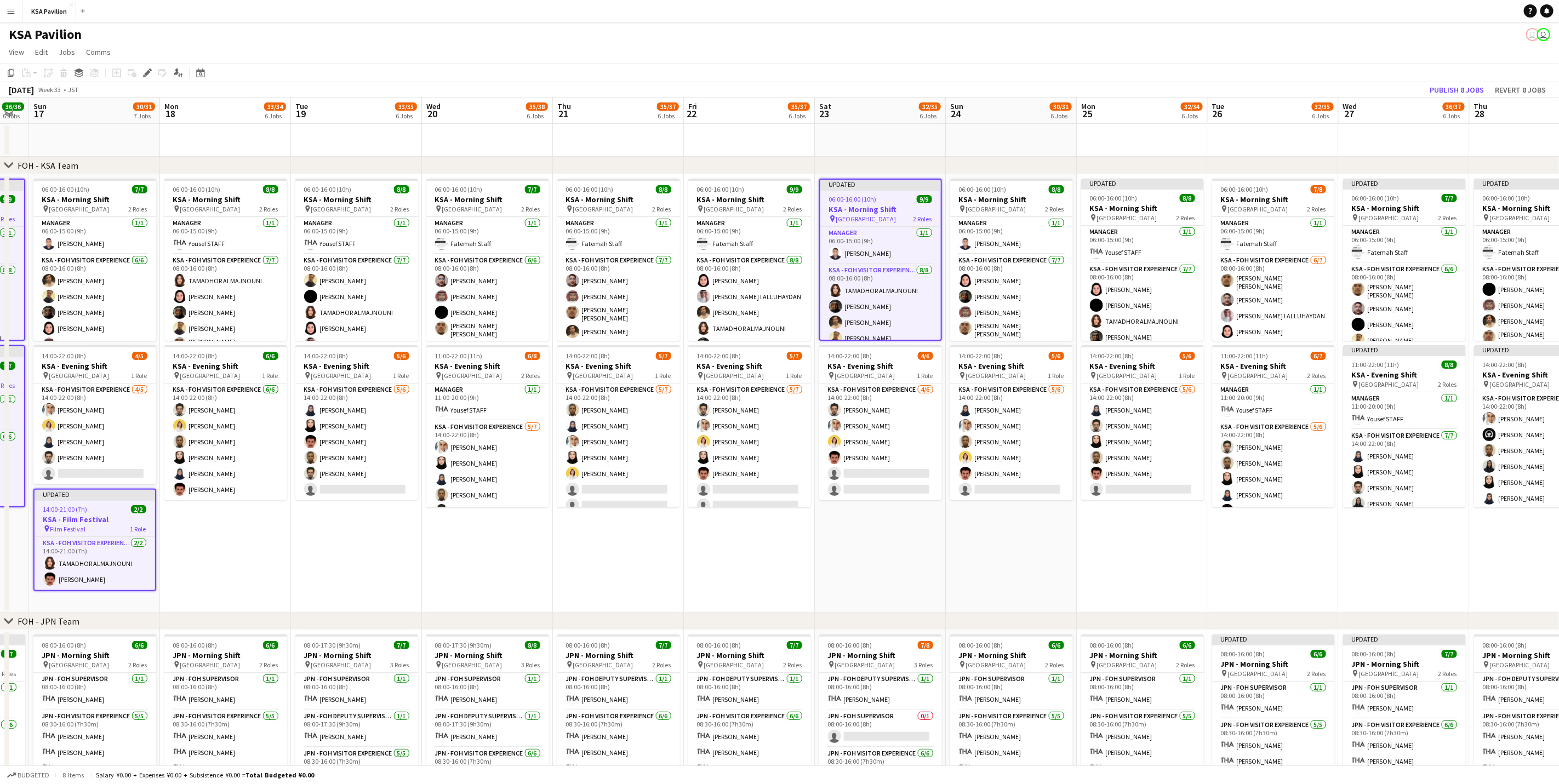
scroll to position [0, 370]
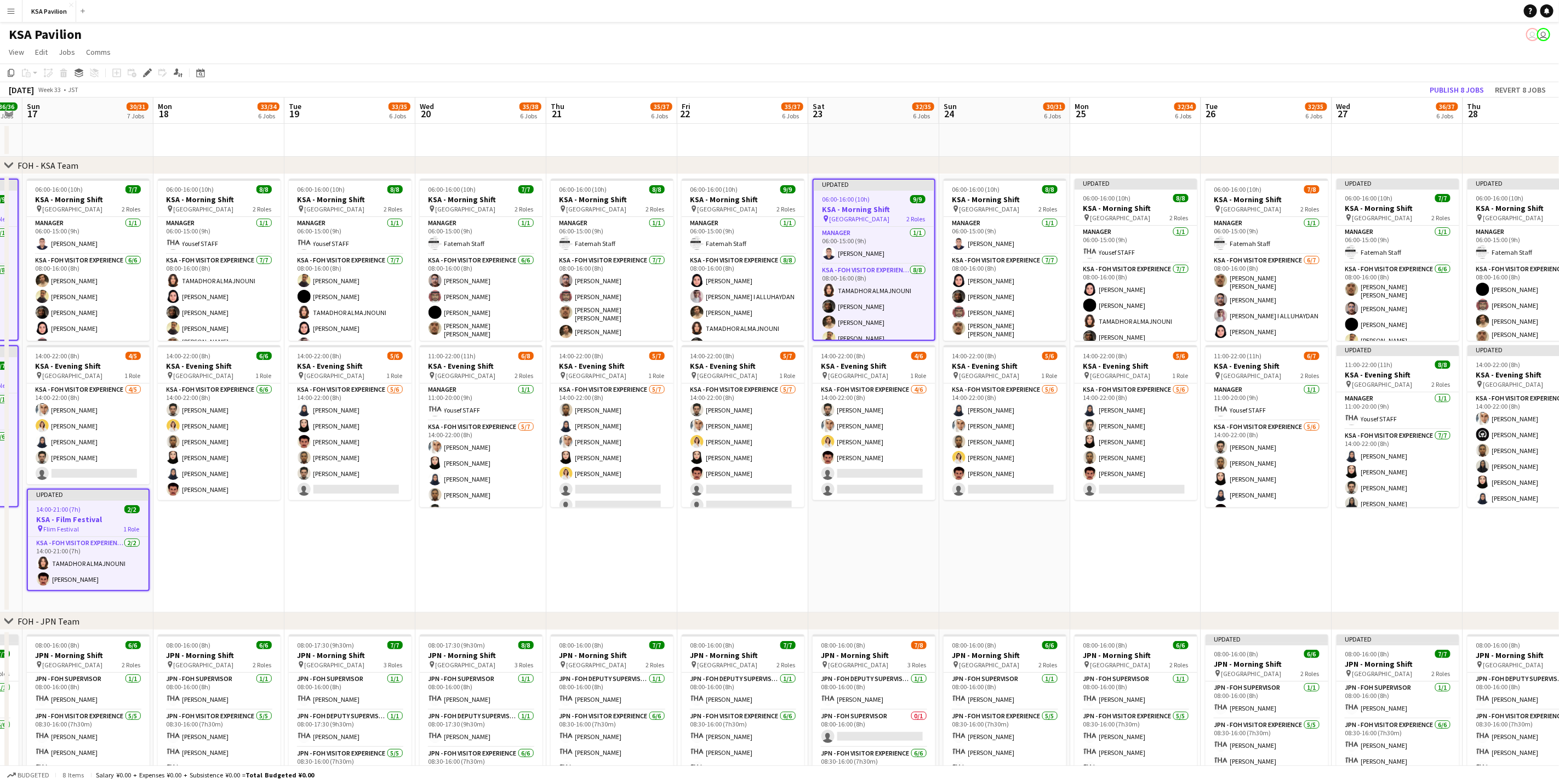
drag, startPoint x: 1475, startPoint y: 530, endPoint x: 883, endPoint y: 551, distance: 592.4
click at [883, 551] on app-calendar-viewport "Thu 14 36/36 6 Jobs Fri 15 36/36 6 Jobs Sat 16 36/36 6 Jobs Sun 17 30/31 7 Jobs…" at bounding box center [780, 773] width 1559 height 1352
click at [1137, 195] on div "06:00-16:00 (10h) 8/8" at bounding box center [1136, 198] width 123 height 8
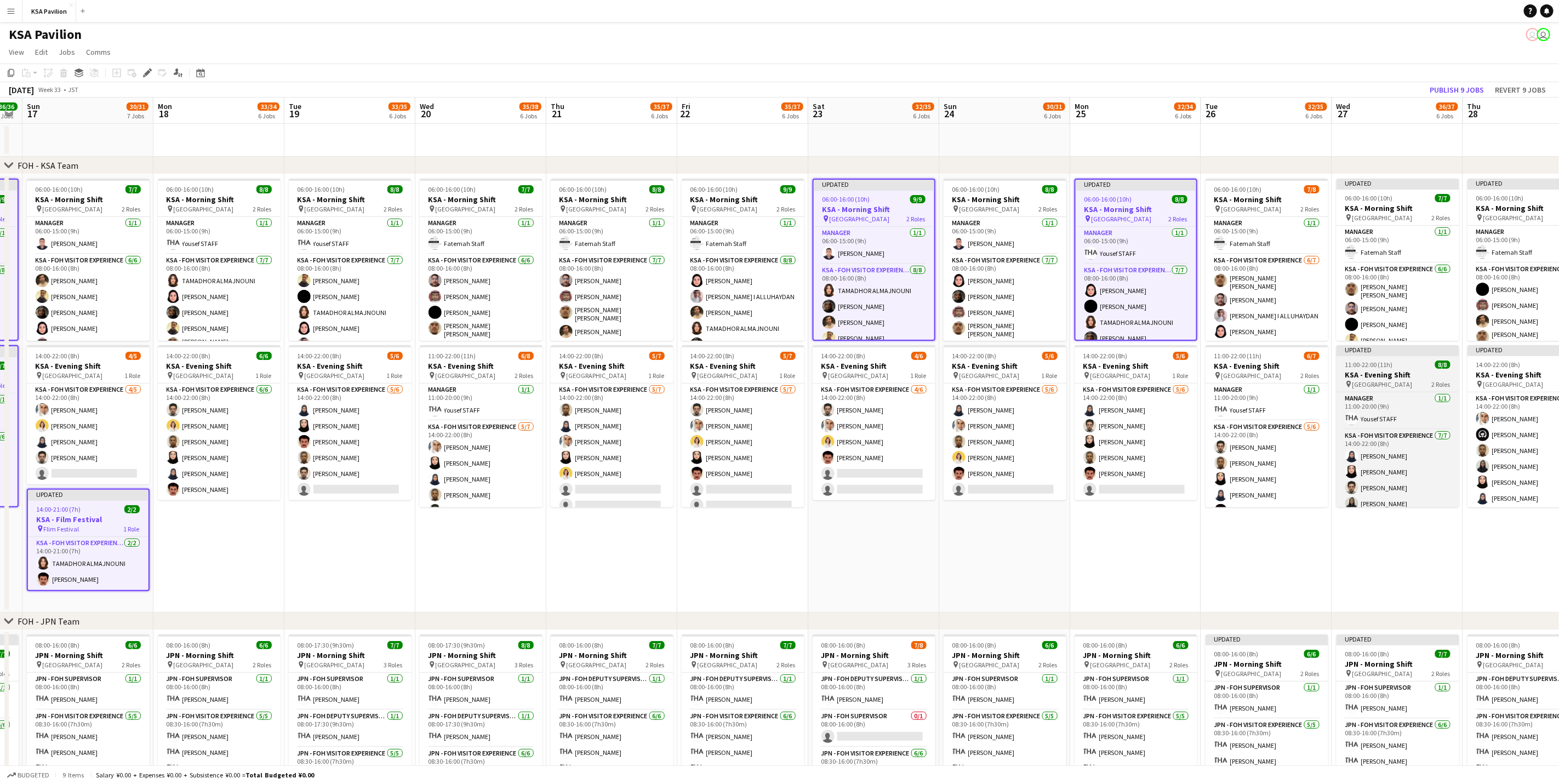
click at [1386, 359] on app-job-card "Updated 11:00-22:00 (11h) 8/8 KSA - Evening Shift pin Saudi Arabia Pavilion 2 R…" at bounding box center [1398, 426] width 123 height 162
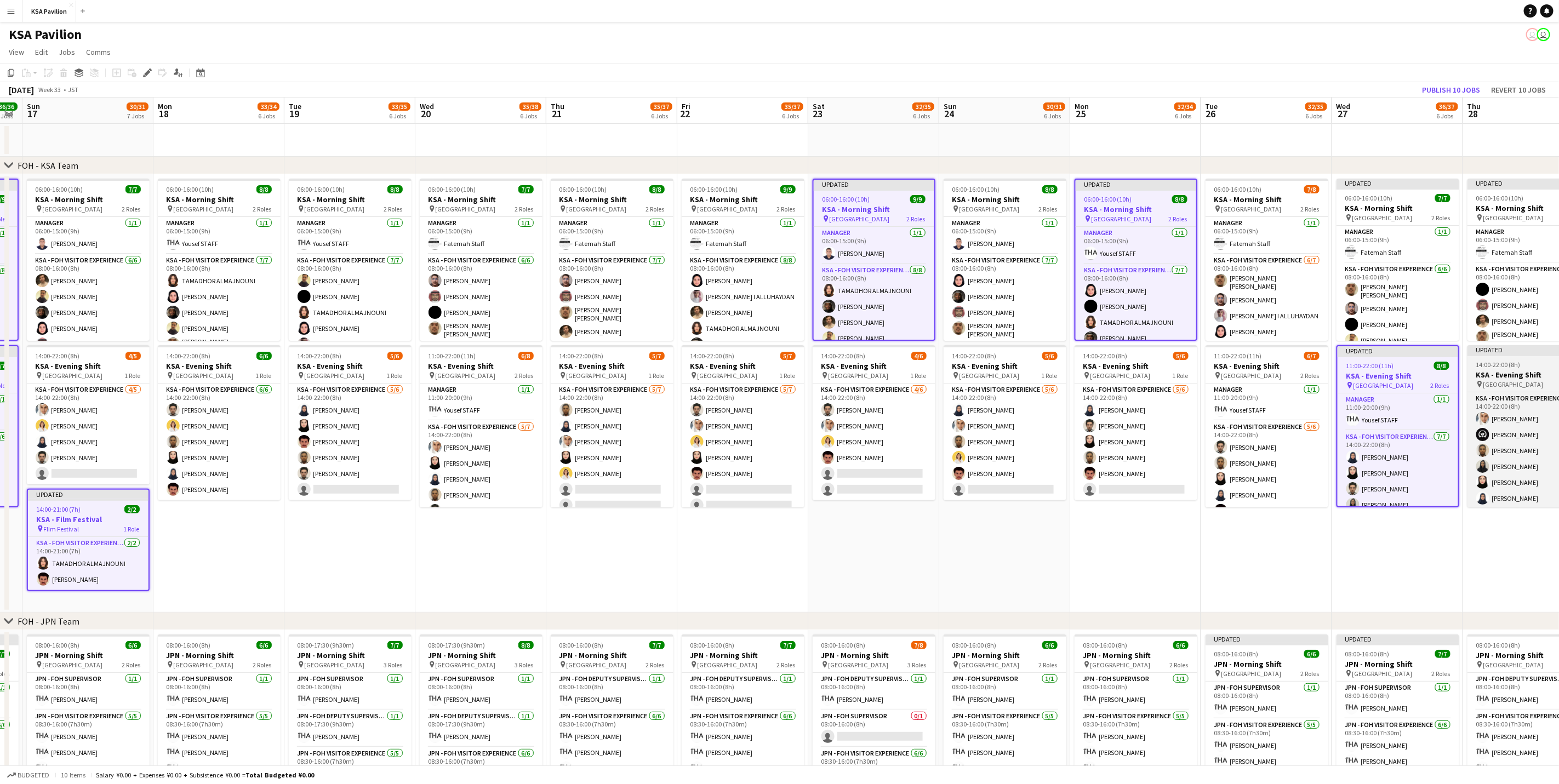
click at [1511, 362] on span "14:00-22:00 (8h)" at bounding box center [1498, 364] width 44 height 8
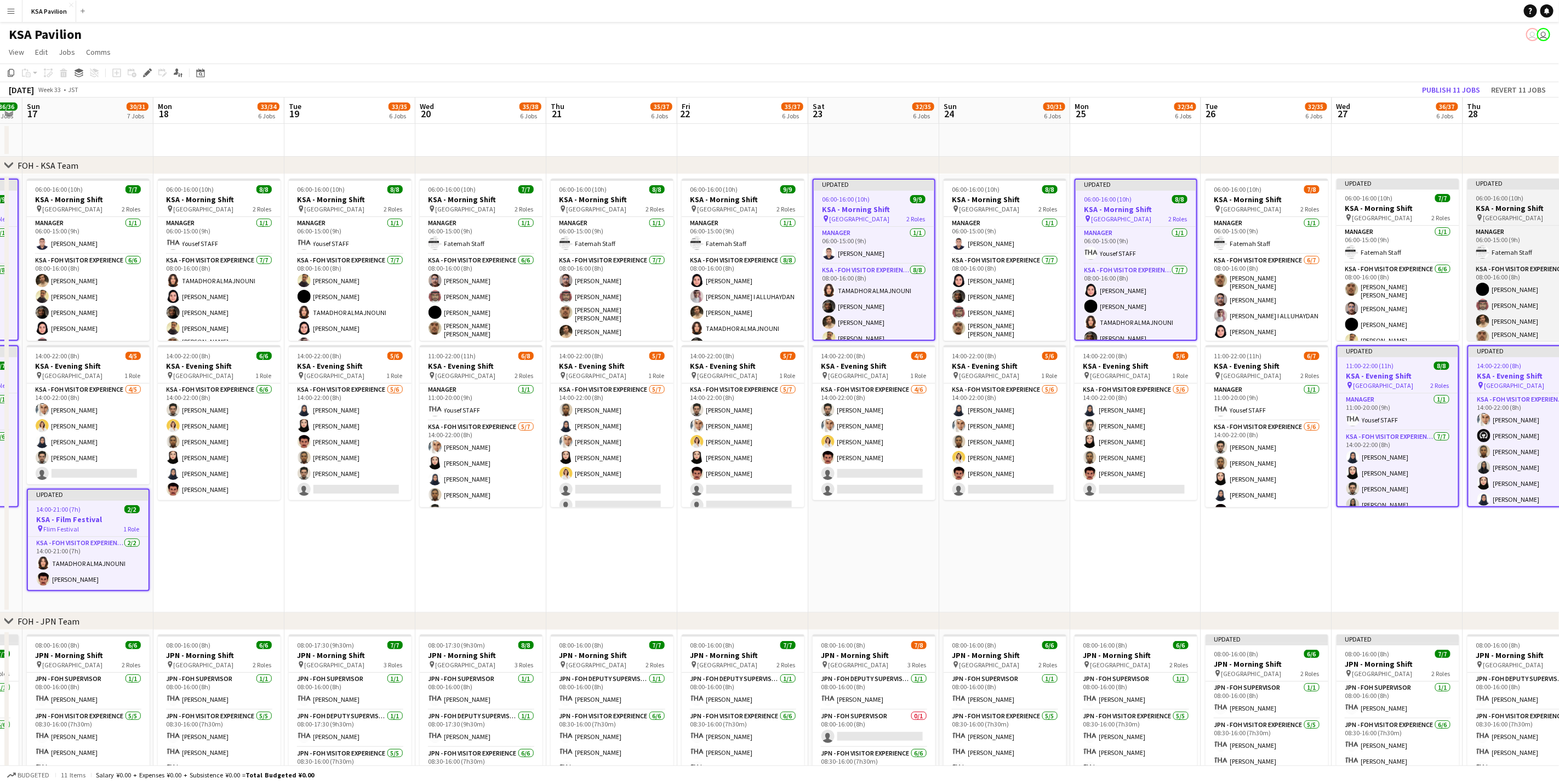
click at [1485, 194] on span "06:00-16:00 (10h)" at bounding box center [1500, 198] width 48 height 8
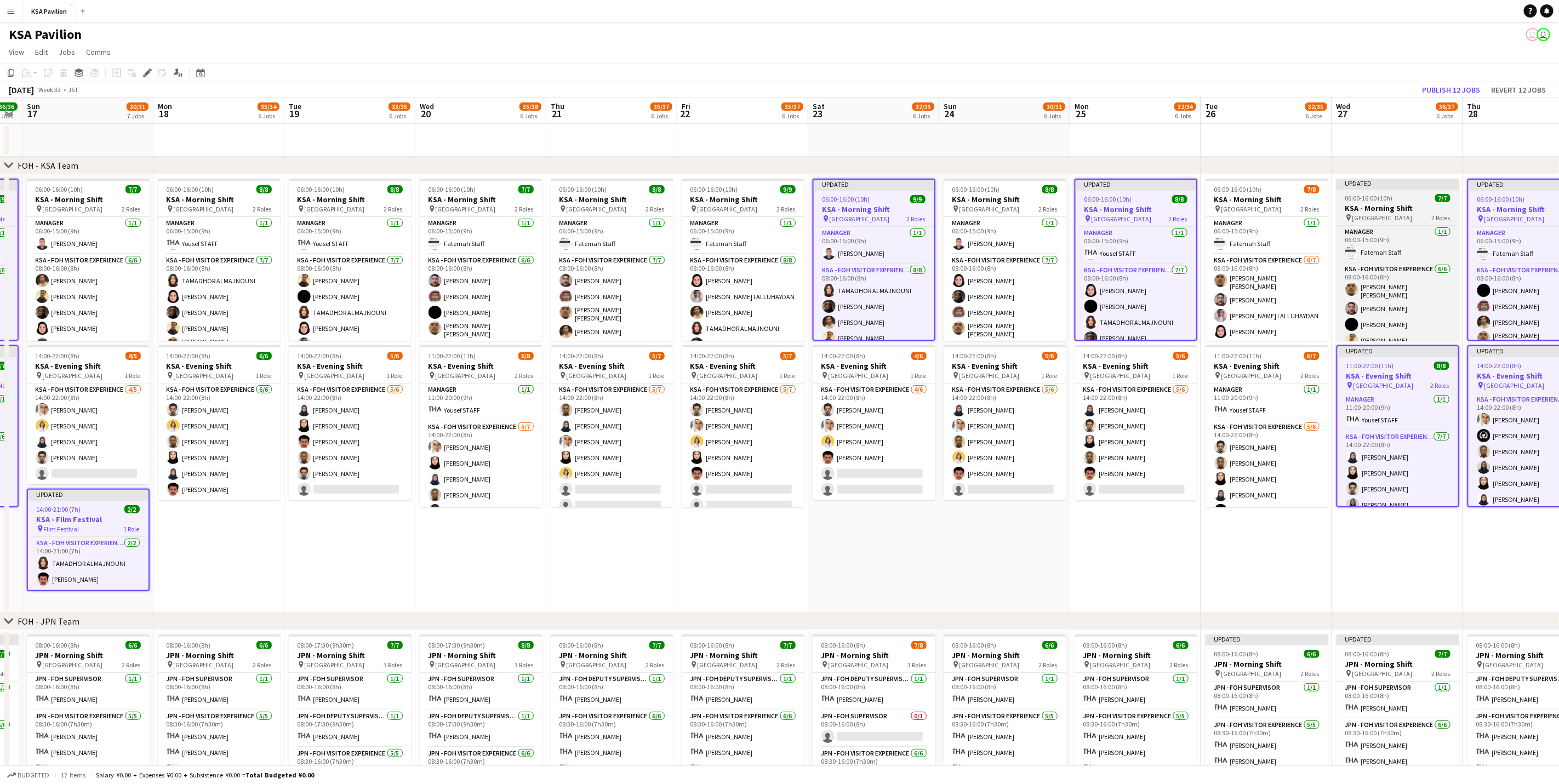
click at [1413, 208] on h3 "KSA - Morning Shift" at bounding box center [1398, 208] width 123 height 10
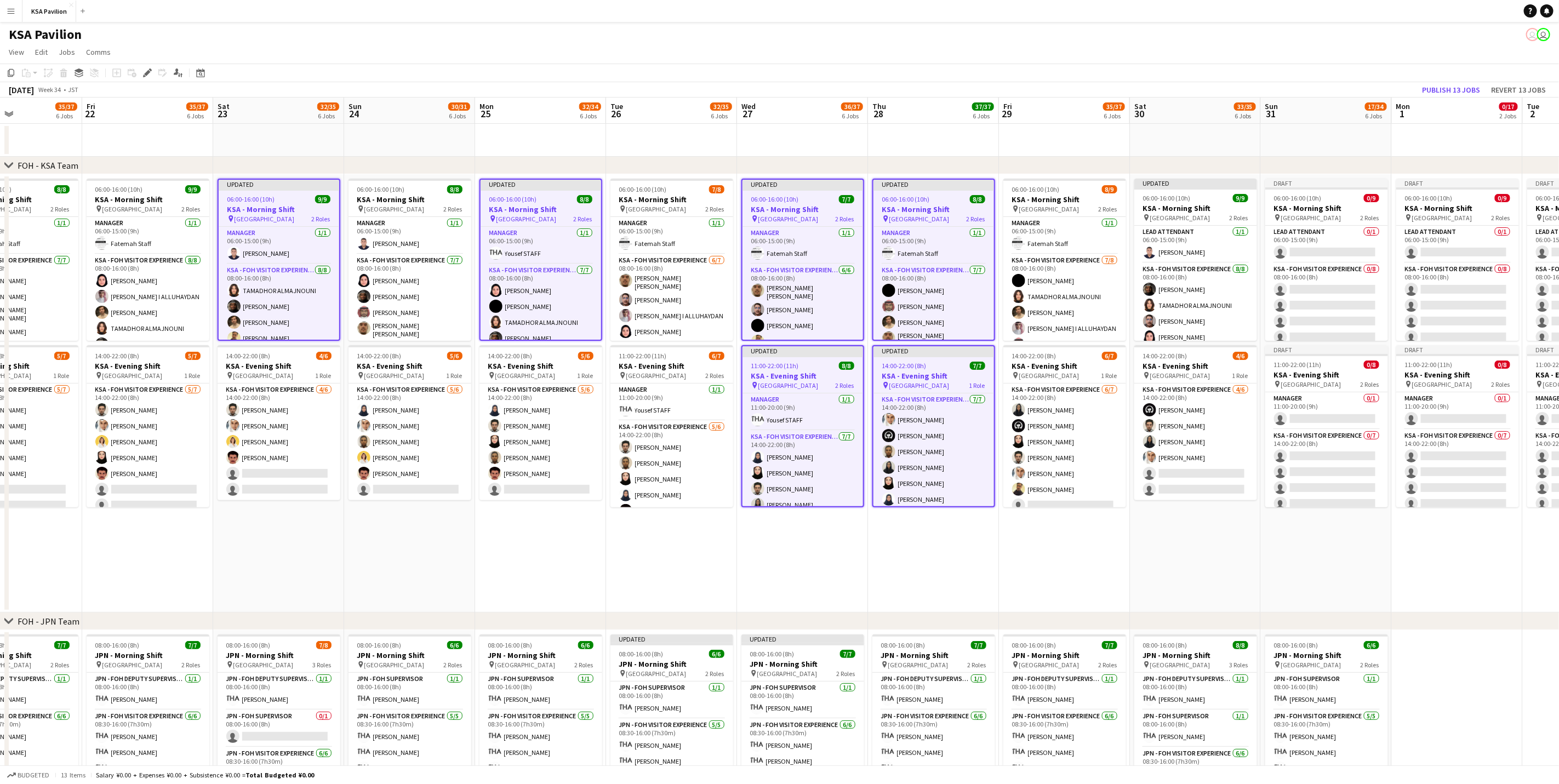
drag, startPoint x: 1541, startPoint y: 531, endPoint x: 935, endPoint y: 571, distance: 607.3
click at [941, 571] on app-calendar-viewport "Tue 19 33/35 6 Jobs Wed 20 35/38 6 Jobs Thu 21 35/37 6 Jobs Fri 22 35/37 6 Jobs…" at bounding box center [780, 773] width 1559 height 1352
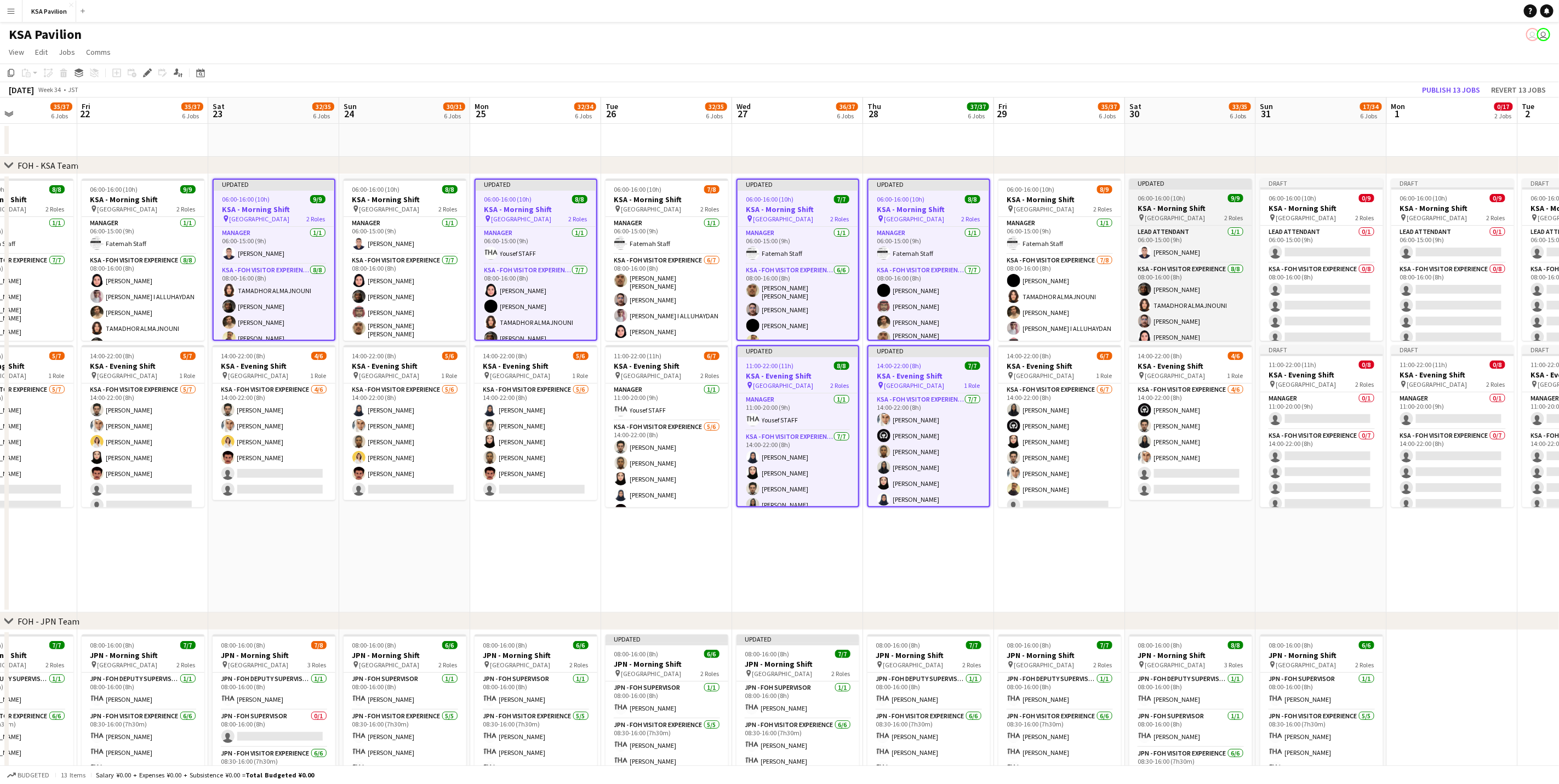
click at [1179, 202] on span "06:00-16:00 (10h)" at bounding box center [1162, 198] width 48 height 8
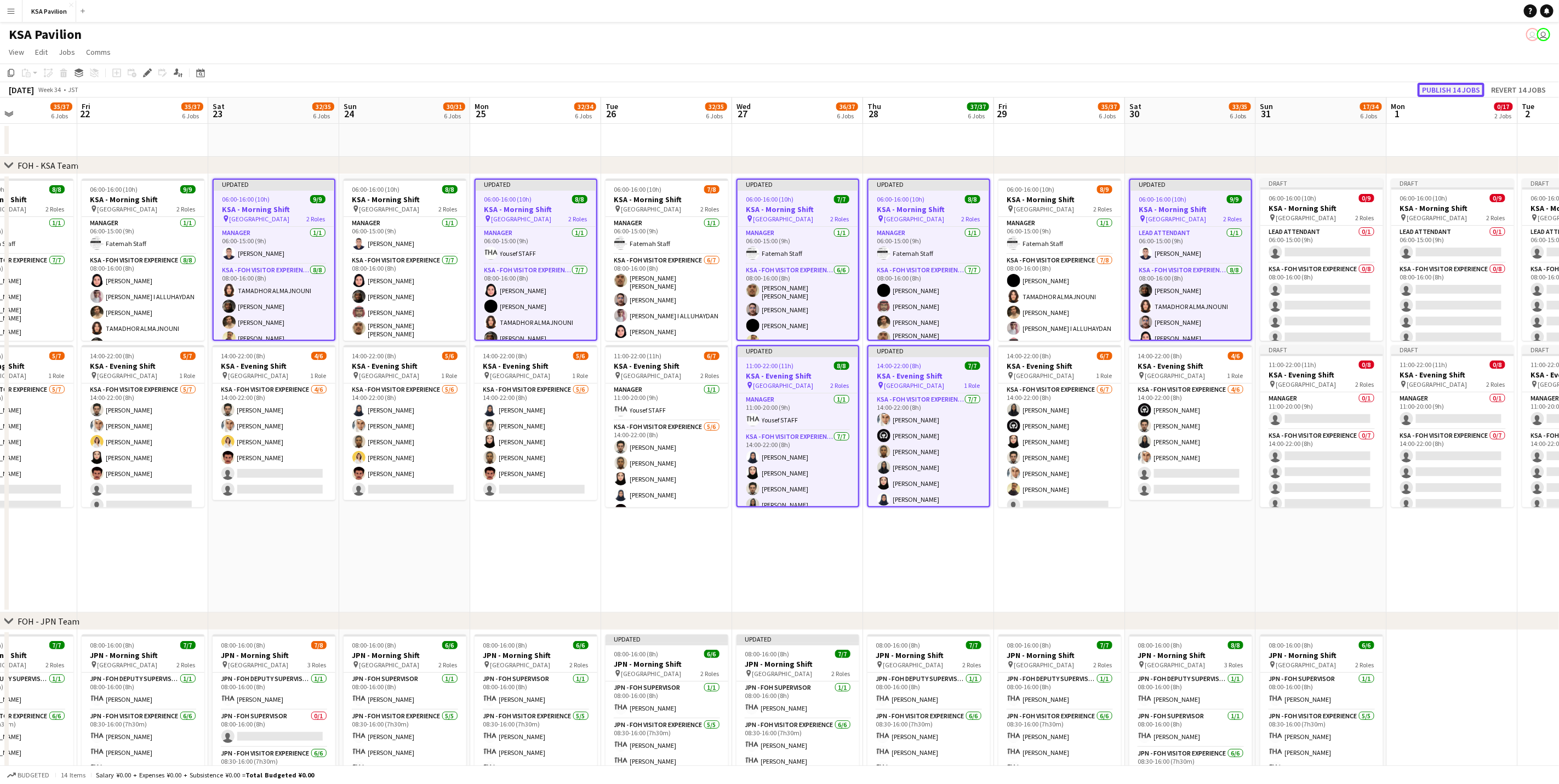
click at [1446, 87] on button "Publish 14 jobs" at bounding box center [1451, 90] width 67 height 15
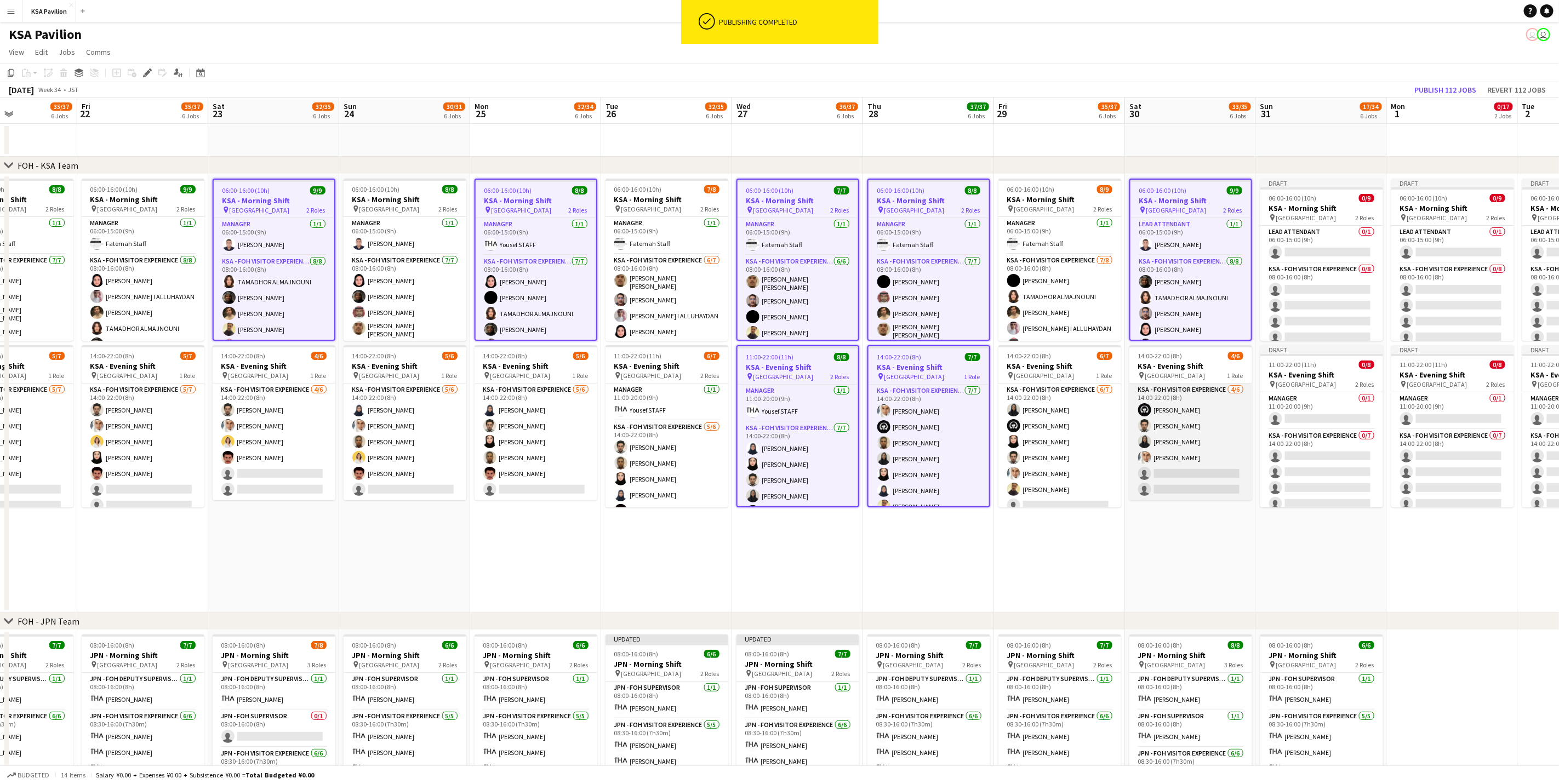
click at [1161, 481] on app-card-role "KSA - FOH Visitor Experience 4/6 14:00-22:00 (8h) Haya Alamer Husam Bukhary Nor…" at bounding box center [1191, 441] width 123 height 117
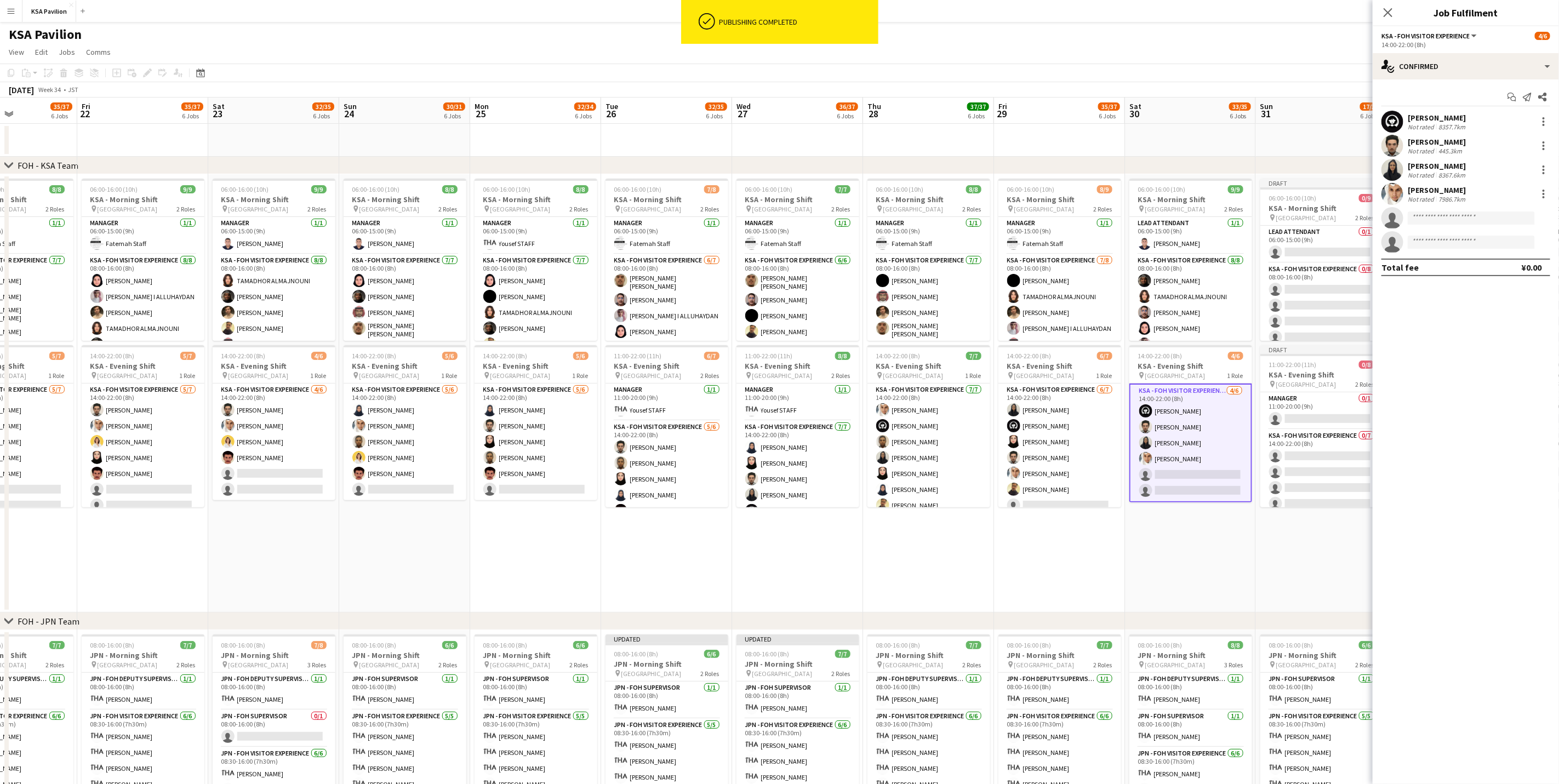
click at [1167, 583] on app-date-cell "06:00-16:00 (10h) 9/9 KSA - Morning Shift pin Saudi Arabia Pavilion 2 Roles LEA…" at bounding box center [1190, 393] width 131 height 438
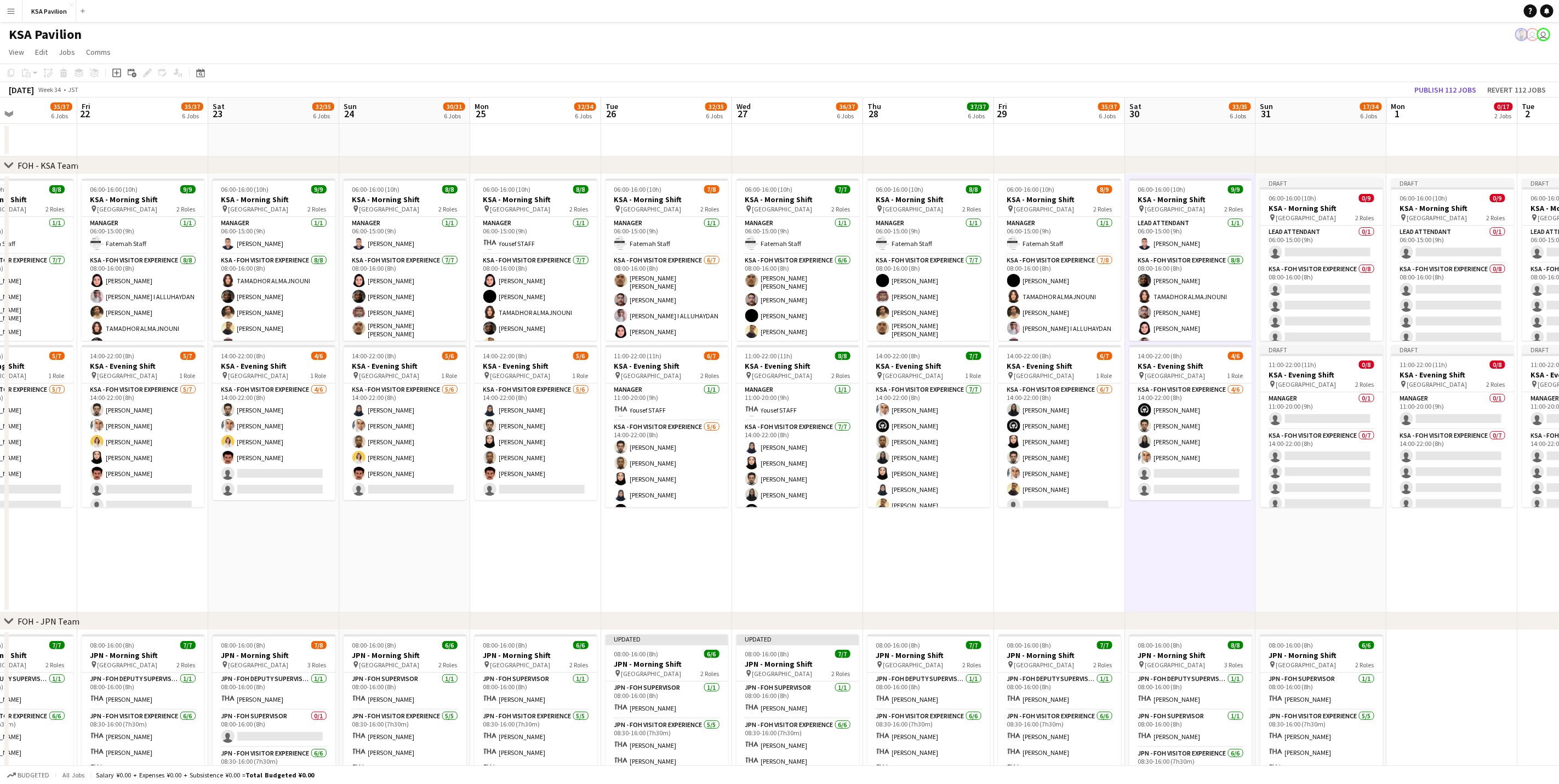
click at [1036, 582] on app-date-cell "06:00-16:00 (10h) 8/9 KSA - Morning Shift pin Saudi Arabia Pavilion 2 Roles Man…" at bounding box center [1060, 393] width 131 height 438
